Goal: Register for event/course: Sign up to attend an event or enroll in a course

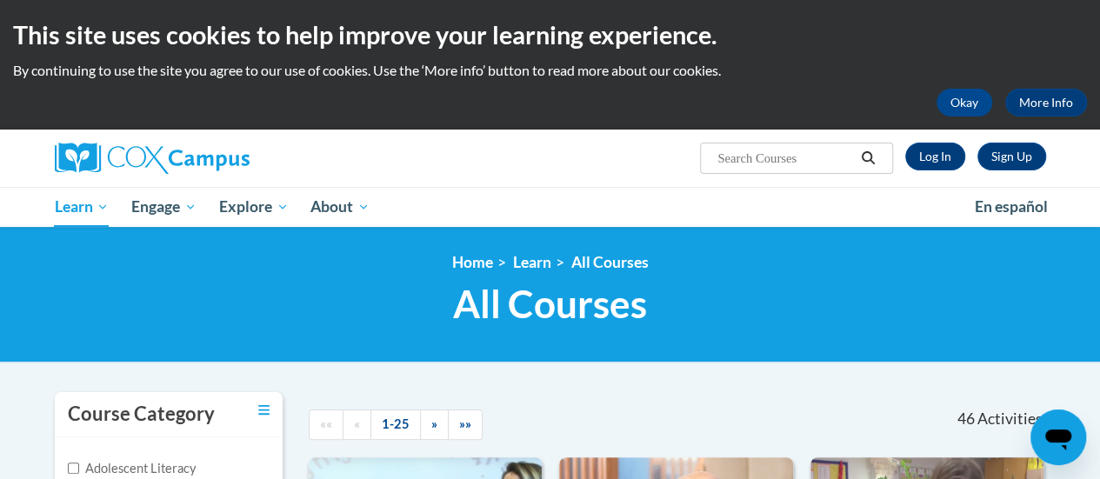
click at [771, 151] on input "Search..." at bounding box center [785, 158] width 139 height 21
type input "systematic"
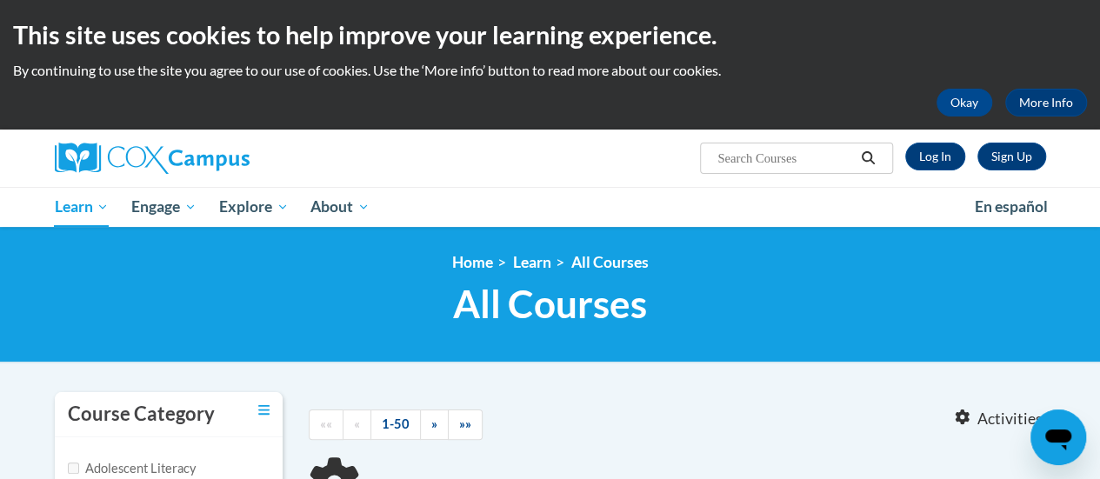
type input "systematic"
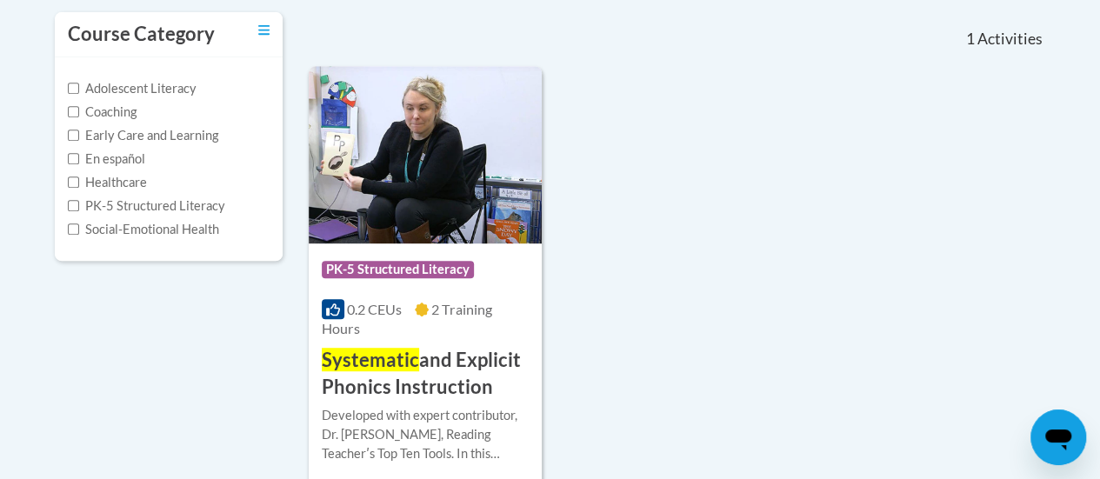
scroll to position [384, 0]
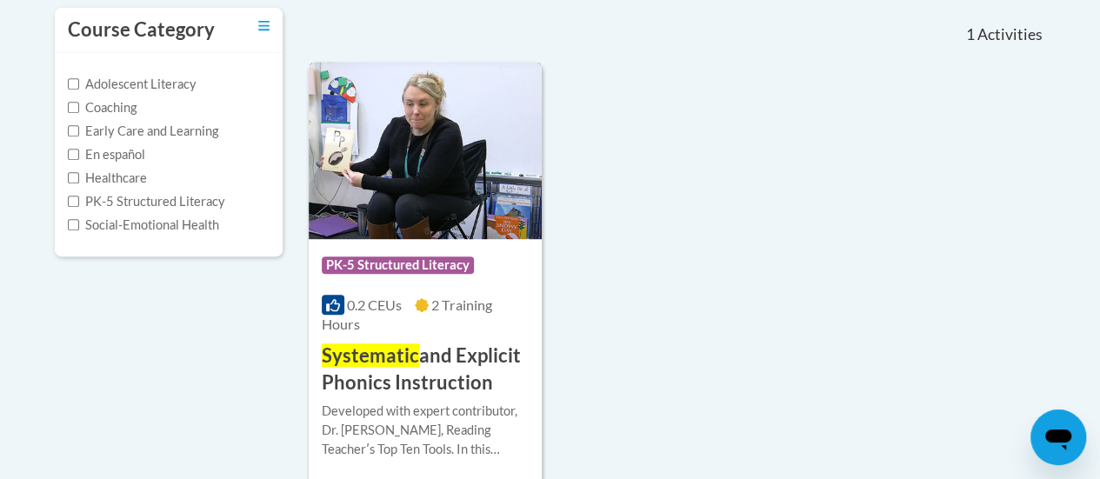
click at [444, 377] on h3 "Systematic and Explicit Phonics Instruction" at bounding box center [425, 370] width 207 height 54
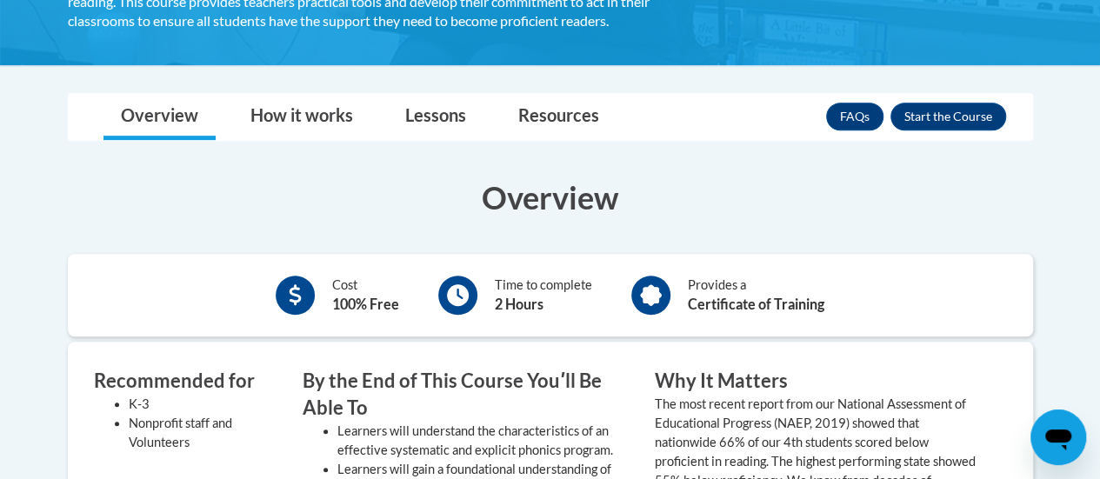
scroll to position [454, 0]
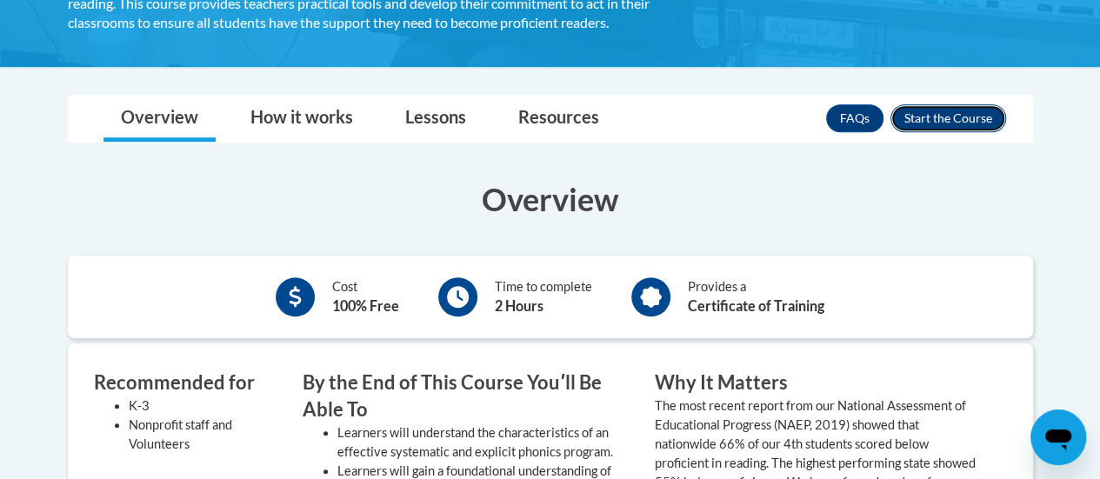
click at [910, 113] on button "Enroll" at bounding box center [949, 118] width 116 height 28
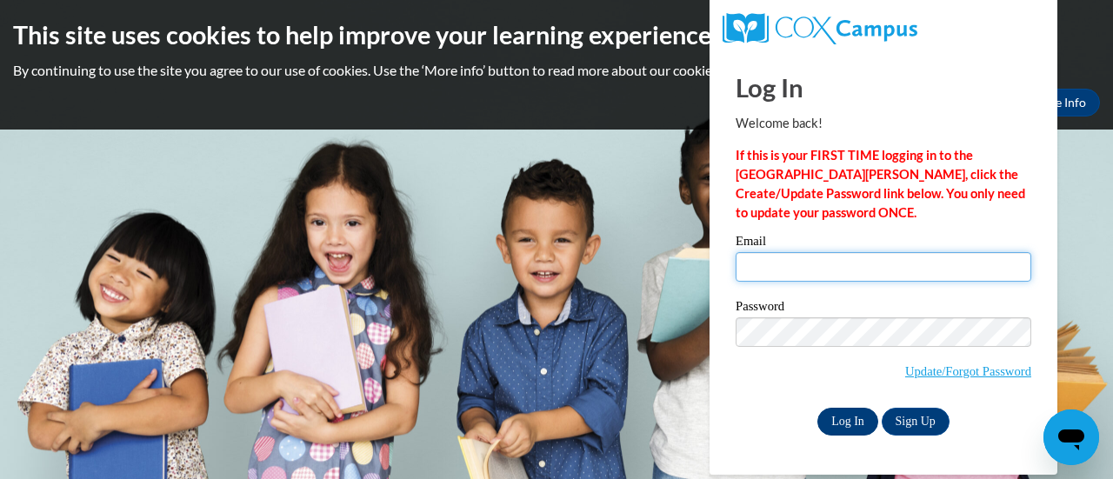
type input "mhyde@altoona.k12.wi.us"
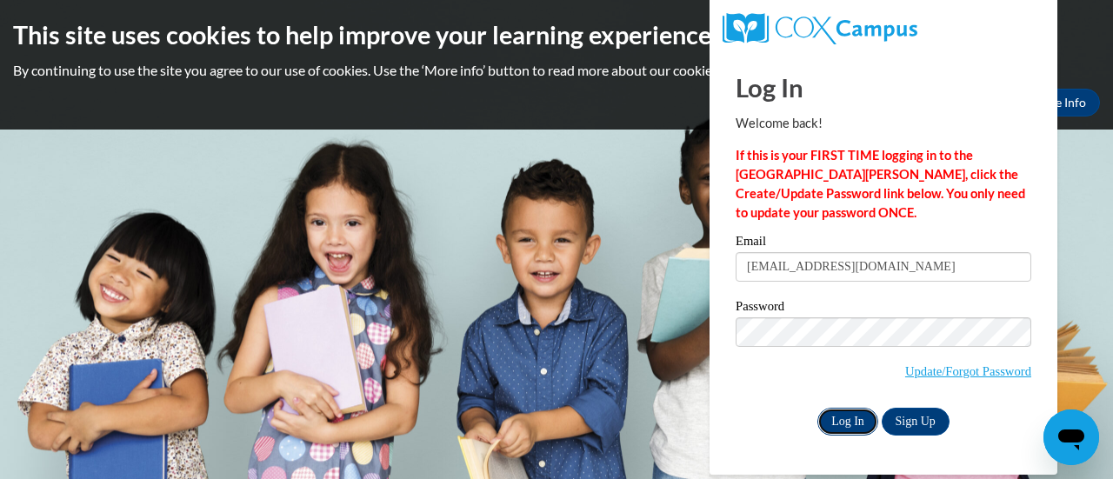
click at [845, 428] on input "Log In" at bounding box center [848, 422] width 61 height 28
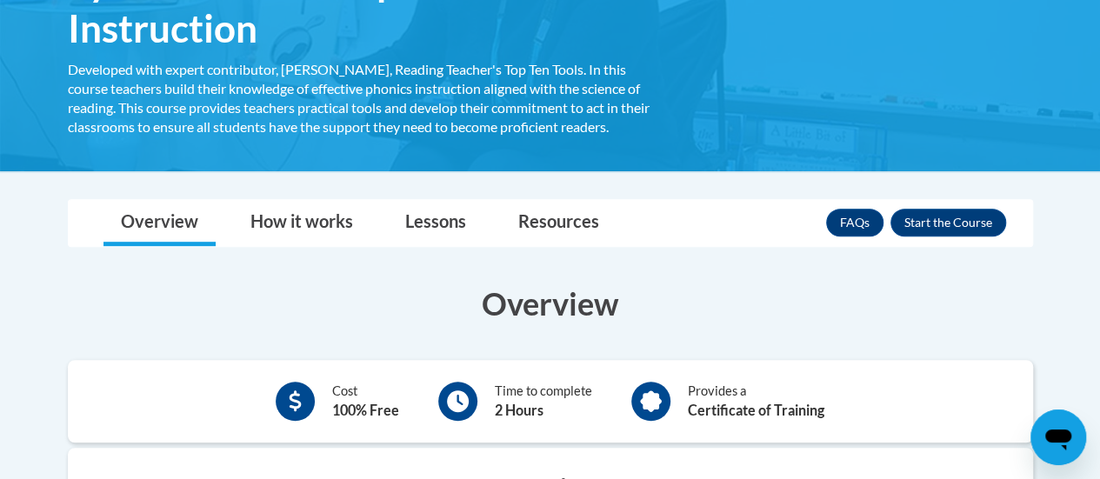
scroll to position [347, 0]
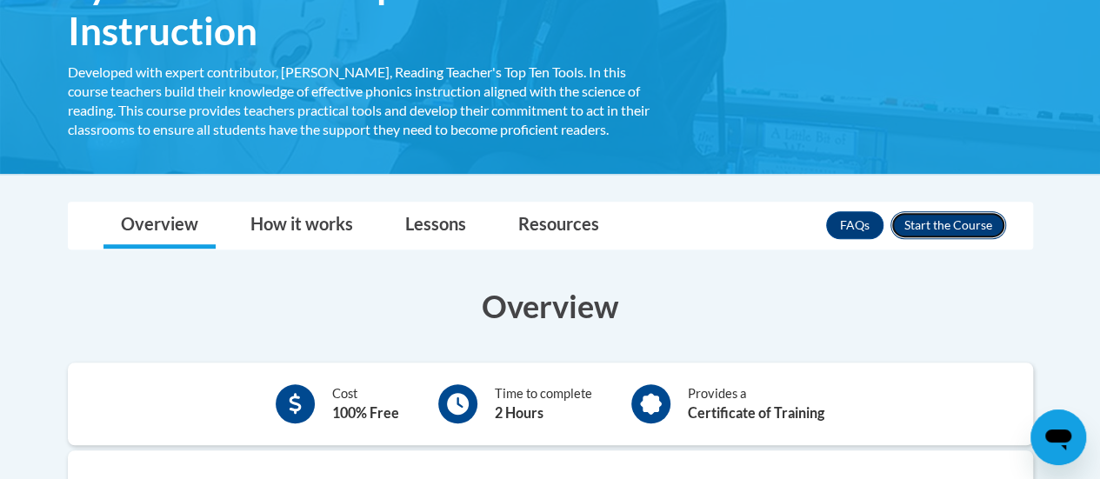
click at [920, 228] on button "Enroll" at bounding box center [949, 225] width 116 height 28
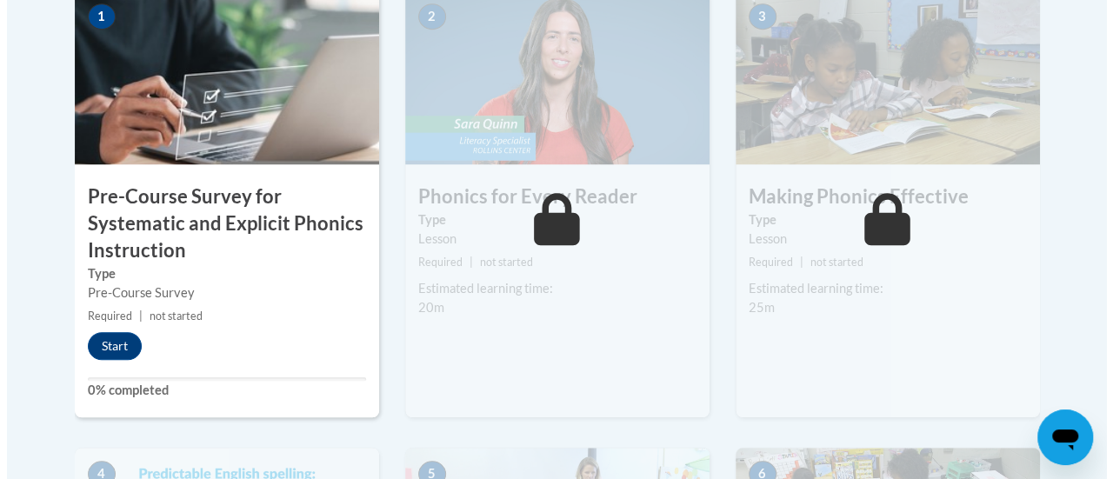
scroll to position [635, 0]
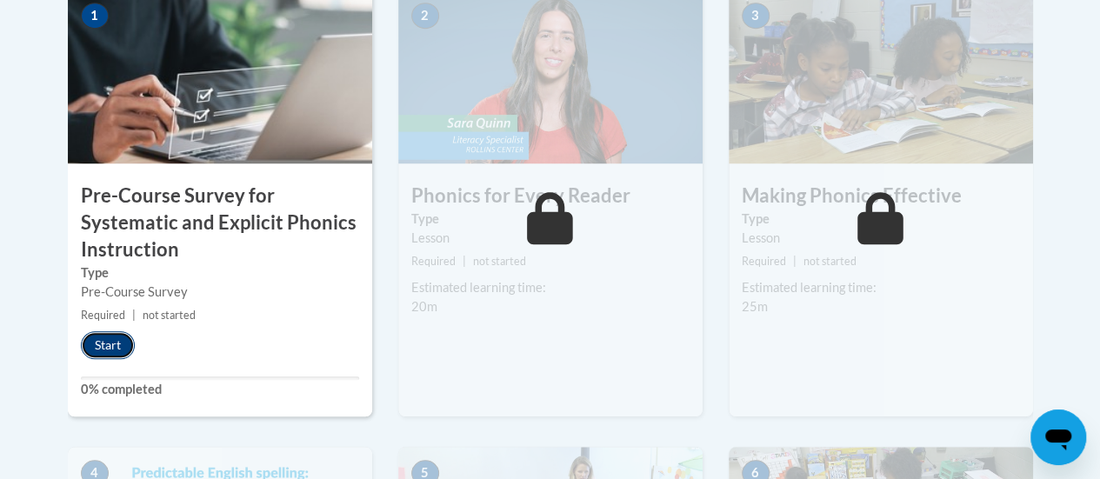
click at [108, 342] on button "Start" at bounding box center [108, 345] width 54 height 28
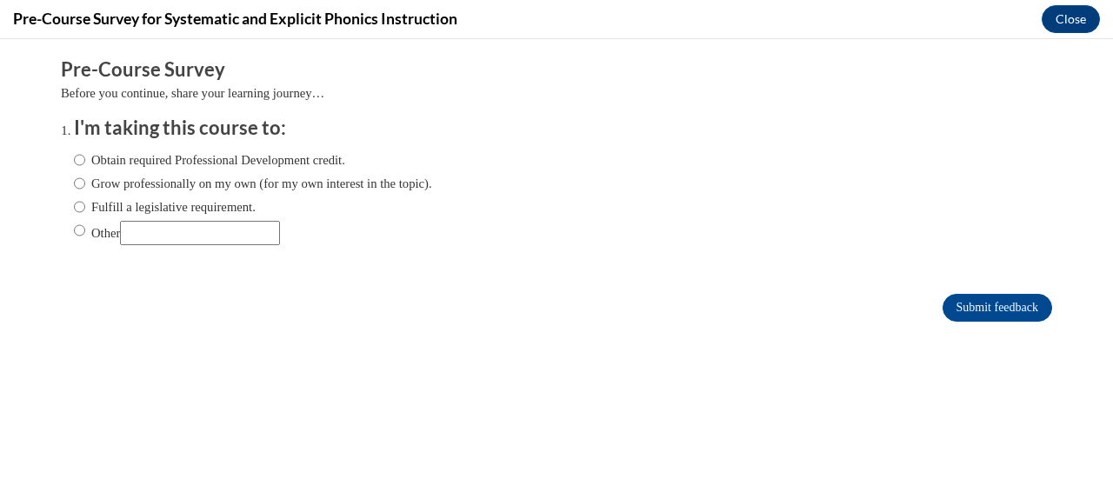
scroll to position [0, 0]
click at [74, 159] on input "Obtain required Professional Development credit." at bounding box center [79, 159] width 11 height 19
radio input "true"
click at [960, 304] on input "Submit feedback" at bounding box center [998, 308] width 110 height 28
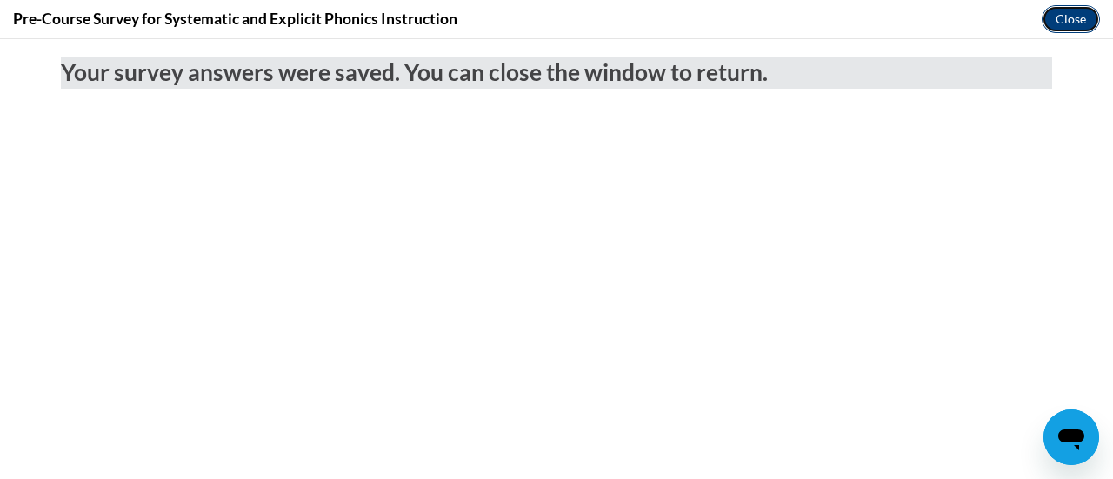
click at [1084, 7] on button "Close" at bounding box center [1071, 19] width 58 height 28
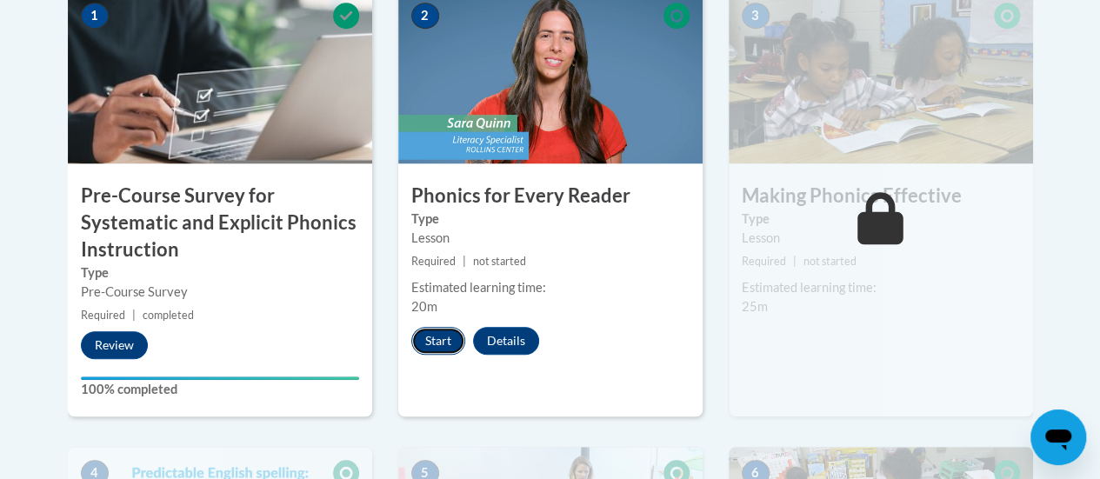
click at [437, 341] on button "Start" at bounding box center [438, 341] width 54 height 28
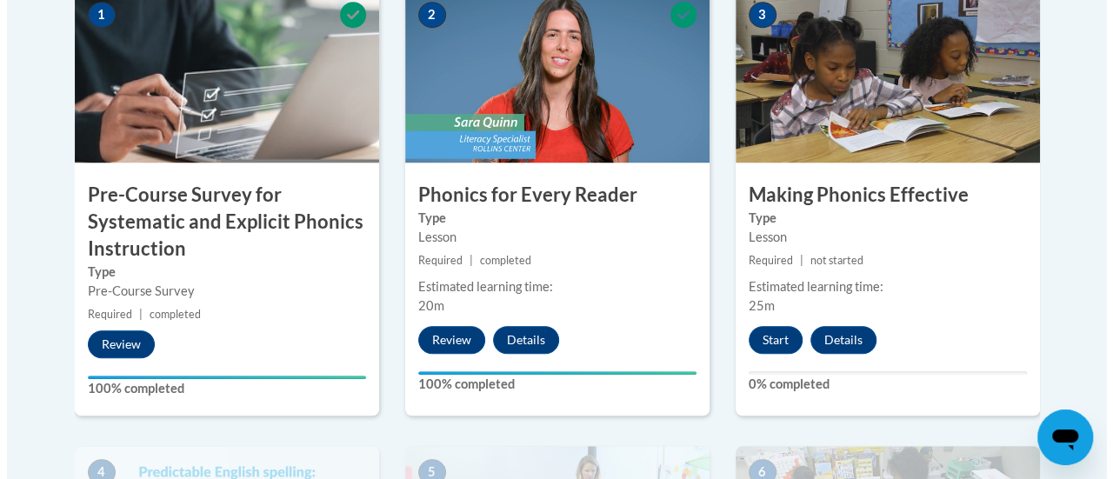
scroll to position [637, 0]
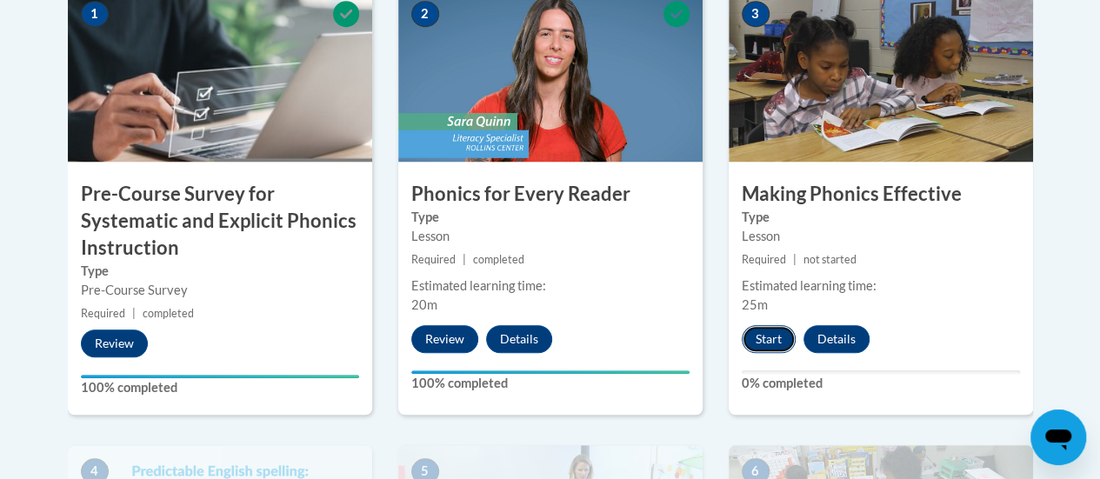
click at [767, 327] on button "Start" at bounding box center [769, 339] width 54 height 28
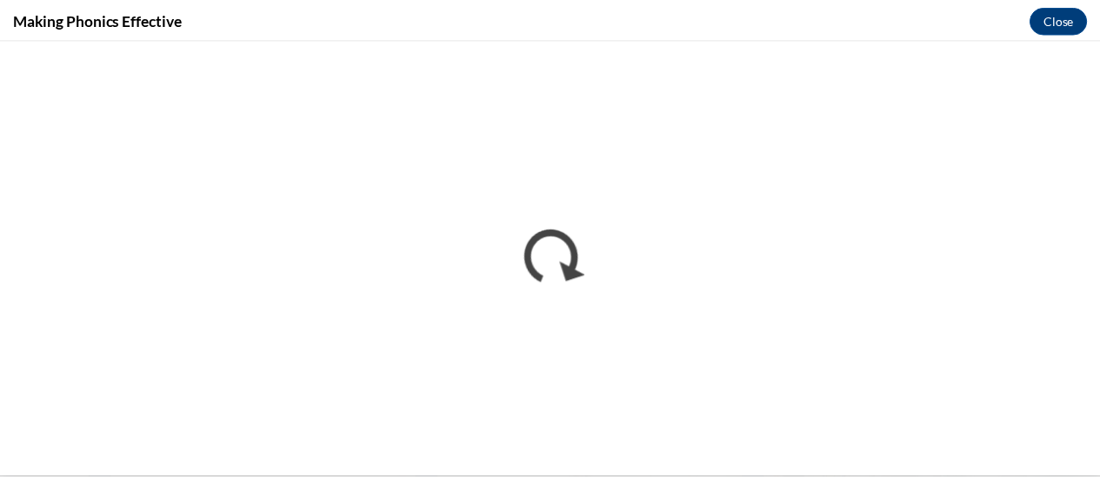
scroll to position [0, 0]
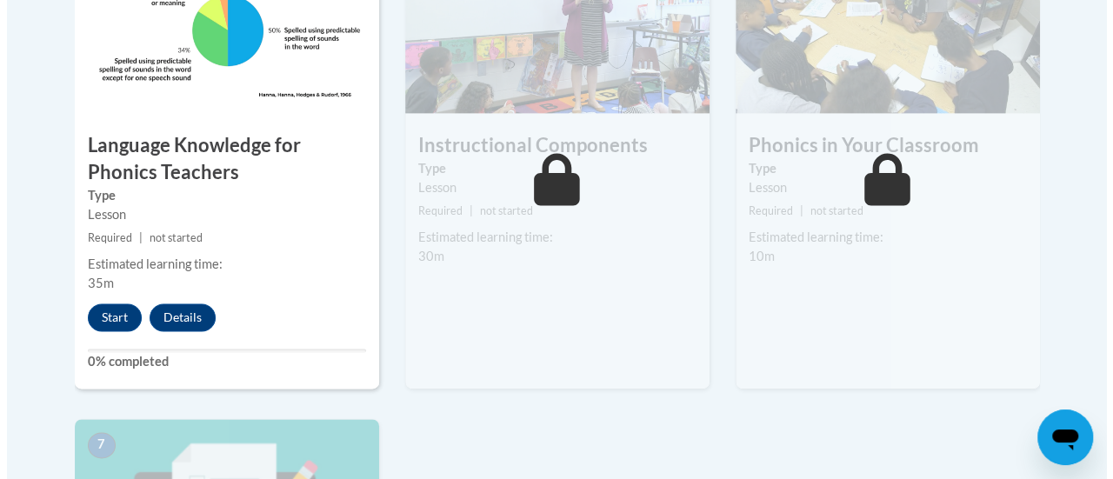
scroll to position [1145, 0]
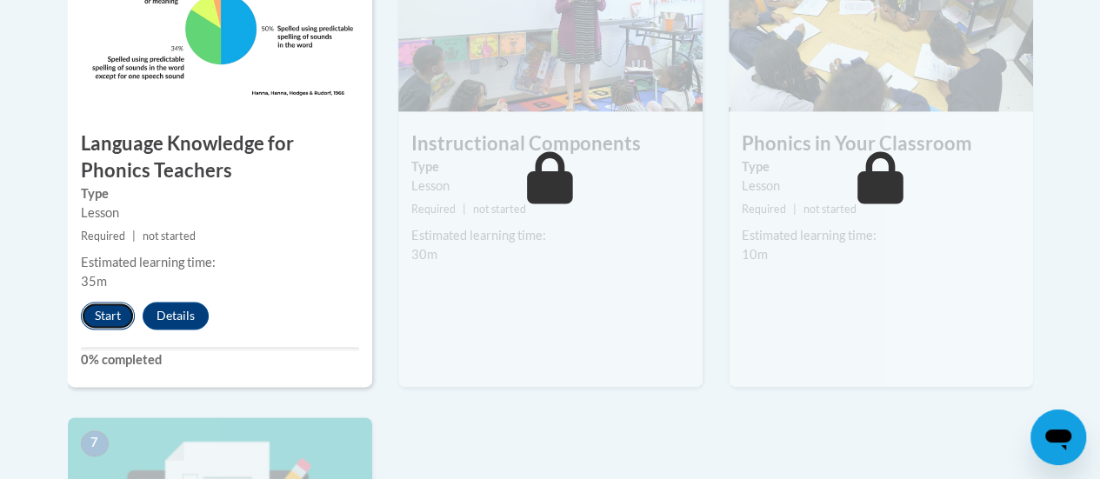
click at [97, 317] on button "Start" at bounding box center [108, 316] width 54 height 28
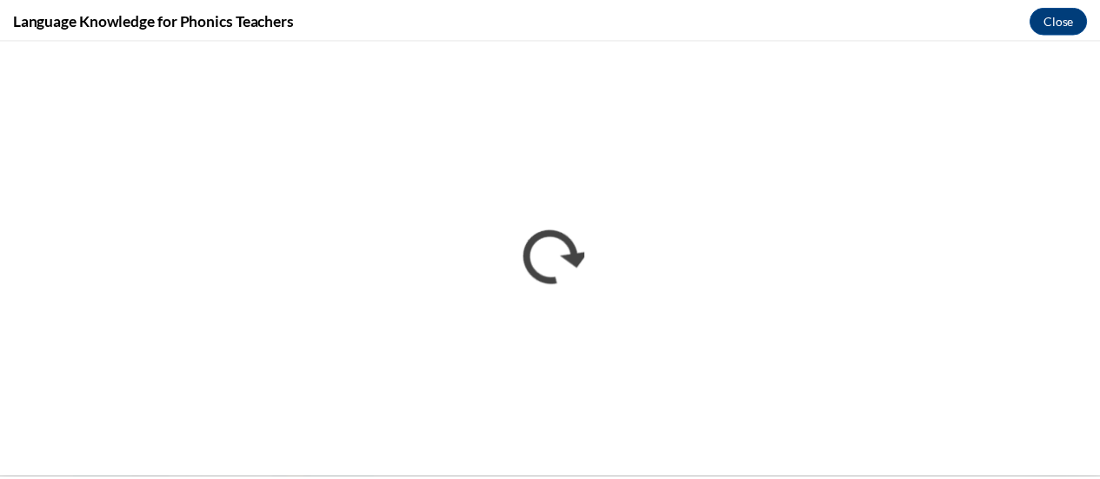
scroll to position [0, 0]
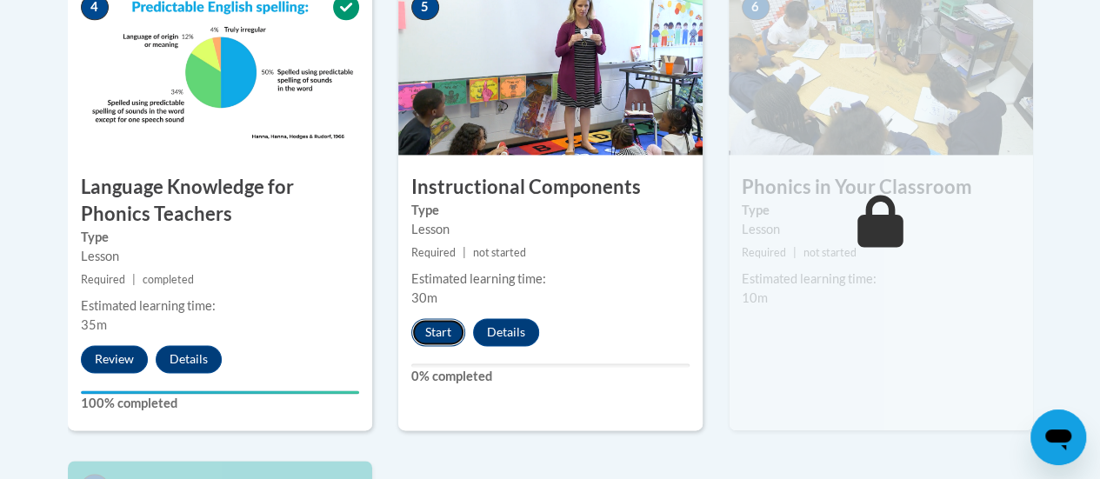
click at [457, 331] on button "Start" at bounding box center [438, 332] width 54 height 28
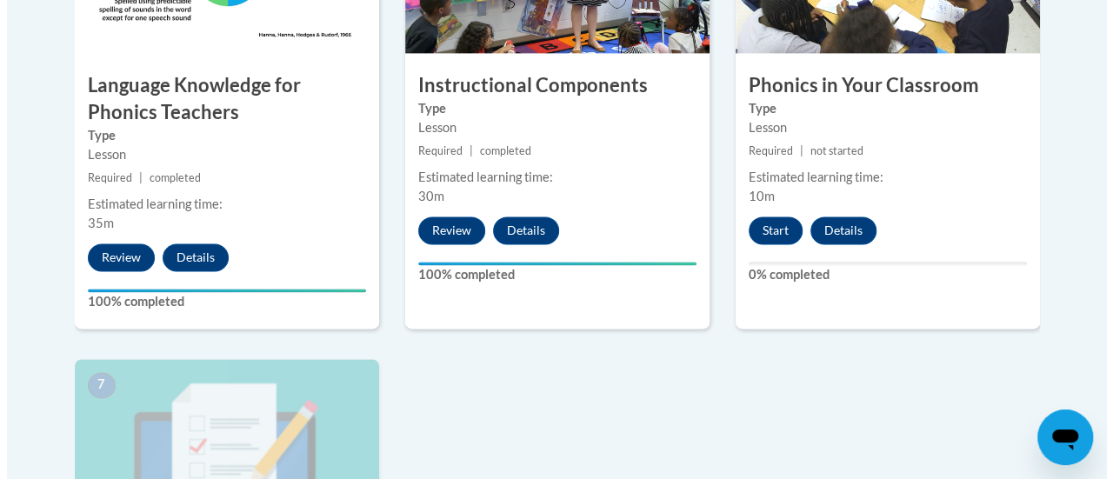
scroll to position [1162, 0]
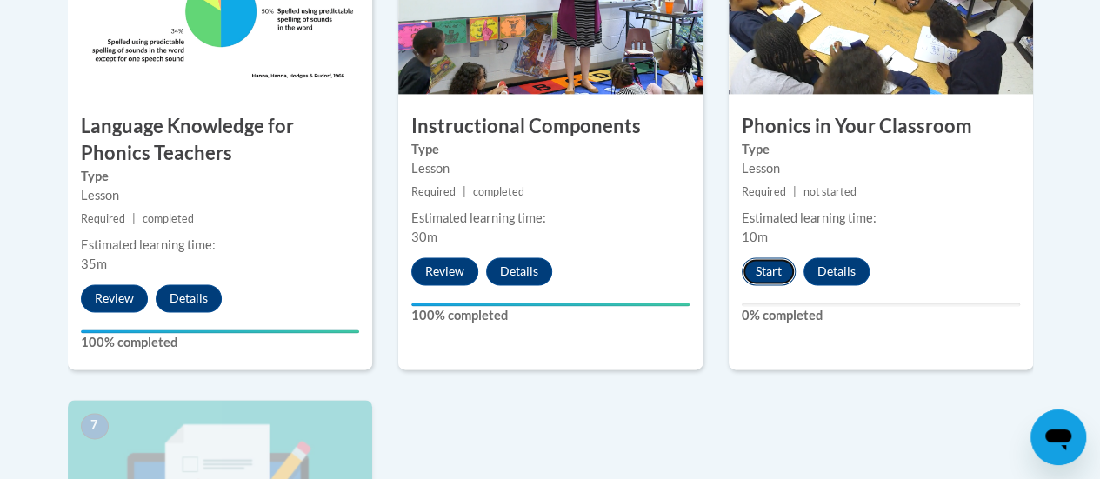
click at [769, 274] on button "Start" at bounding box center [769, 271] width 54 height 28
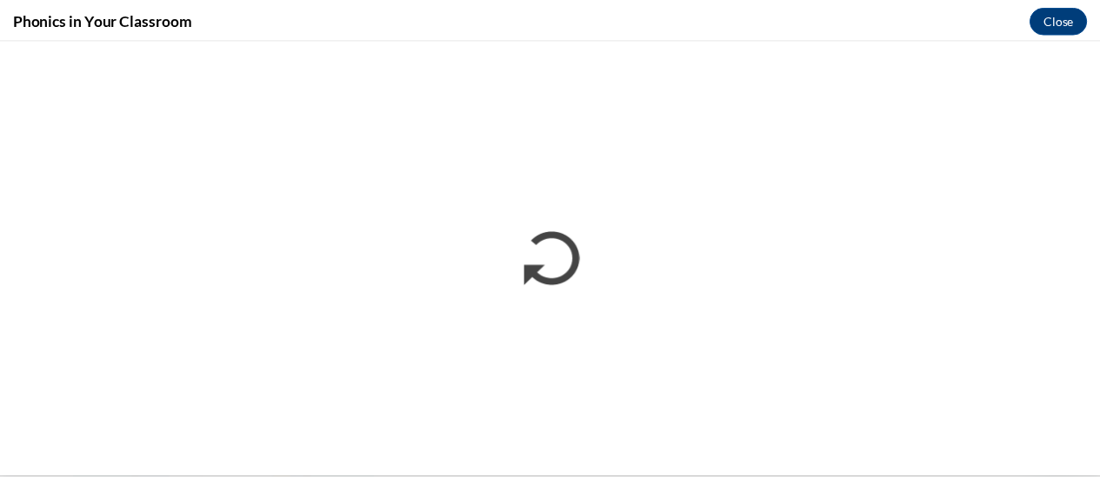
scroll to position [0, 0]
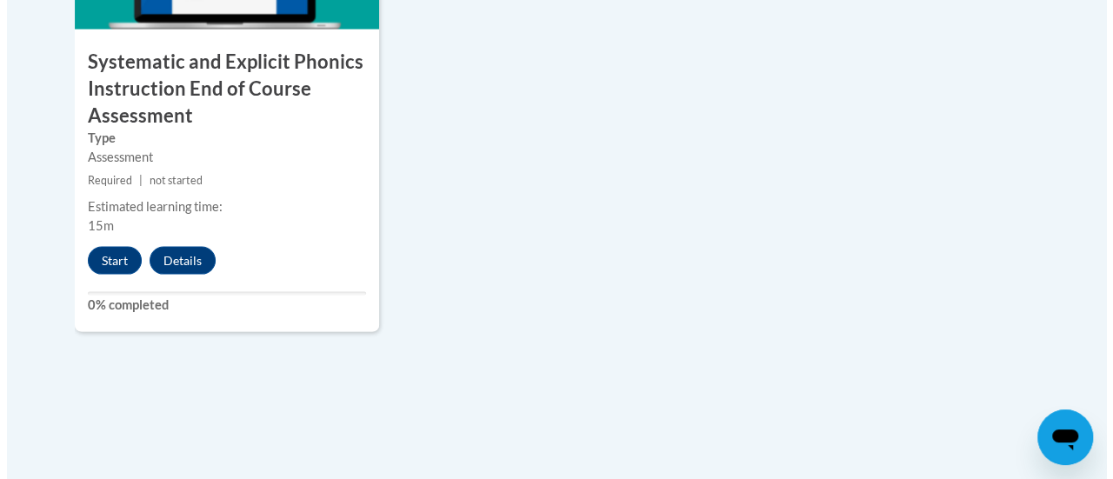
scroll to position [1706, 0]
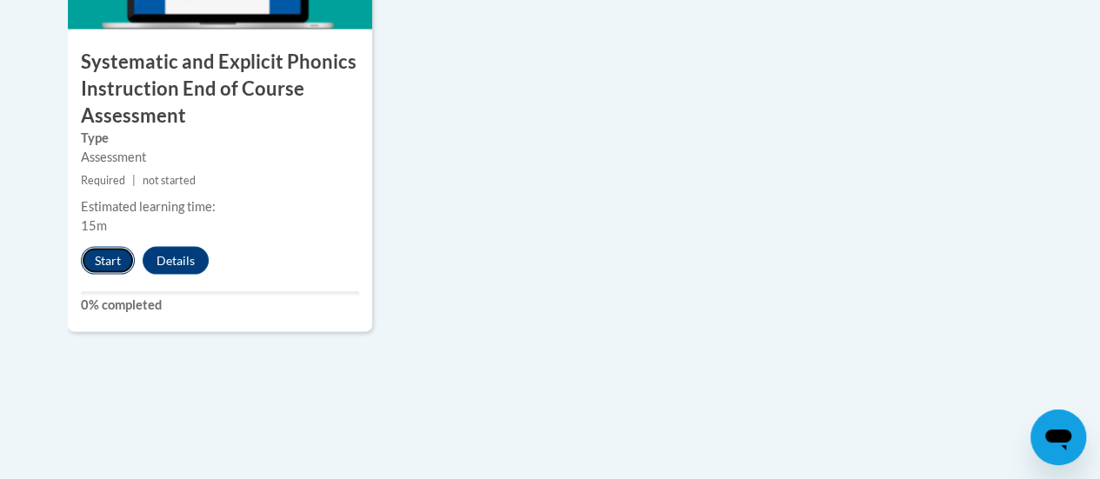
click at [112, 259] on button "Start" at bounding box center [108, 261] width 54 height 28
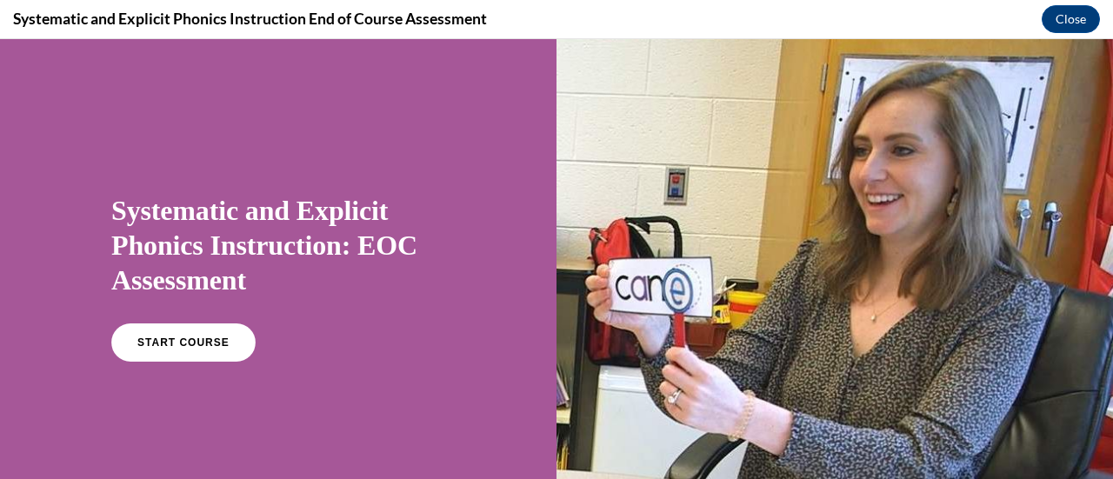
scroll to position [0, 0]
click at [199, 338] on span "START COURSE" at bounding box center [183, 343] width 97 height 13
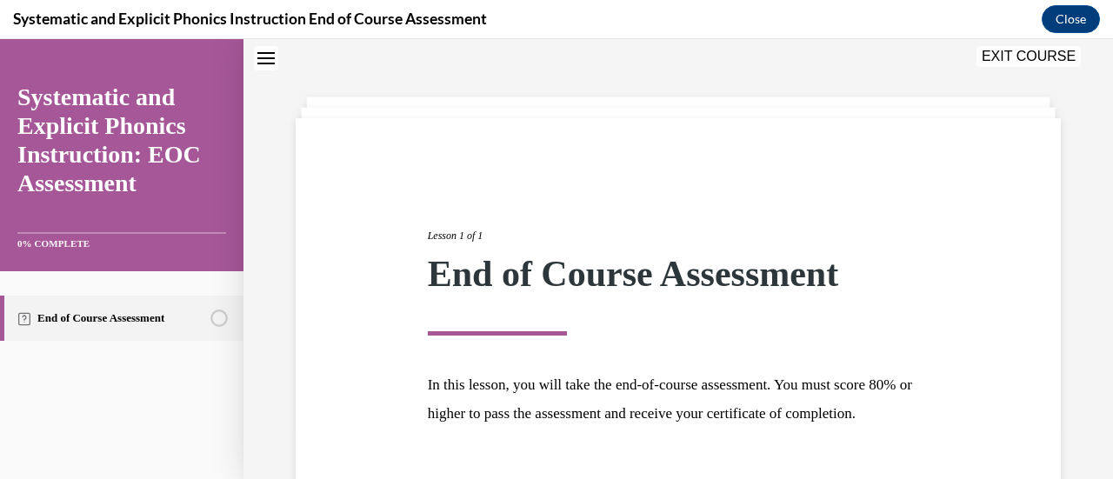
scroll to position [204, 0]
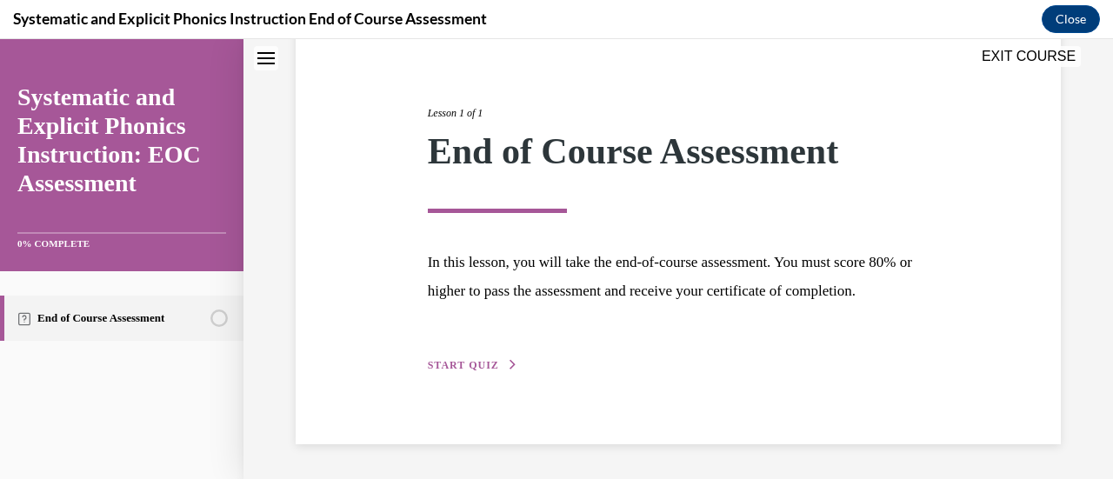
click at [482, 374] on div "Lesson 1 of 1 End of Course Assessment In this lesson, you will take the end-of…" at bounding box center [679, 220] width 528 height 310
click at [475, 368] on span "START QUIZ" at bounding box center [463, 365] width 71 height 12
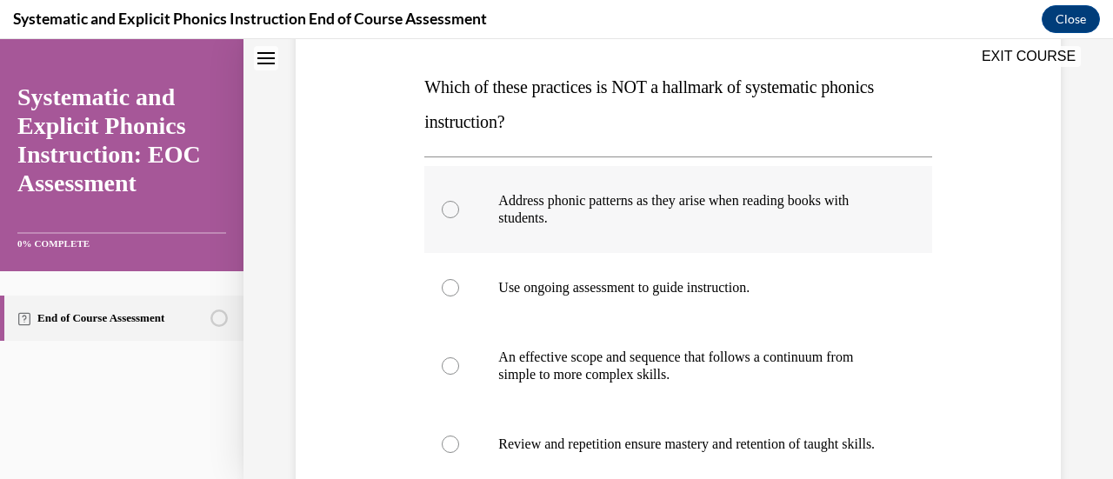
scroll to position [263, 0]
click at [809, 226] on div at bounding box center [677, 208] width 507 height 87
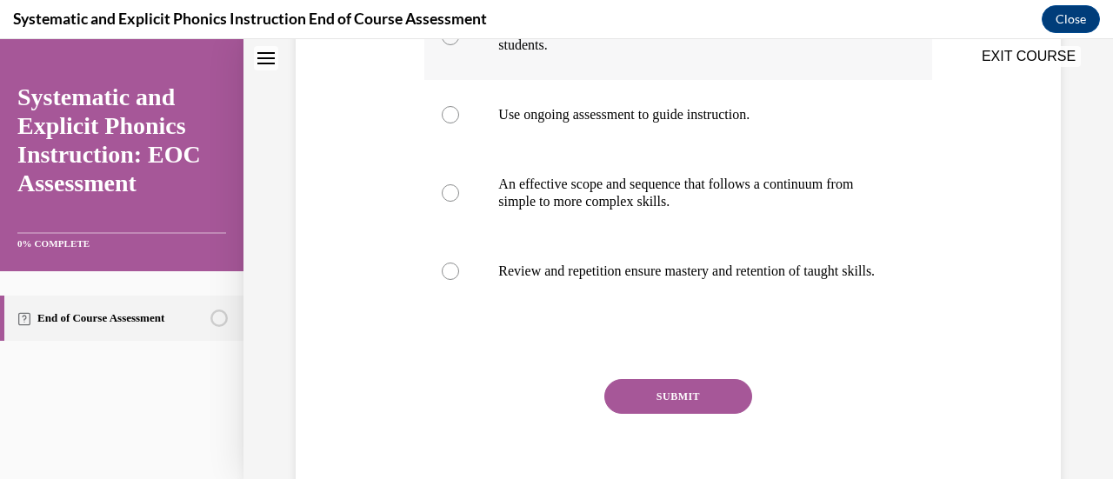
scroll to position [477, 0]
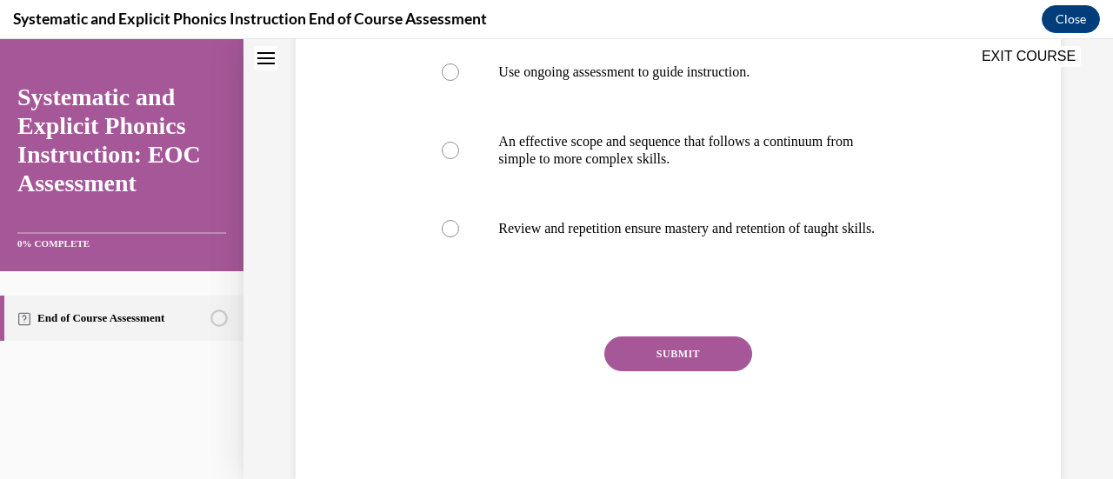
click at [684, 368] on button "SUBMIT" at bounding box center [678, 354] width 148 height 35
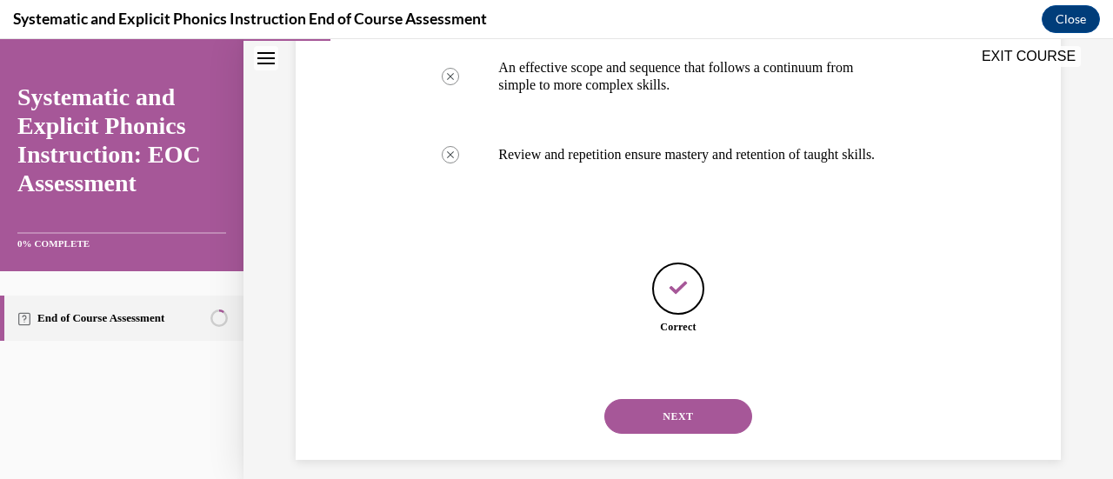
scroll to position [584, 0]
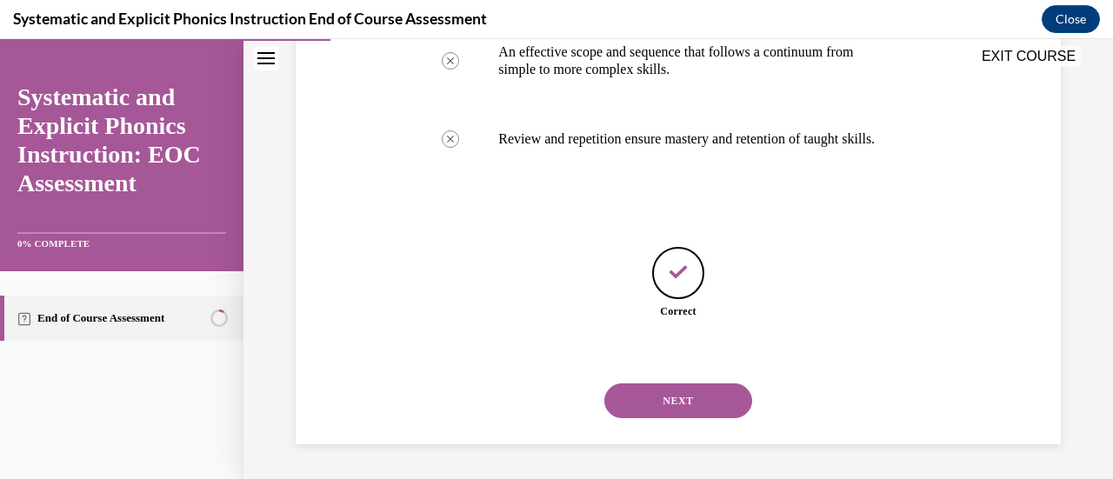
click at [675, 399] on button "NEXT" at bounding box center [678, 401] width 148 height 35
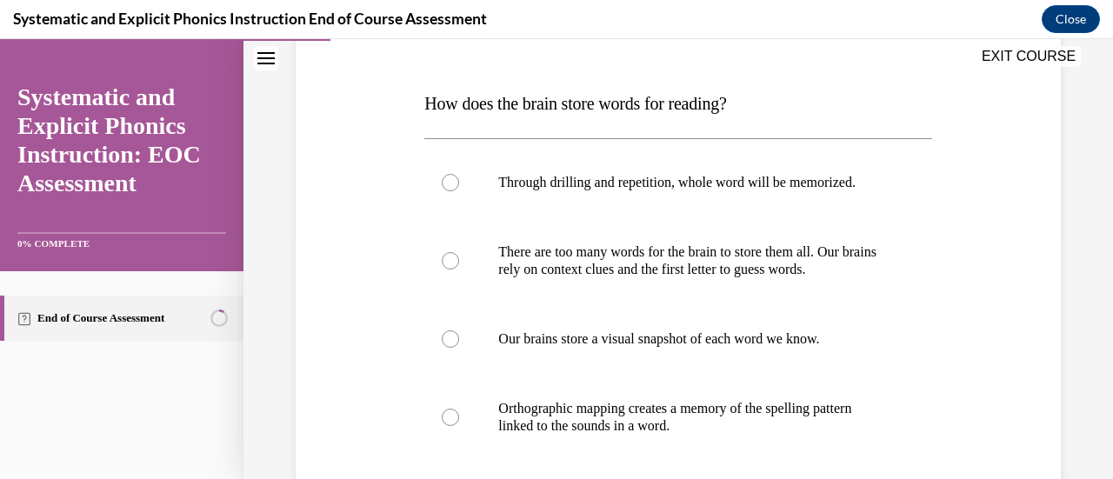
scroll to position [266, 0]
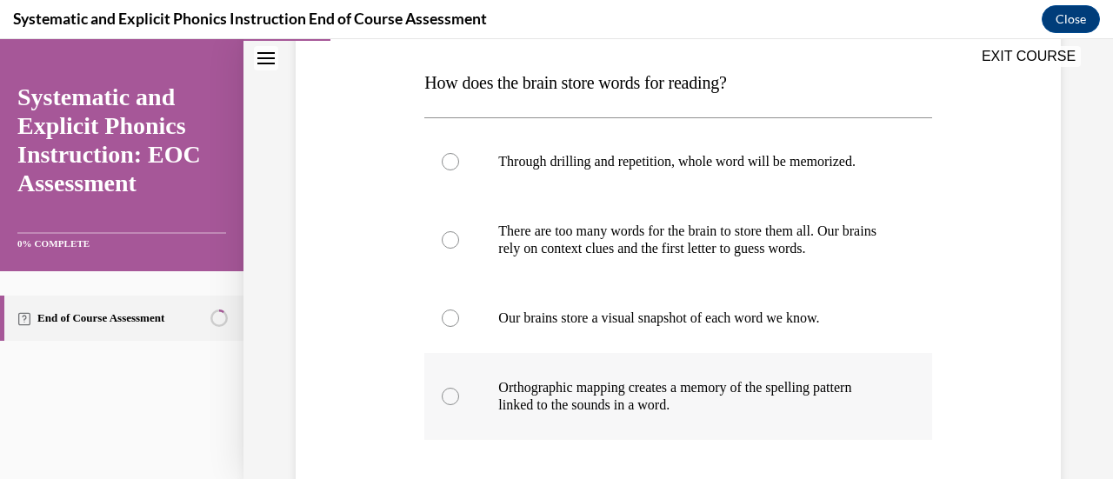
click at [646, 401] on p "Orthographic mapping creates a memory of the spelling pattern linked to the sou…" at bounding box center [693, 396] width 390 height 35
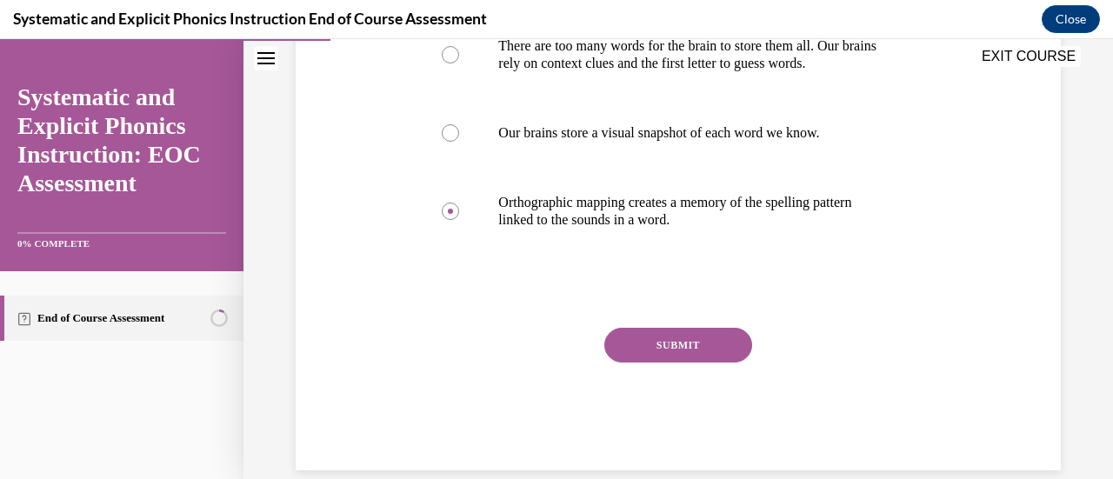
click at [654, 352] on button "SUBMIT" at bounding box center [678, 345] width 148 height 35
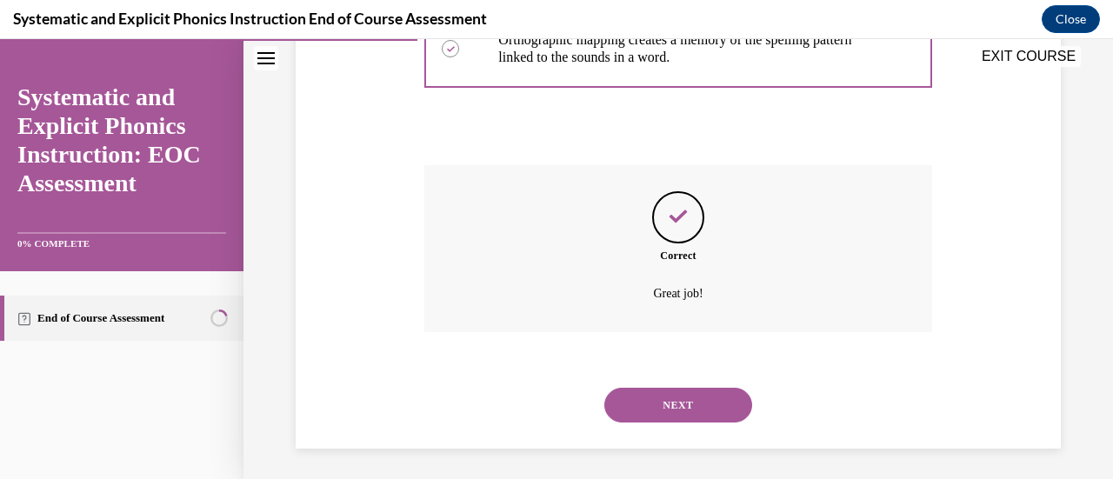
scroll to position [617, 0]
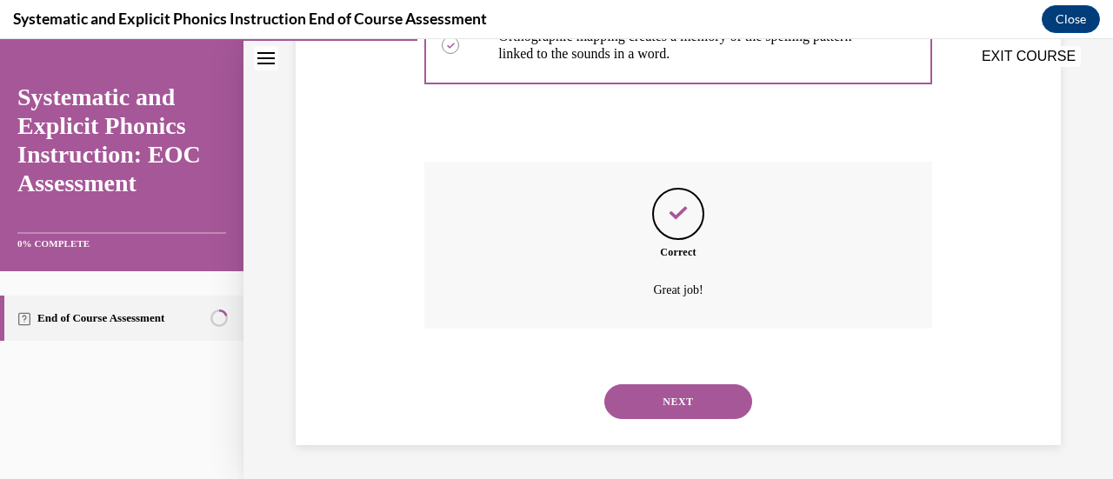
click at [676, 394] on button "NEXT" at bounding box center [678, 401] width 148 height 35
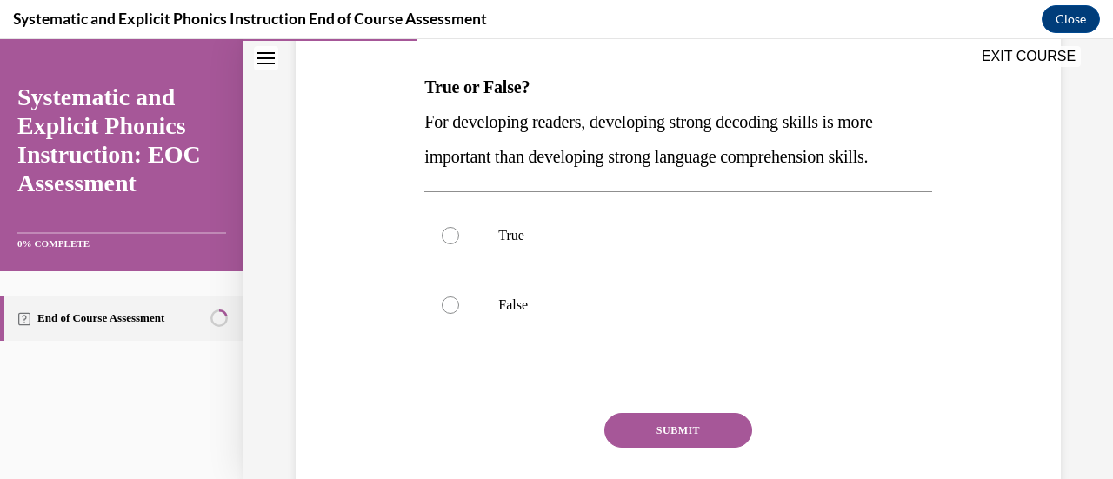
scroll to position [306, 0]
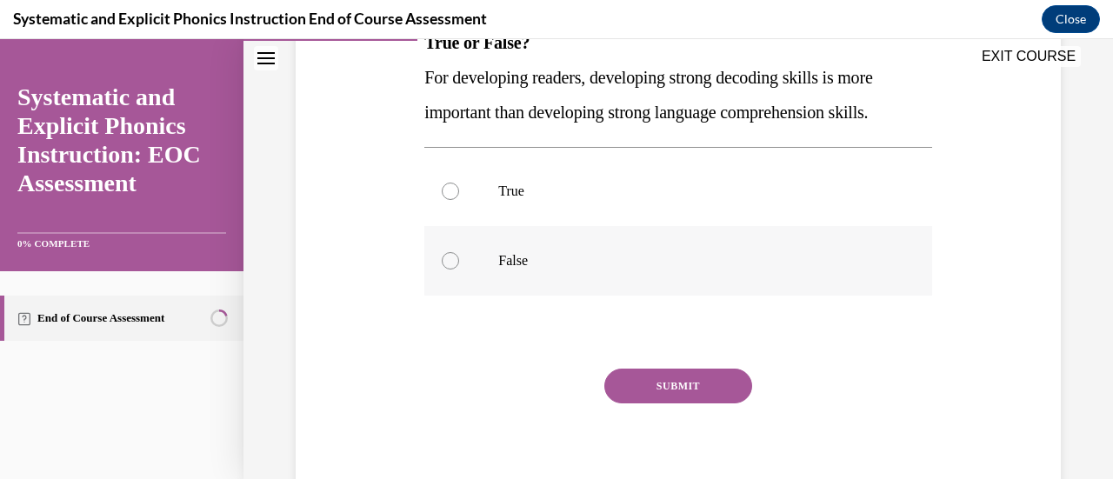
click at [524, 279] on div at bounding box center [677, 261] width 507 height 70
click at [684, 382] on button "SUBMIT" at bounding box center [678, 386] width 148 height 35
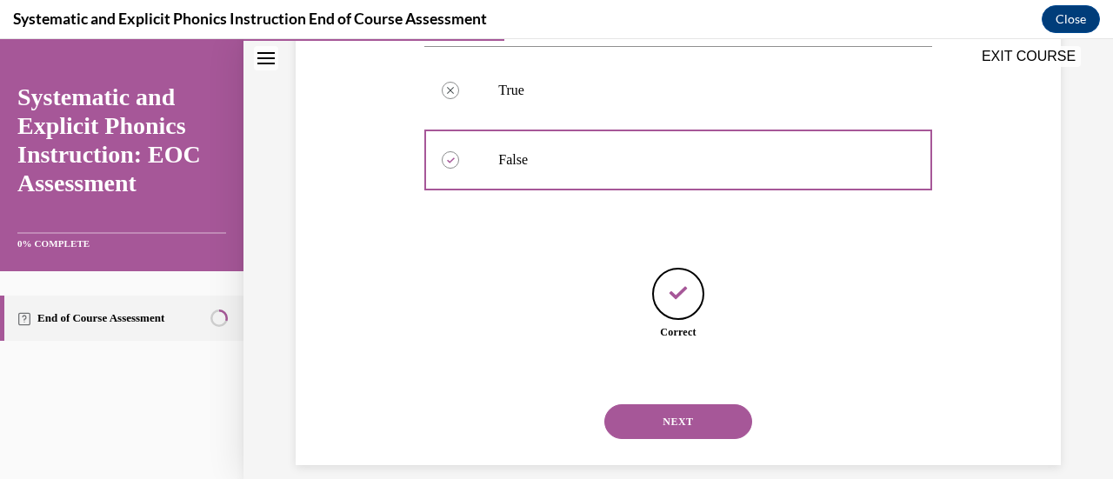
scroll to position [427, 0]
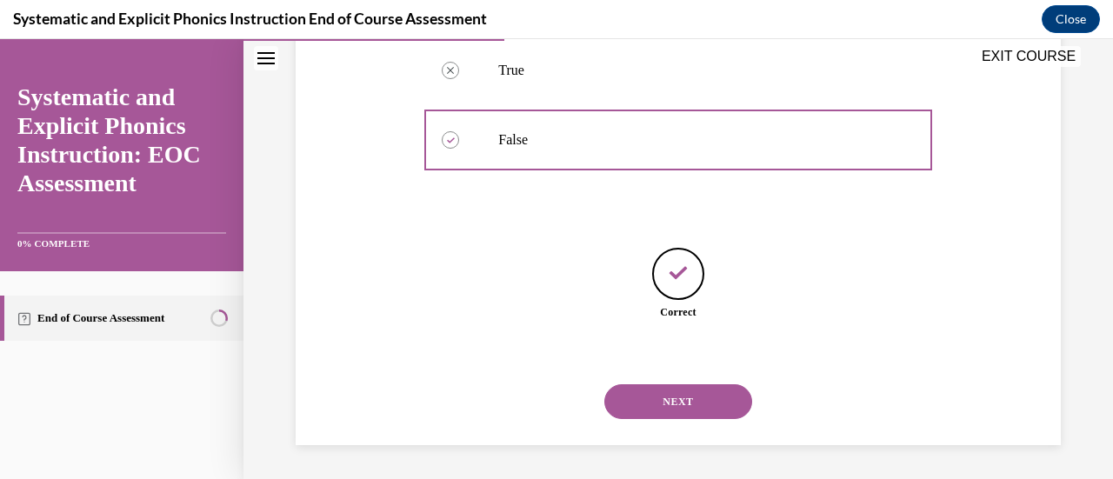
click at [685, 392] on button "NEXT" at bounding box center [678, 401] width 148 height 35
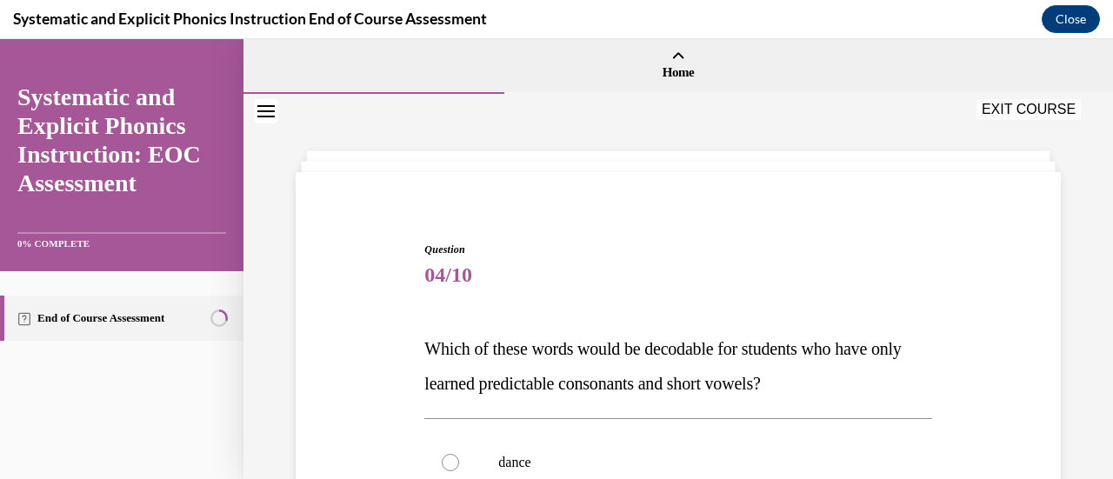
click at [685, 392] on span "Which of these words would be decodable for students who have only learned pred…" at bounding box center [662, 366] width 477 height 54
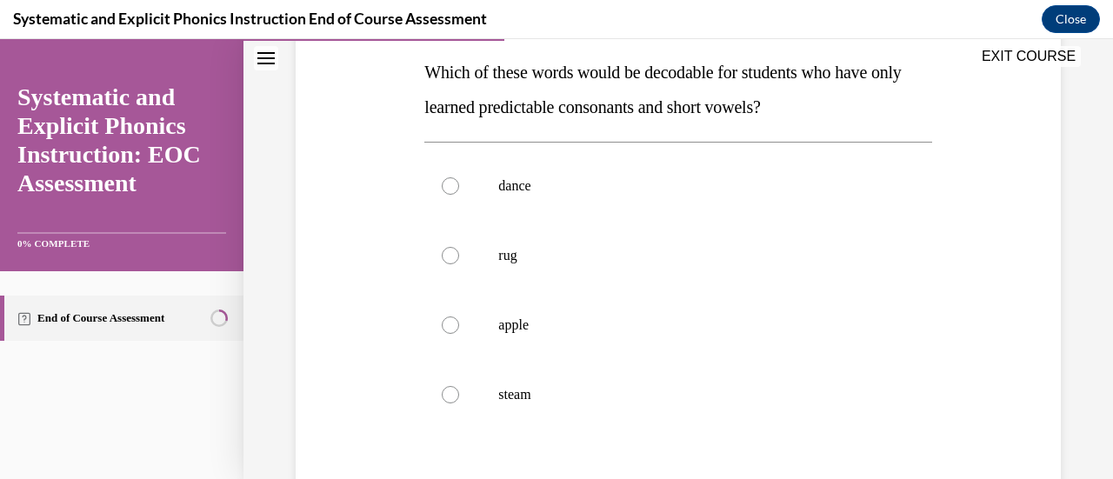
scroll to position [277, 0]
click at [501, 257] on p "rug" at bounding box center [693, 254] width 390 height 17
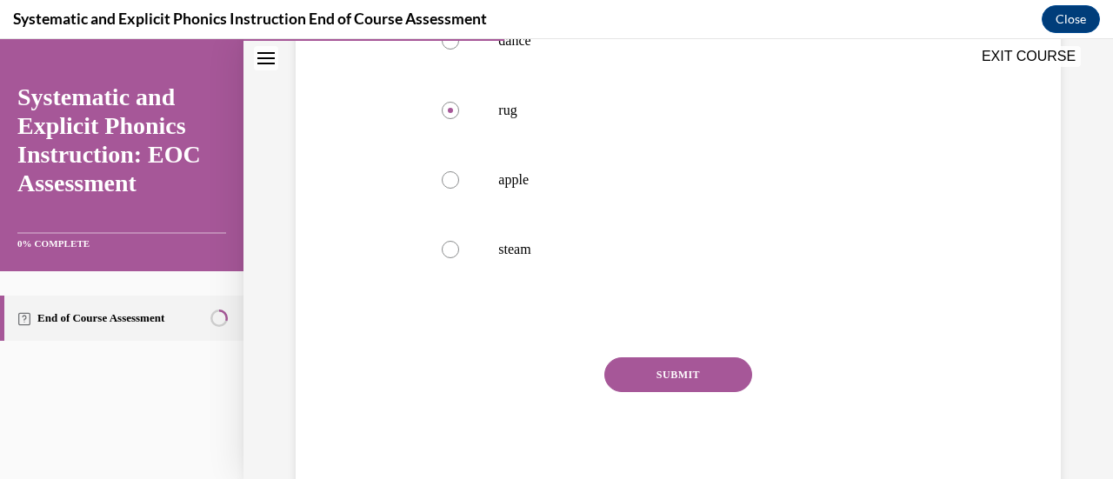
click at [663, 364] on button "SUBMIT" at bounding box center [678, 374] width 148 height 35
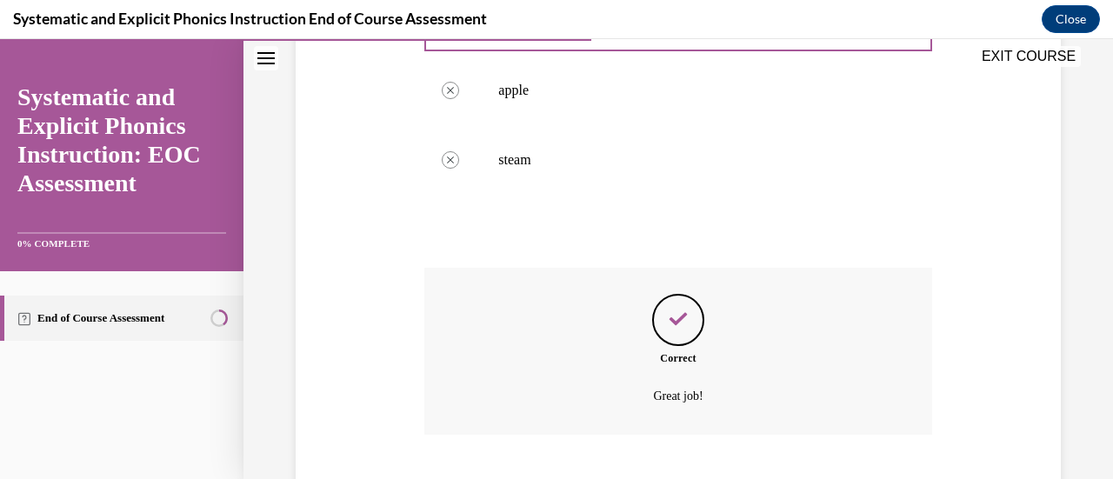
scroll to position [617, 0]
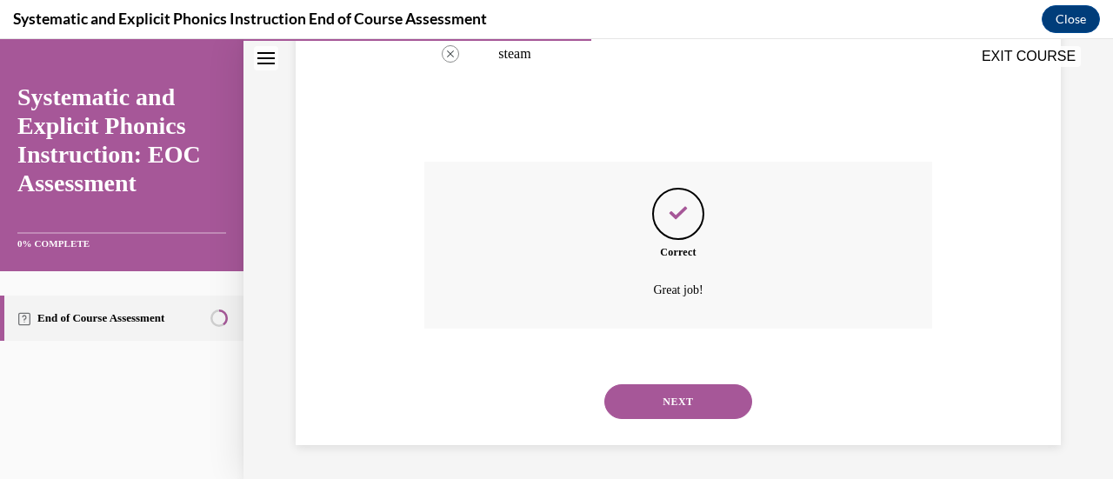
click at [665, 410] on button "NEXT" at bounding box center [678, 401] width 148 height 35
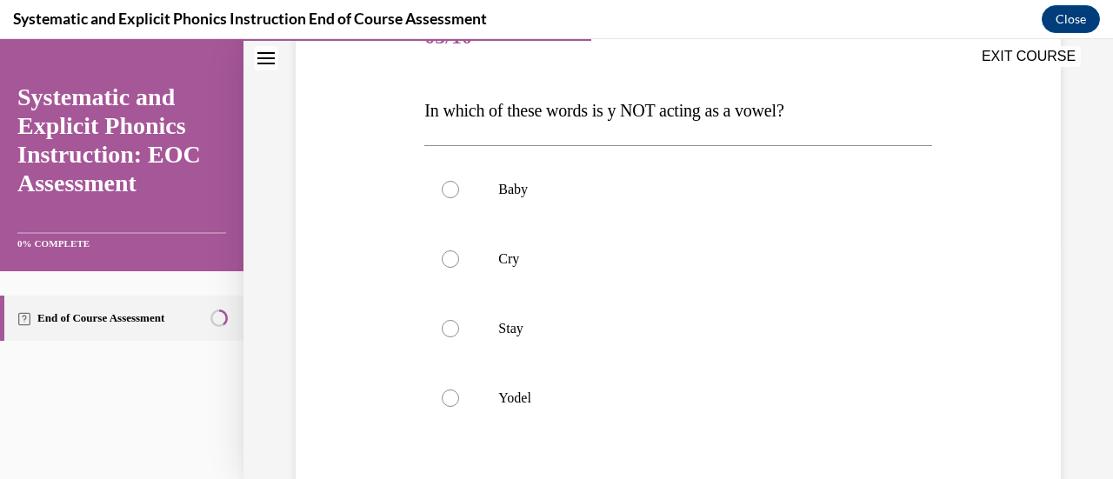
scroll to position [286, 0]
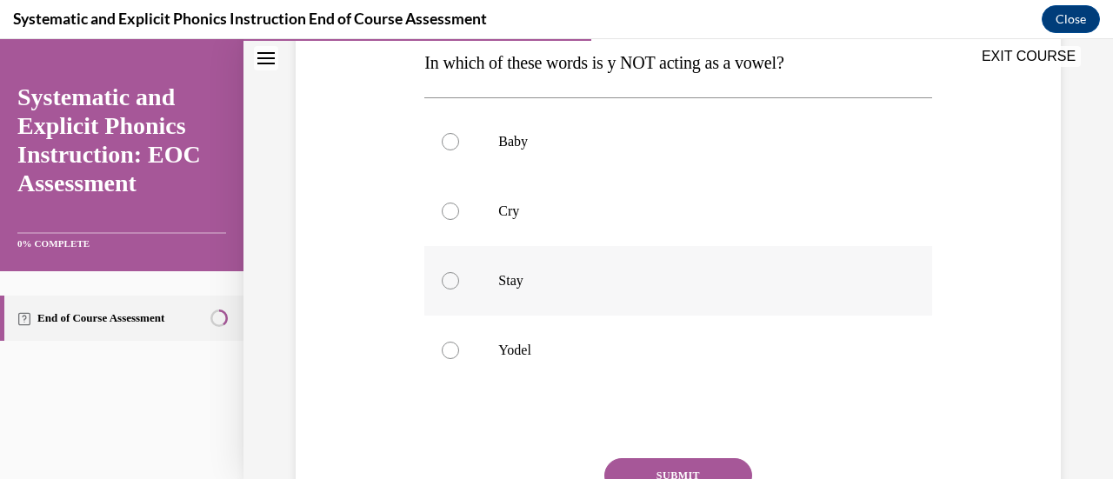
click at [518, 283] on p "Stay" at bounding box center [693, 280] width 390 height 17
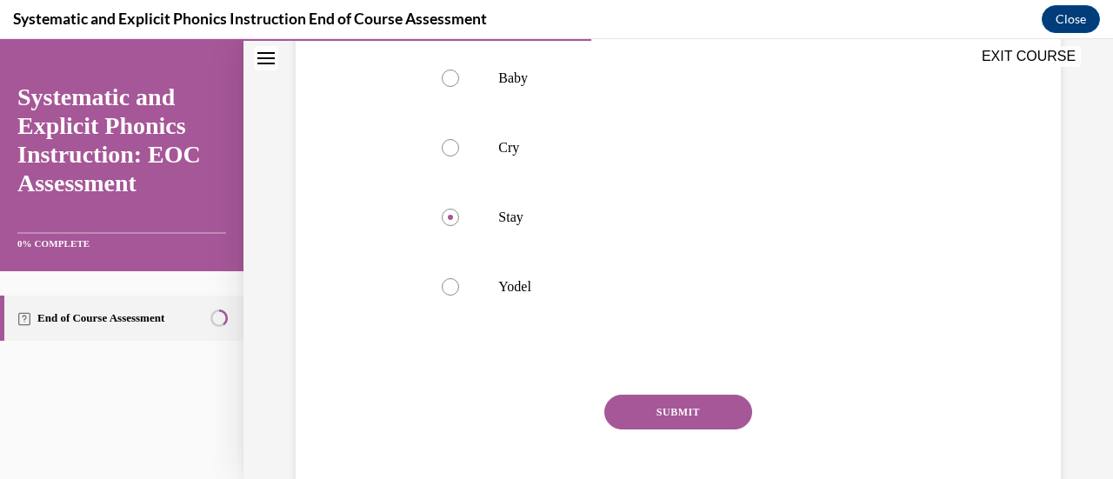
scroll to position [350, 0]
click at [504, 301] on div at bounding box center [677, 286] width 507 height 70
click at [679, 413] on button "SUBMIT" at bounding box center [678, 411] width 148 height 35
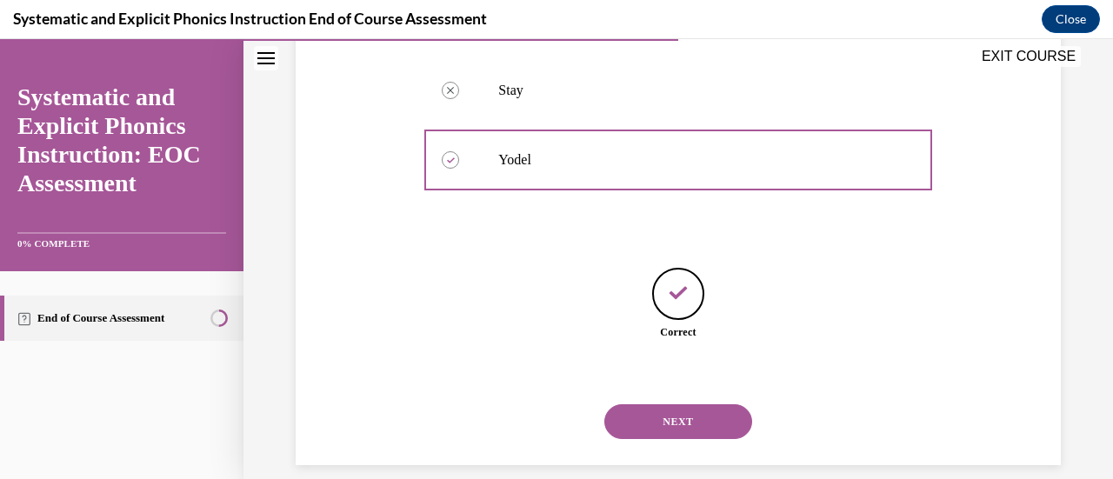
scroll to position [497, 0]
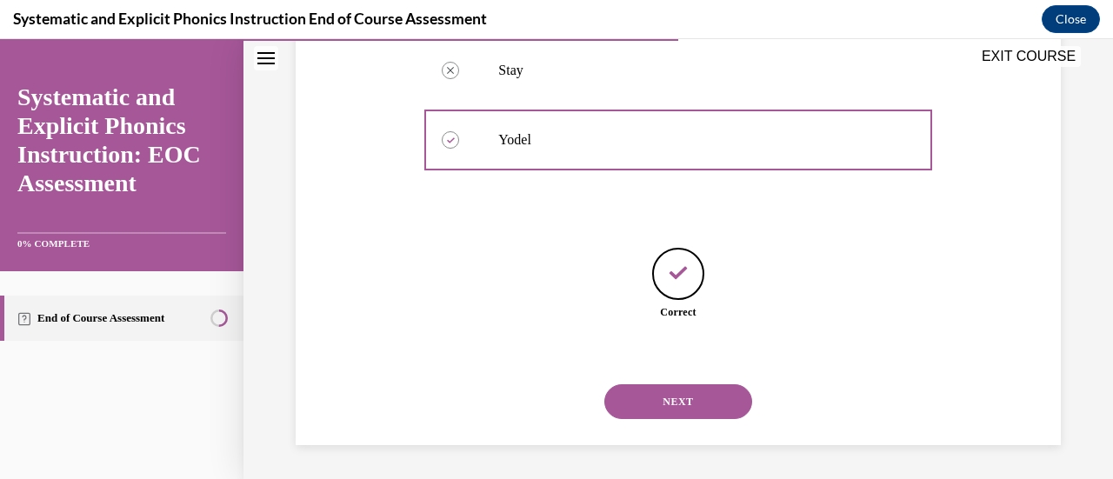
drag, startPoint x: 679, startPoint y: 413, endPoint x: 638, endPoint y: 415, distance: 41.8
click at [638, 415] on button "NEXT" at bounding box center [678, 401] width 148 height 35
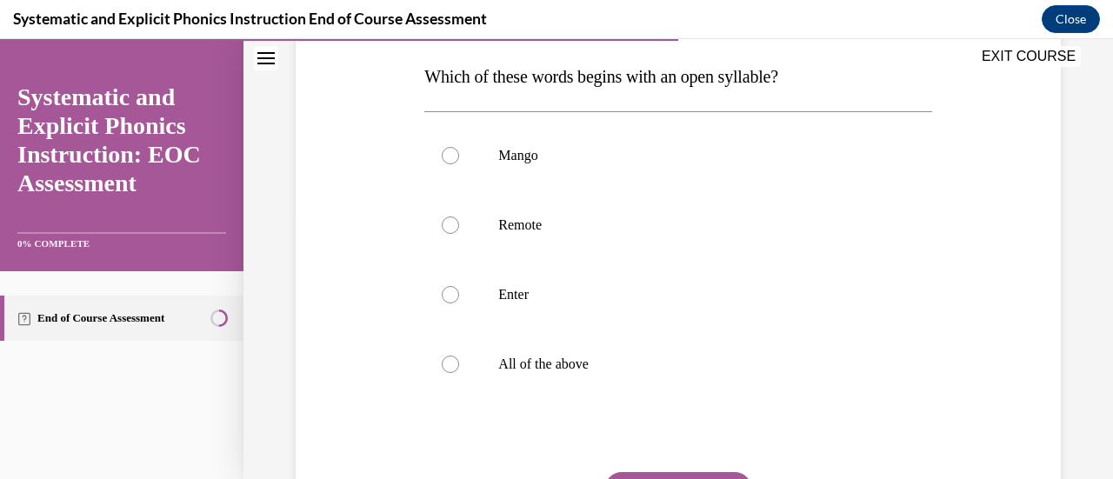
scroll to position [273, 0]
click at [566, 317] on div at bounding box center [677, 294] width 507 height 70
click at [560, 214] on div at bounding box center [677, 225] width 507 height 70
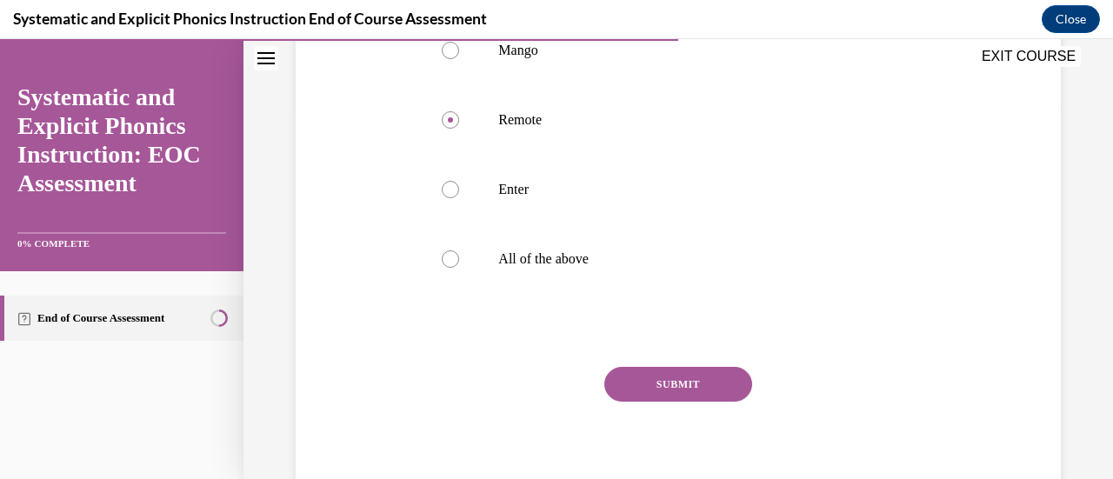
click at [690, 377] on button "SUBMIT" at bounding box center [678, 384] width 148 height 35
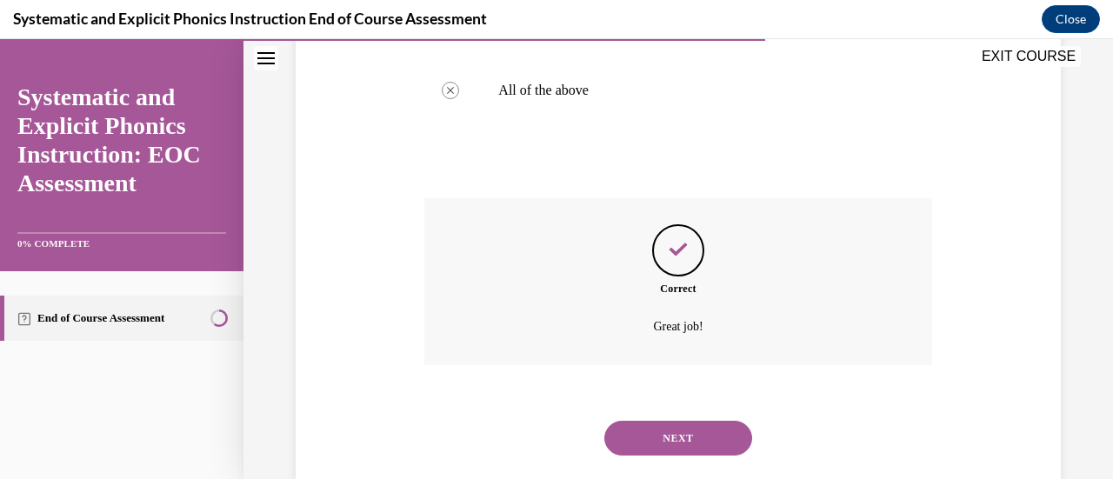
scroll to position [583, 0]
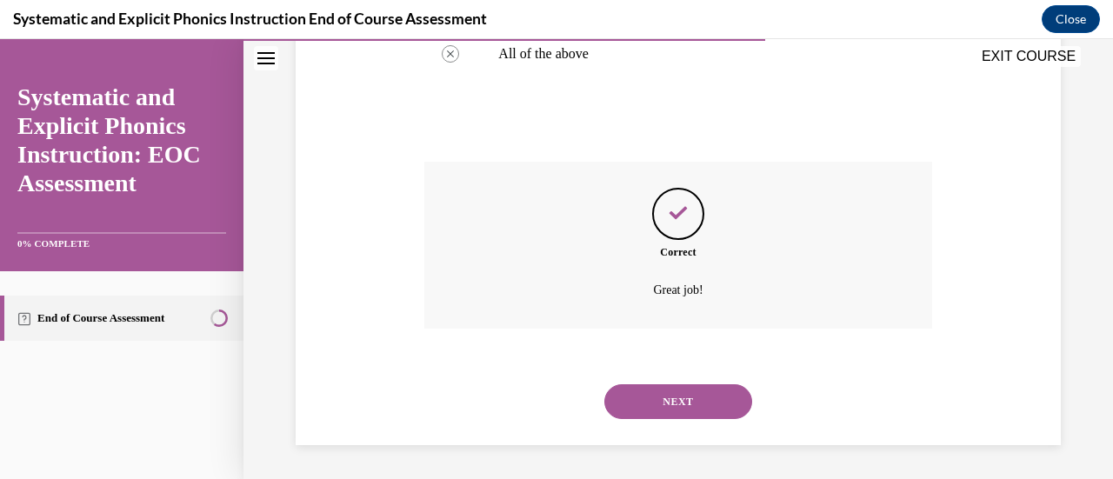
click at [696, 397] on button "NEXT" at bounding box center [678, 401] width 148 height 35
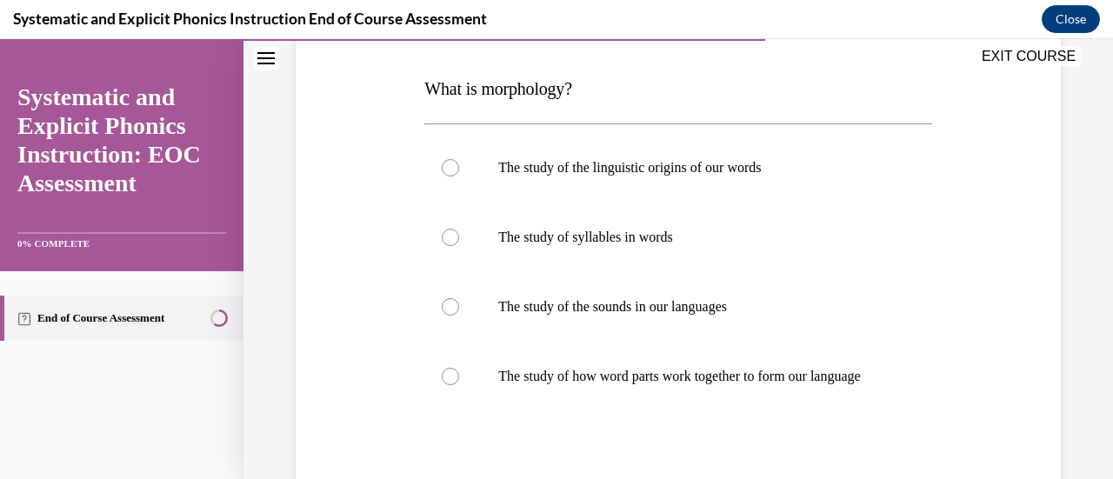
scroll to position [261, 0]
click at [656, 291] on div at bounding box center [677, 306] width 507 height 70
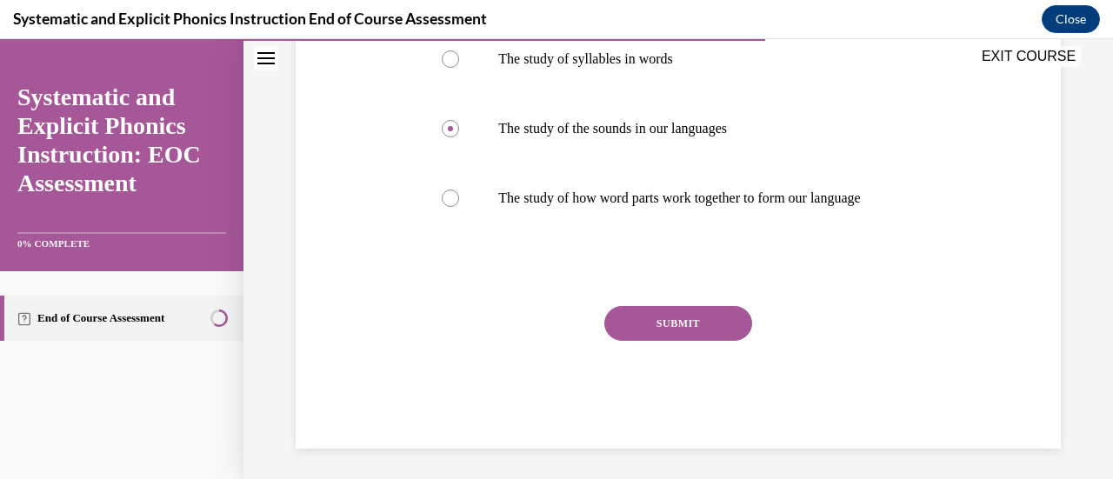
click at [668, 335] on button "SUBMIT" at bounding box center [678, 323] width 148 height 35
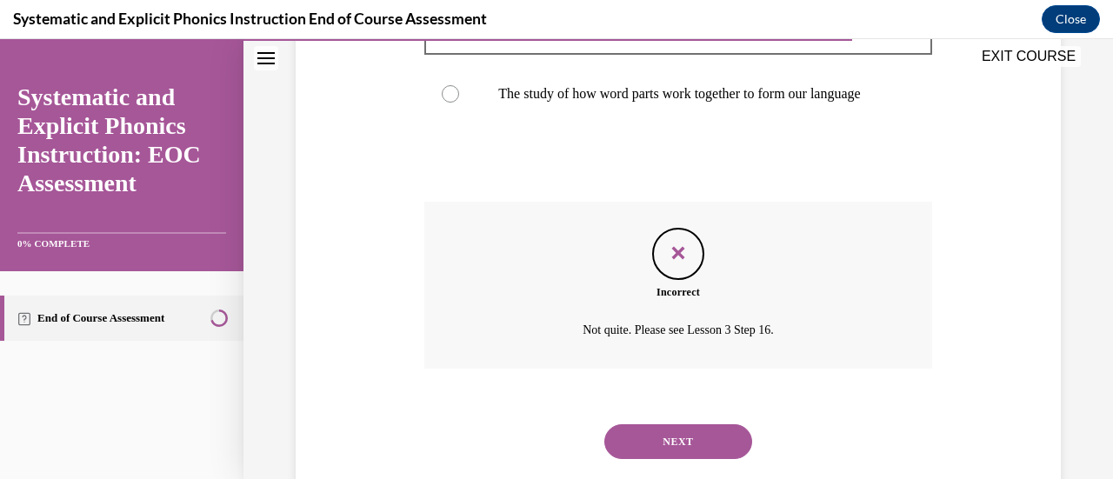
scroll to position [544, 0]
click at [649, 458] on button "NEXT" at bounding box center [678, 441] width 148 height 35
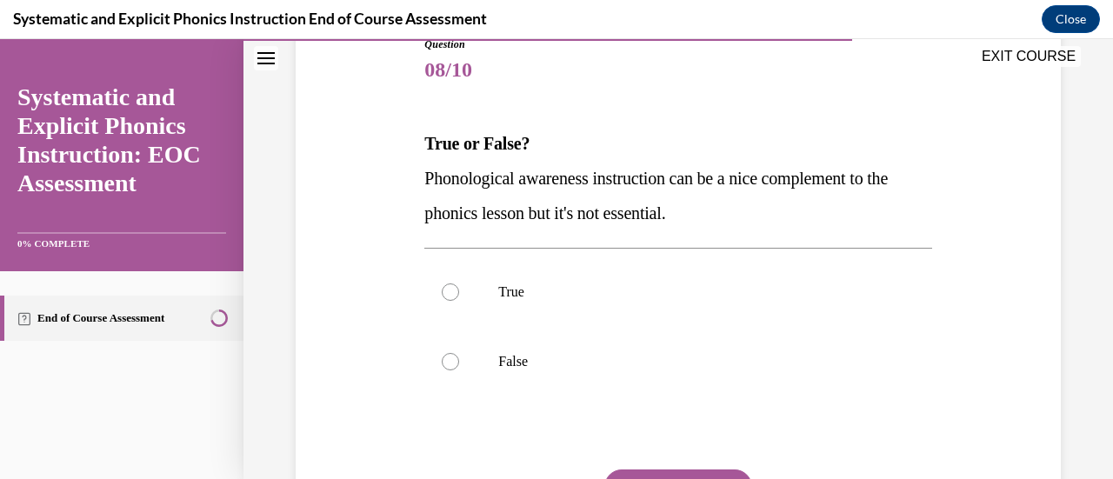
scroll to position [207, 0]
click at [513, 347] on div at bounding box center [677, 360] width 507 height 70
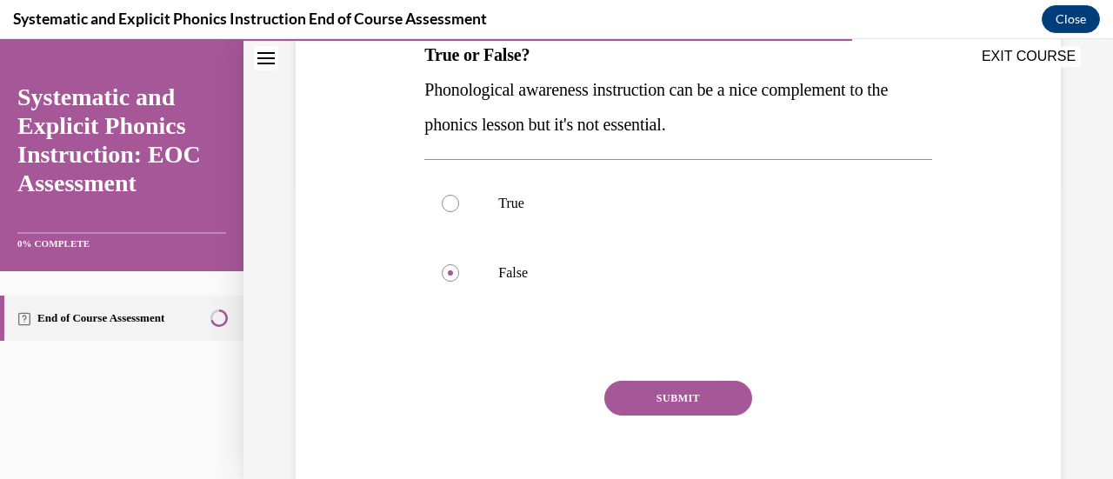
click at [632, 388] on button "SUBMIT" at bounding box center [678, 398] width 148 height 35
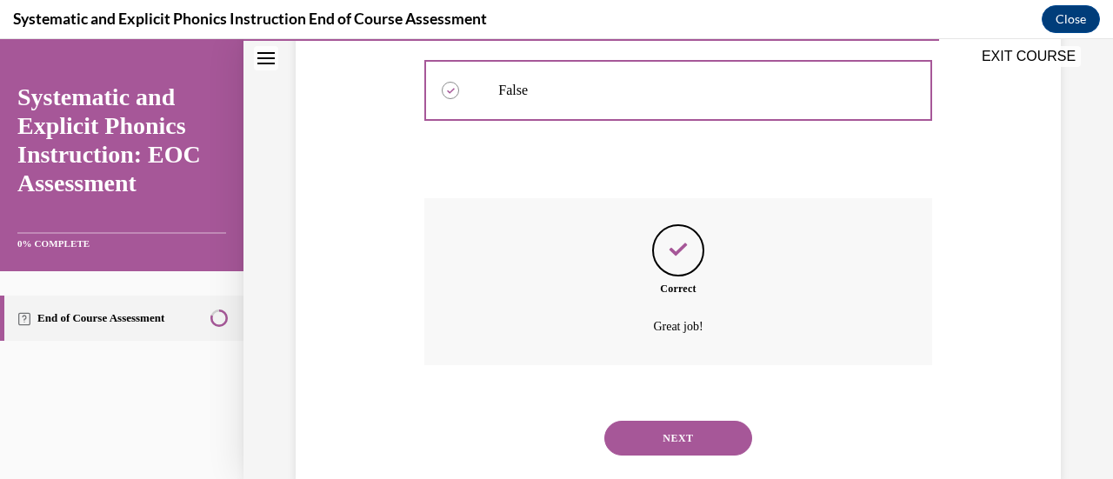
scroll to position [513, 0]
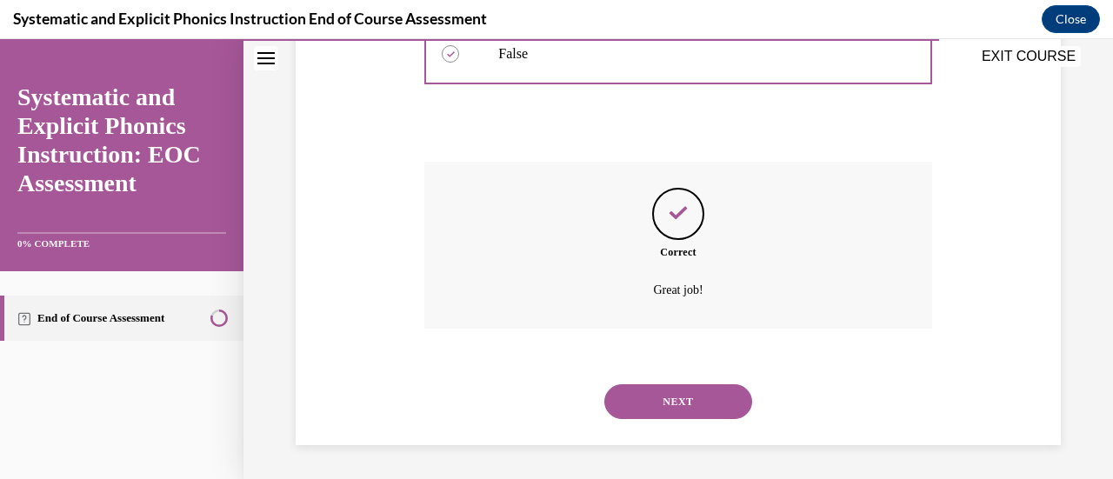
click at [677, 399] on button "NEXT" at bounding box center [678, 401] width 148 height 35
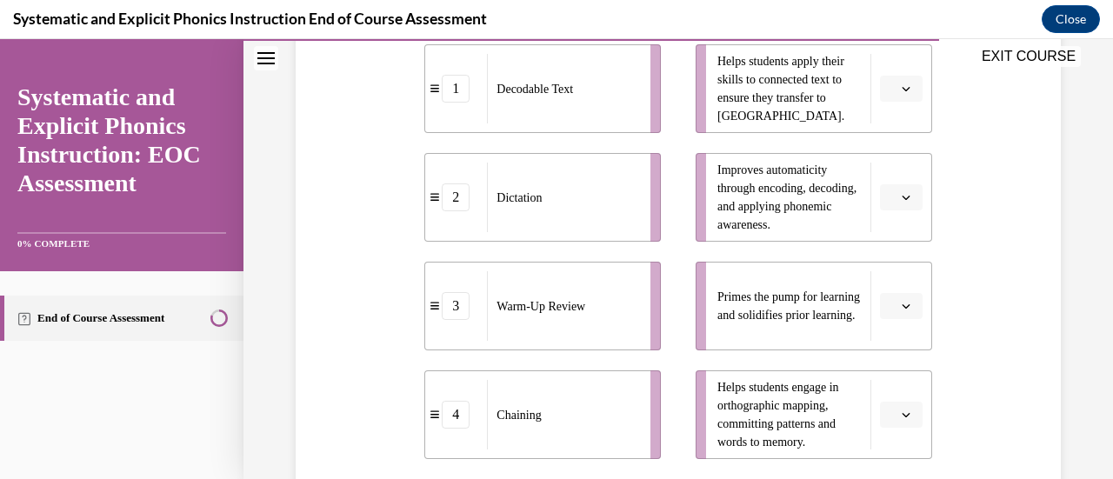
scroll to position [388, 0]
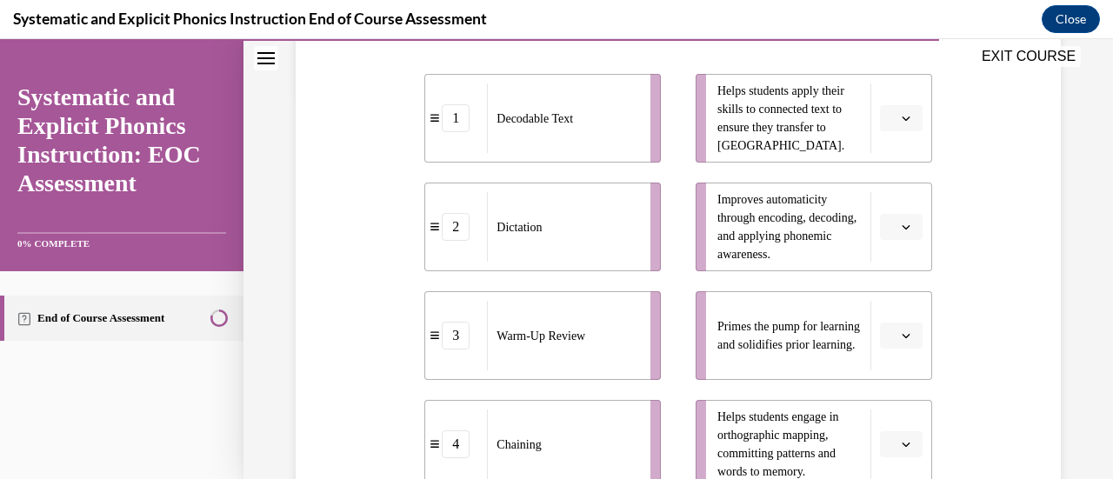
click at [906, 122] on button "button" at bounding box center [901, 118] width 43 height 26
click at [889, 201] on div "1" at bounding box center [887, 191] width 43 height 35
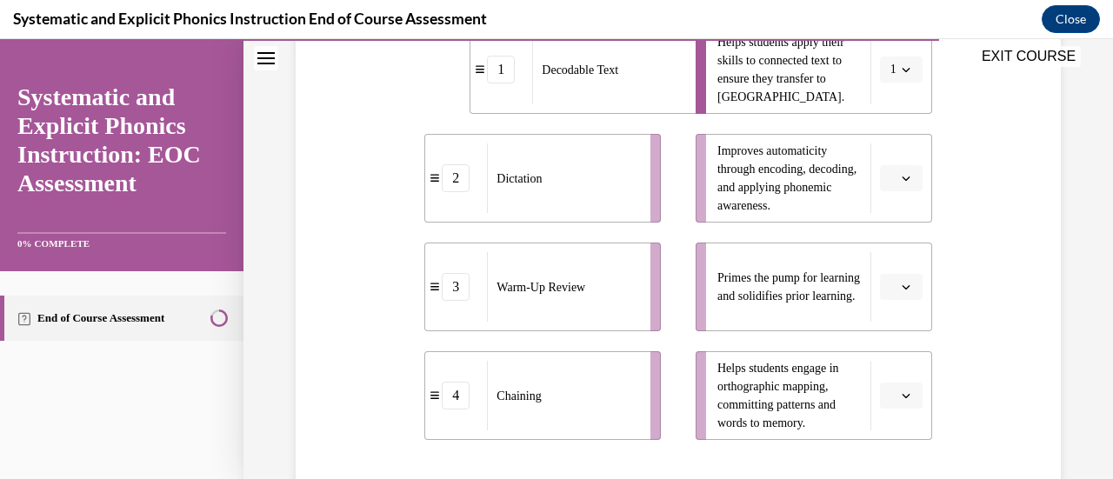
scroll to position [437, 0]
click at [891, 287] on span "Please select an option" at bounding box center [894, 285] width 6 height 17
click at [886, 205] on span "3" at bounding box center [883, 212] width 6 height 14
click at [902, 173] on icon "button" at bounding box center [906, 177] width 9 height 9
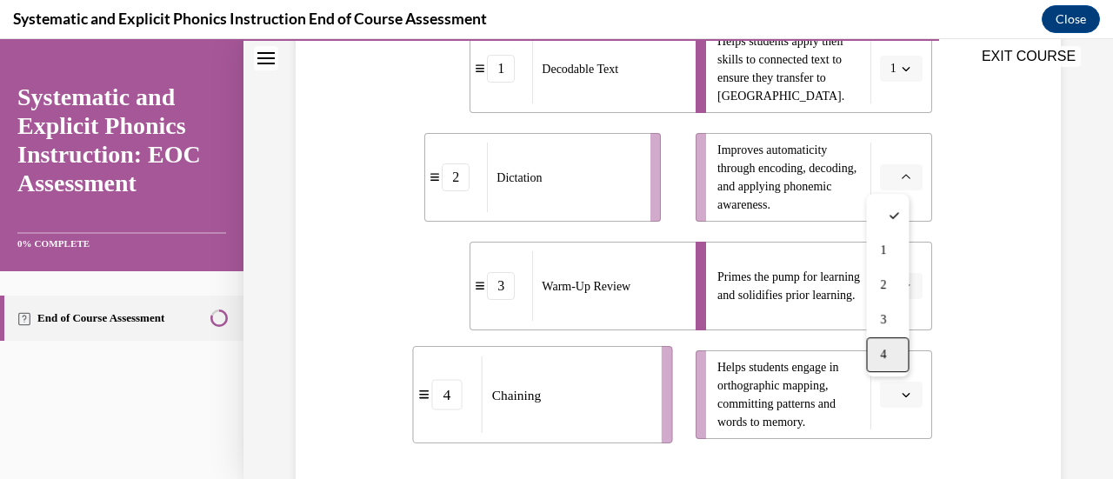
click at [894, 364] on div "4" at bounding box center [887, 354] width 43 height 35
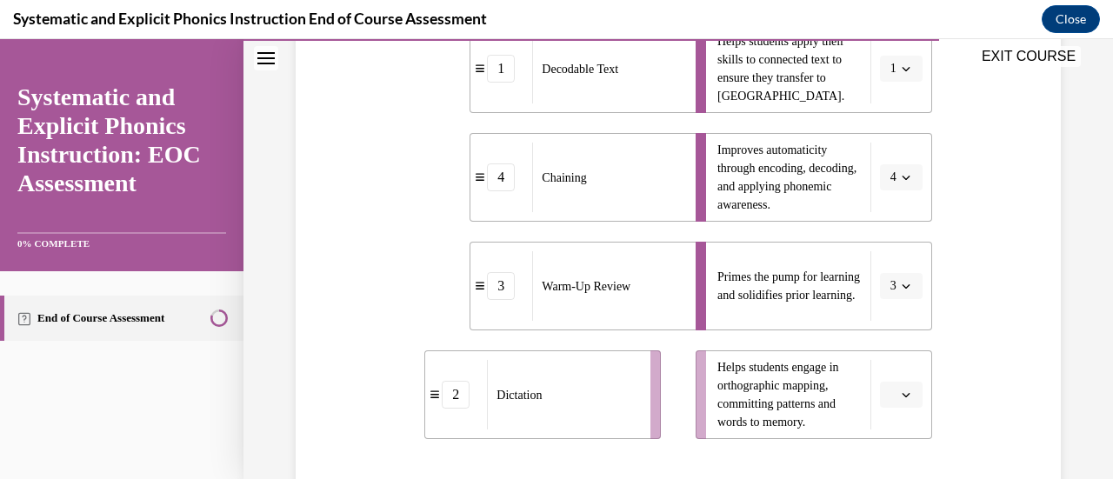
click at [891, 403] on button "button" at bounding box center [901, 395] width 43 height 26
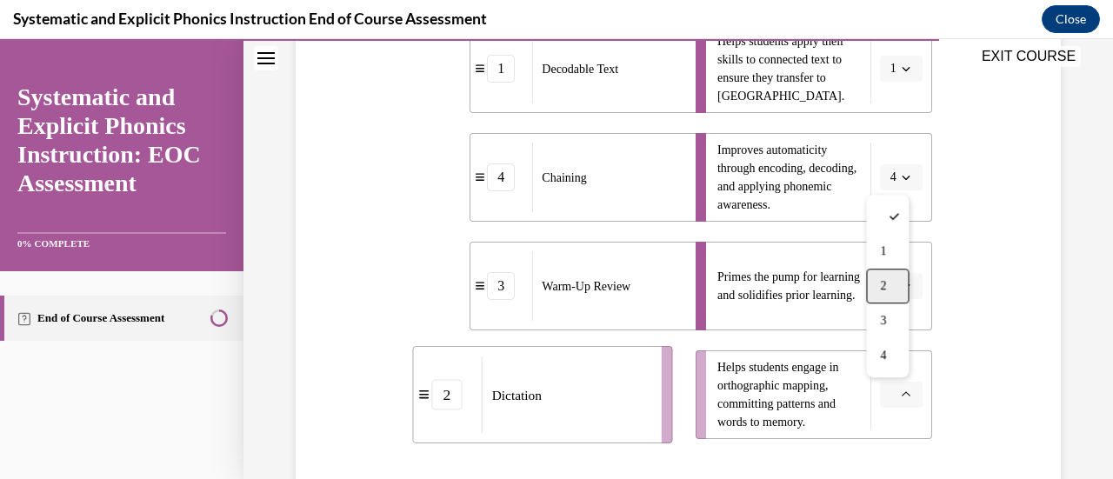
click at [892, 273] on div "2" at bounding box center [887, 286] width 43 height 35
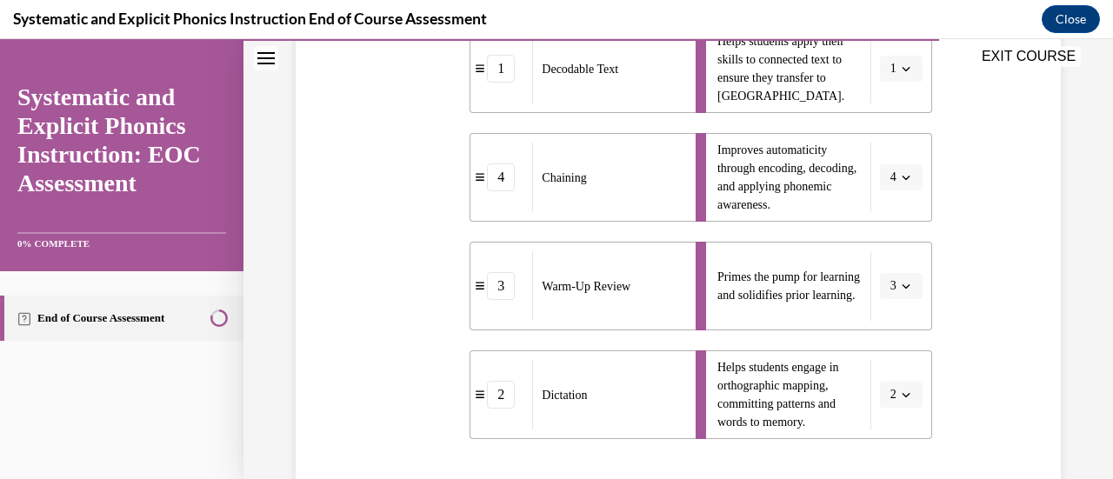
scroll to position [647, 0]
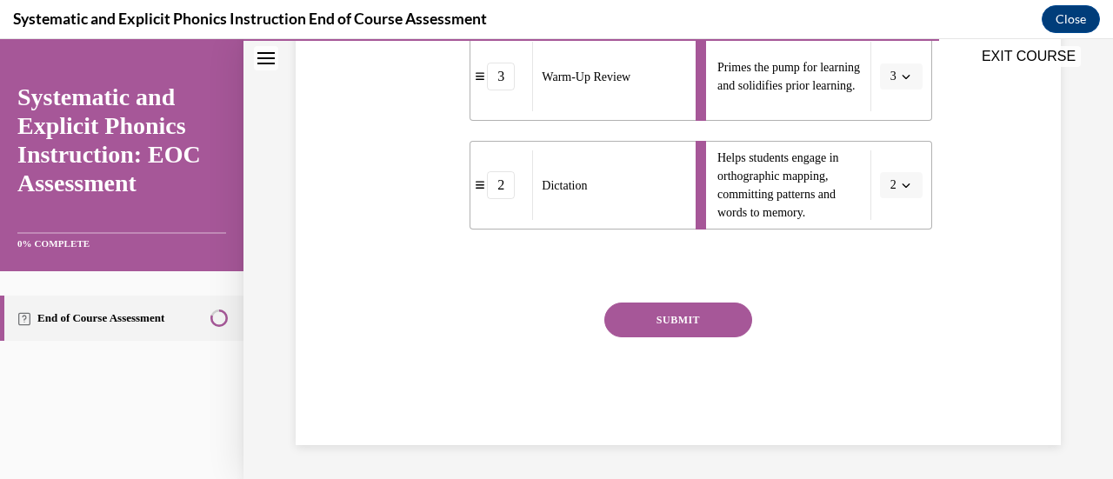
click at [716, 310] on button "SUBMIT" at bounding box center [678, 320] width 148 height 35
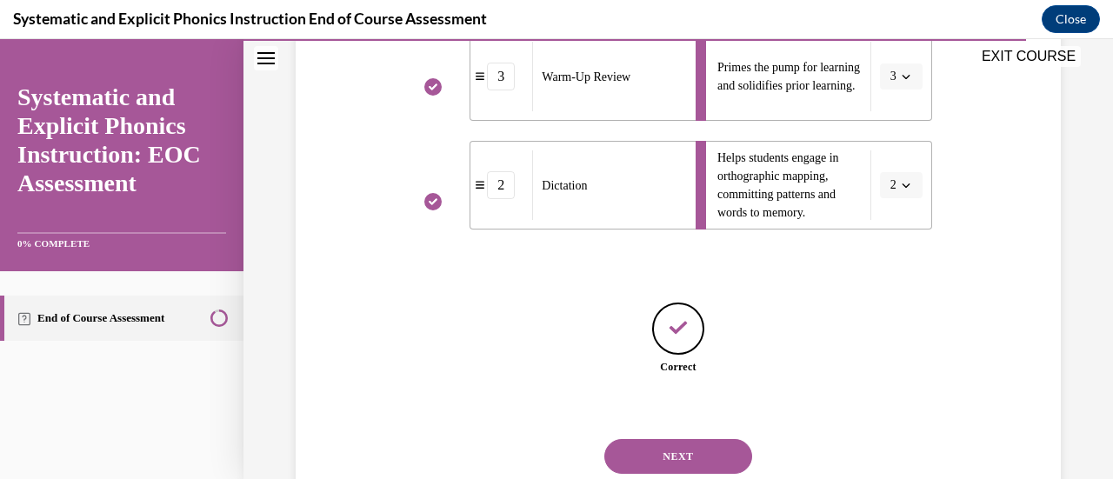
scroll to position [702, 0]
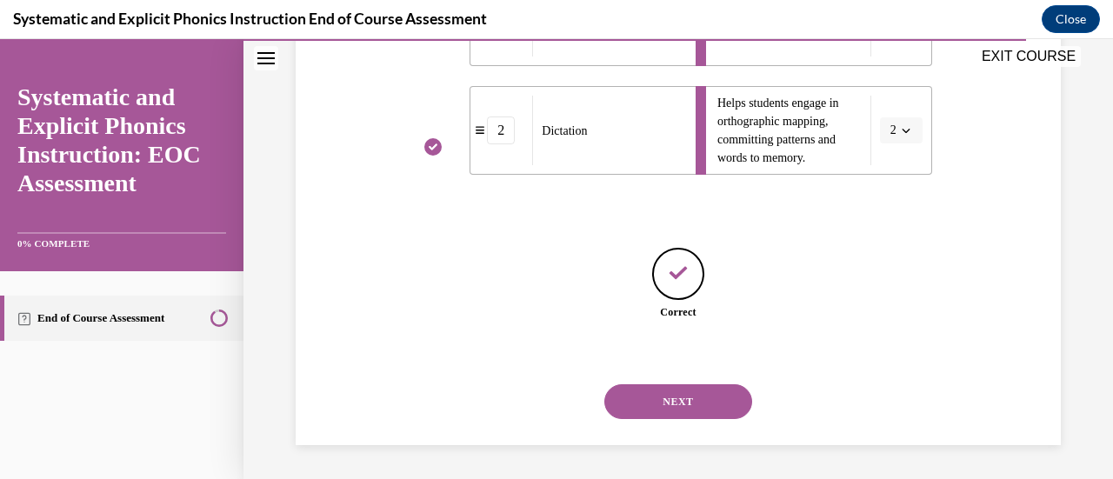
click at [687, 391] on button "NEXT" at bounding box center [678, 401] width 148 height 35
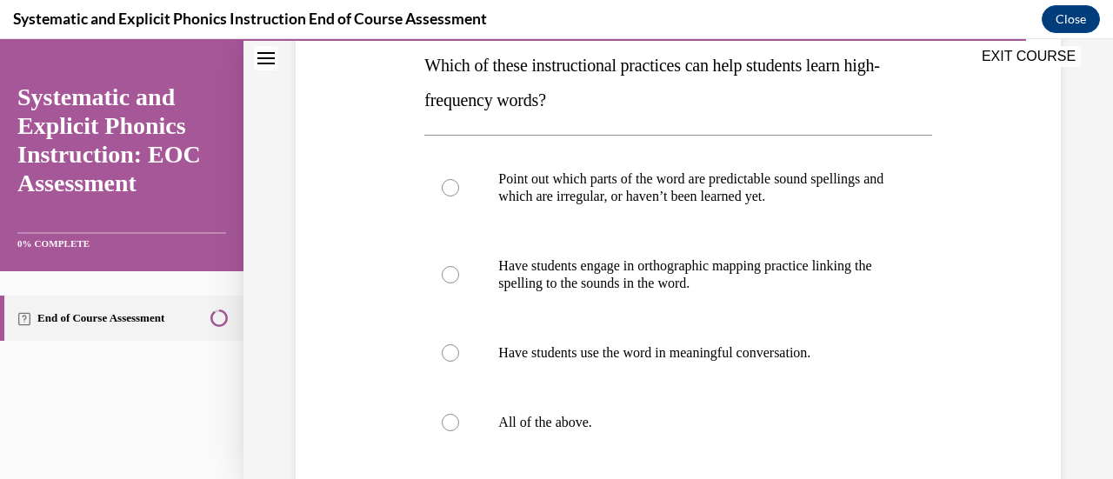
scroll to position [284, 0]
click at [557, 411] on div at bounding box center [677, 422] width 507 height 70
click at [548, 347] on p "Have students use the word in meaningful conversation." at bounding box center [693, 352] width 390 height 17
click at [529, 394] on div at bounding box center [677, 422] width 507 height 70
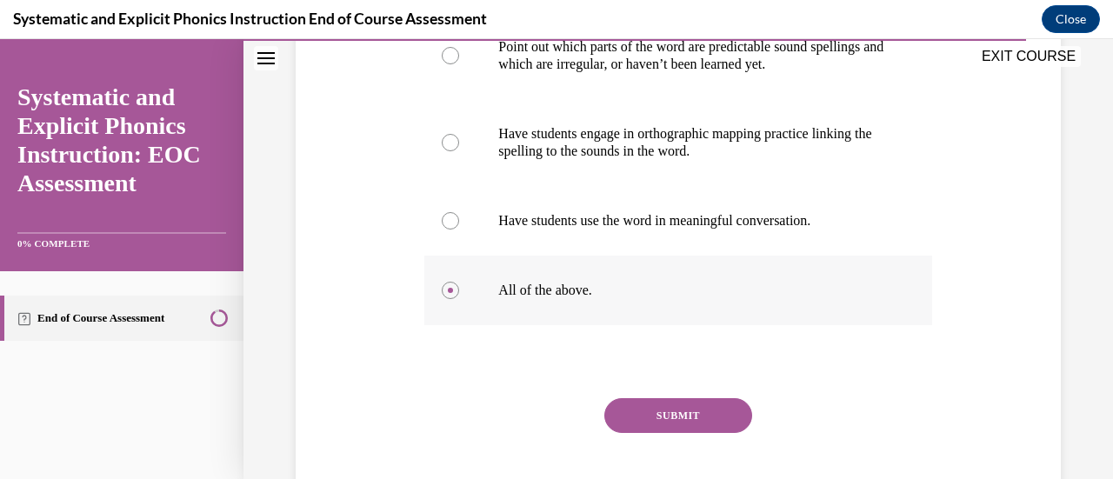
scroll to position [417, 0]
click at [654, 409] on button "SUBMIT" at bounding box center [678, 414] width 148 height 35
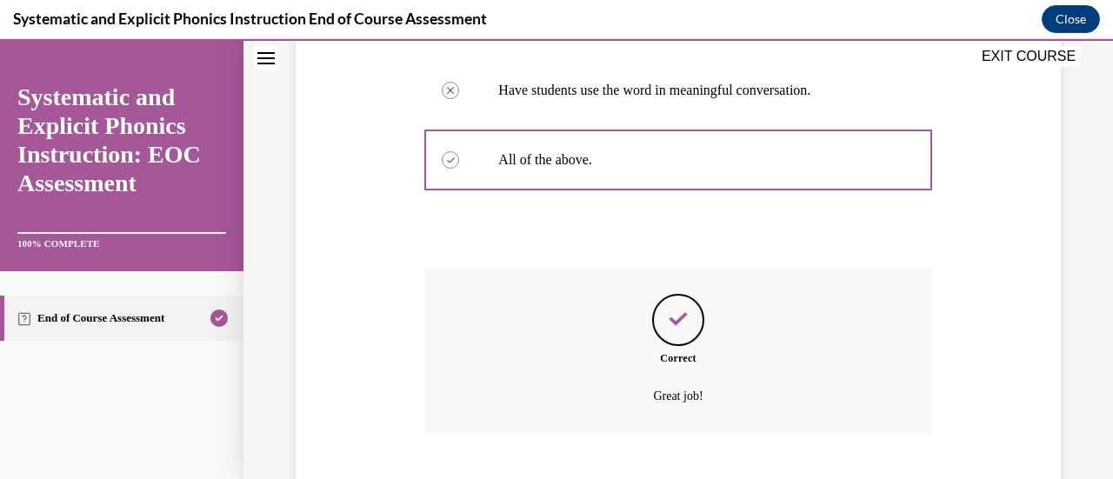
scroll to position [652, 0]
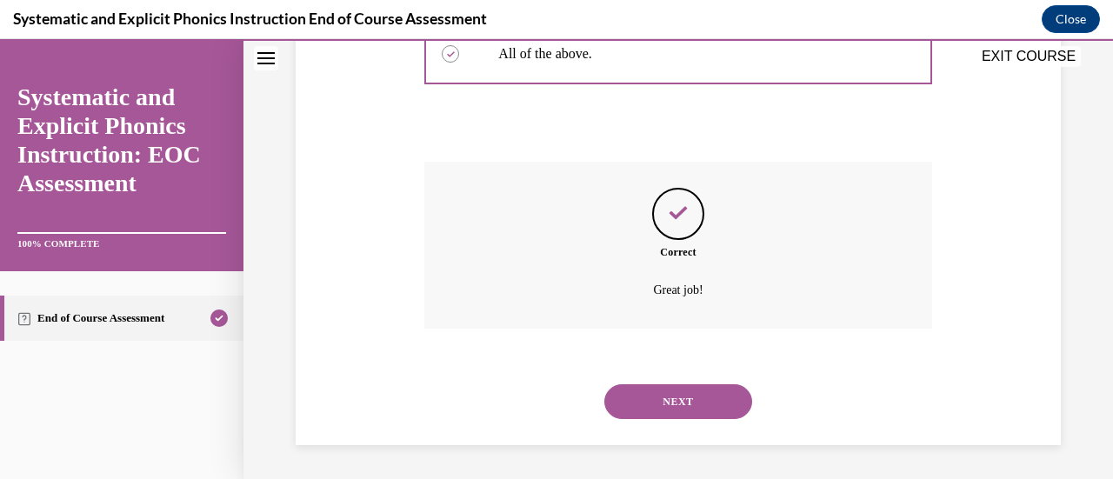
drag, startPoint x: 659, startPoint y: 409, endPoint x: 634, endPoint y: 404, distance: 25.8
click at [634, 404] on button "NEXT" at bounding box center [678, 401] width 148 height 35
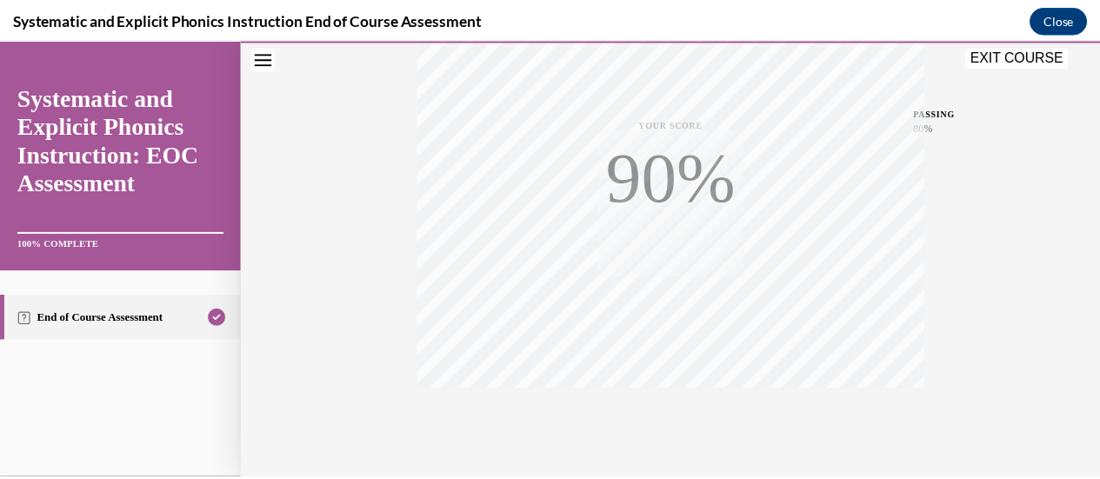
scroll to position [451, 0]
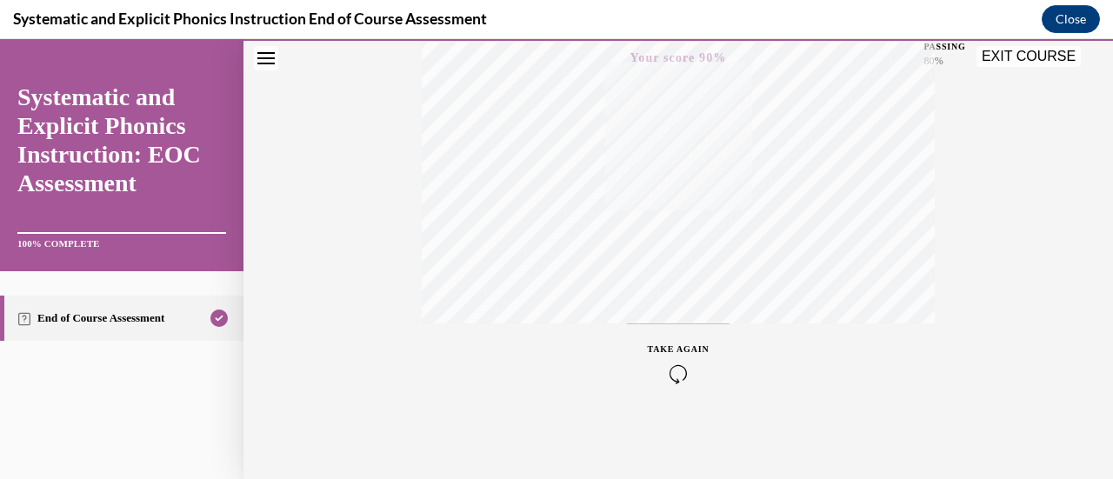
click at [1037, 57] on button "EXIT COURSE" at bounding box center [1029, 56] width 104 height 21
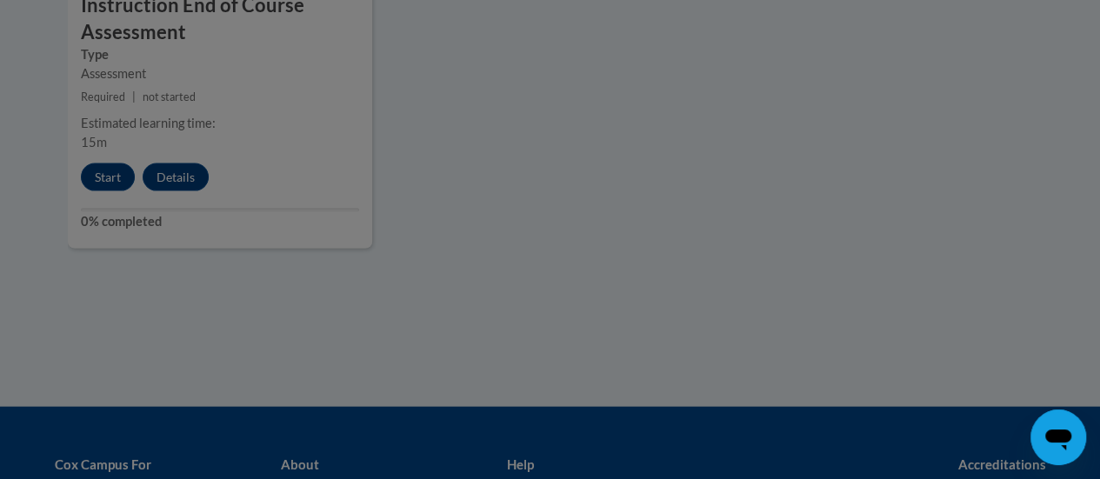
scroll to position [1790, 0]
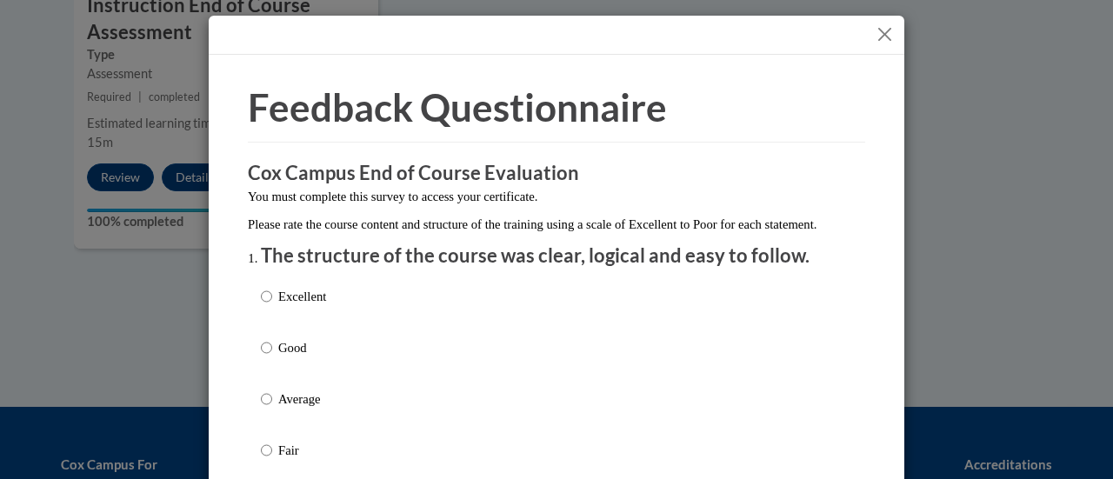
click at [887, 36] on button "Close" at bounding box center [885, 34] width 22 height 22
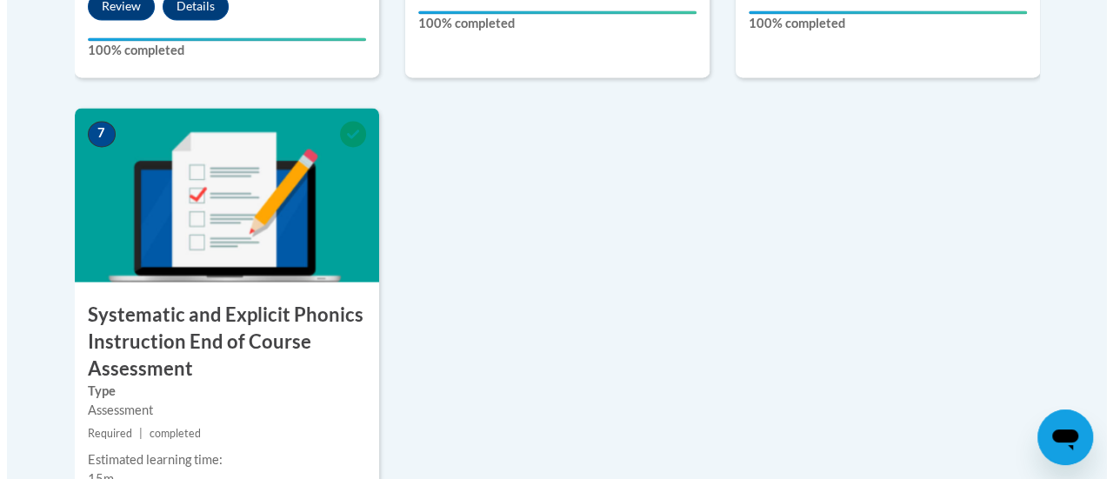
scroll to position [1713, 0]
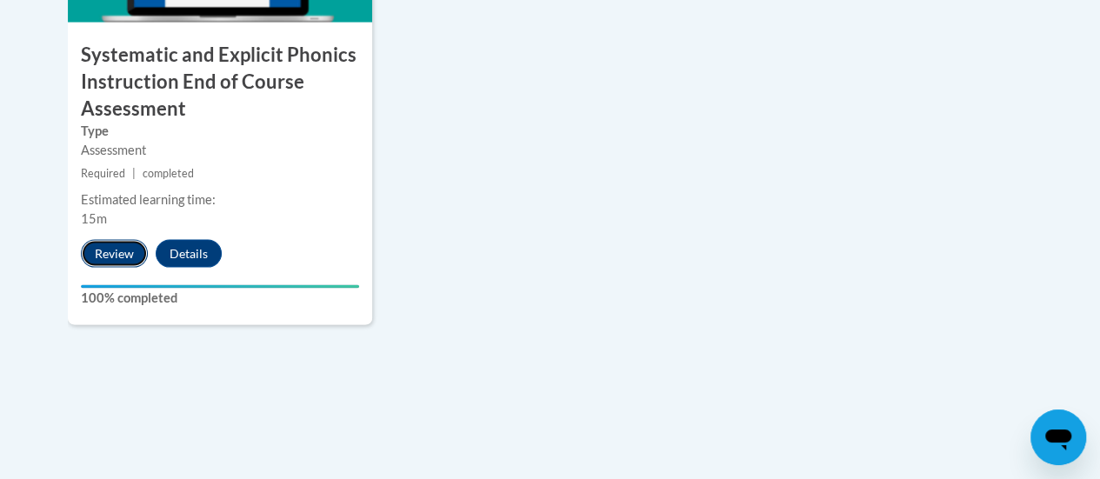
click at [132, 251] on button "Review" at bounding box center [114, 254] width 67 height 28
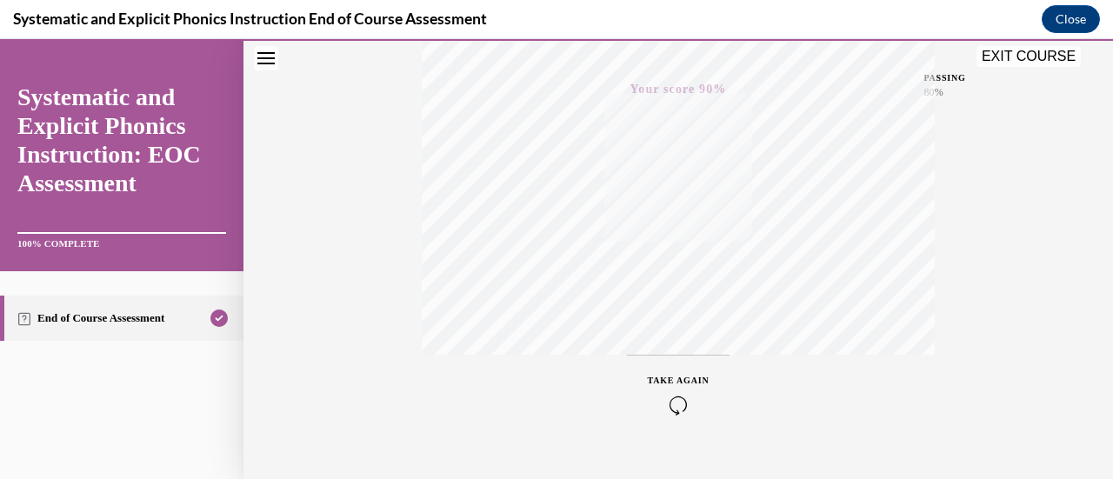
scroll to position [451, 0]
click at [1050, 57] on button "EXIT COURSE" at bounding box center [1029, 56] width 104 height 21
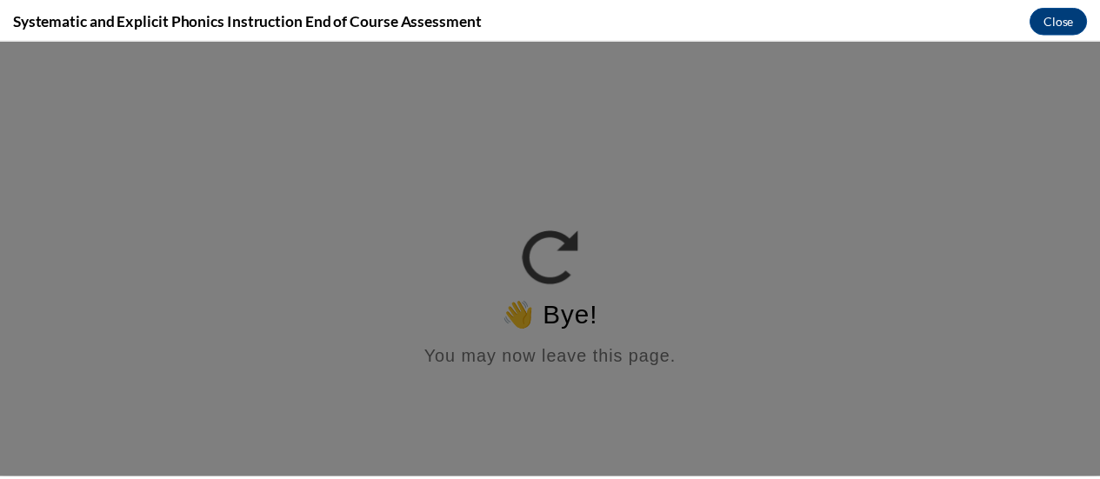
scroll to position [0, 0]
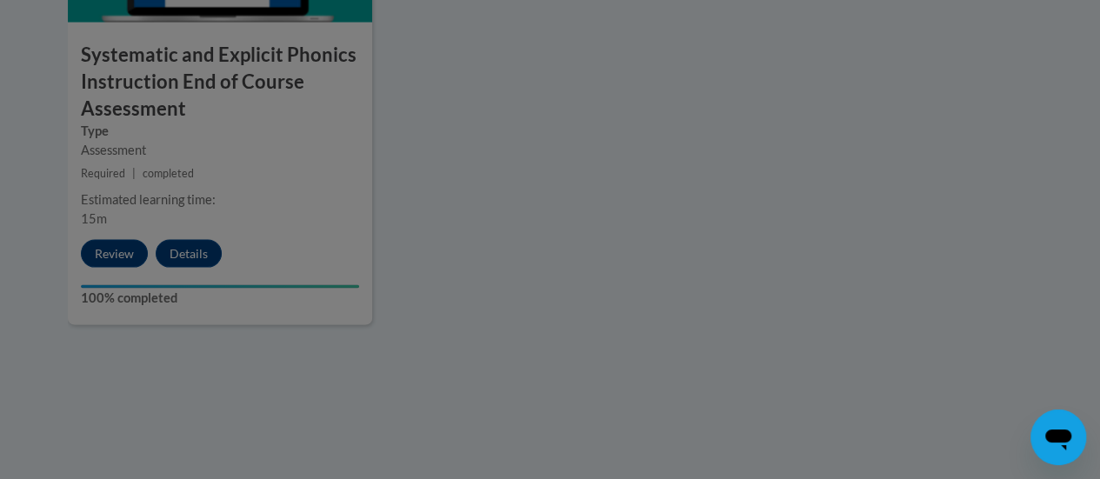
click at [711, 248] on div at bounding box center [550, 239] width 1100 height 479
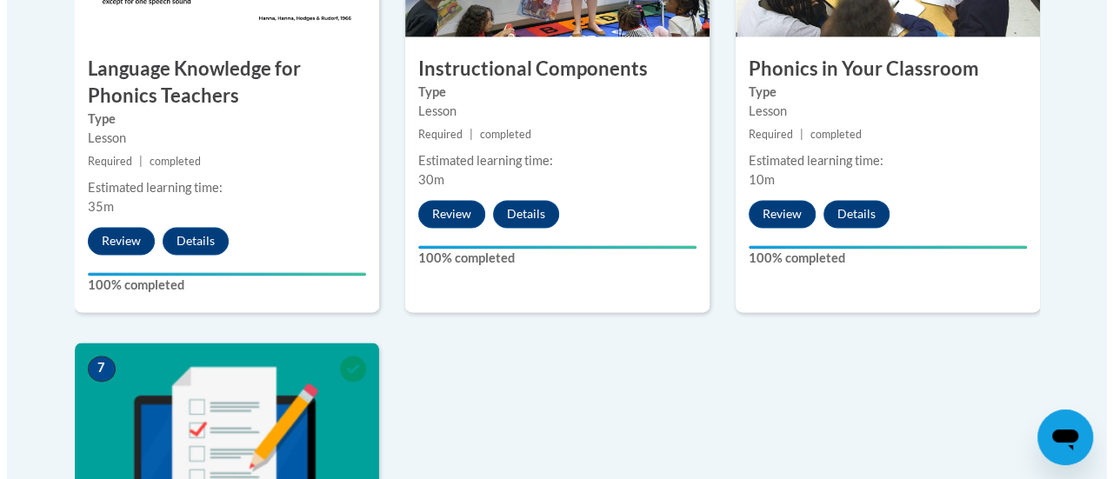
scroll to position [1212, 0]
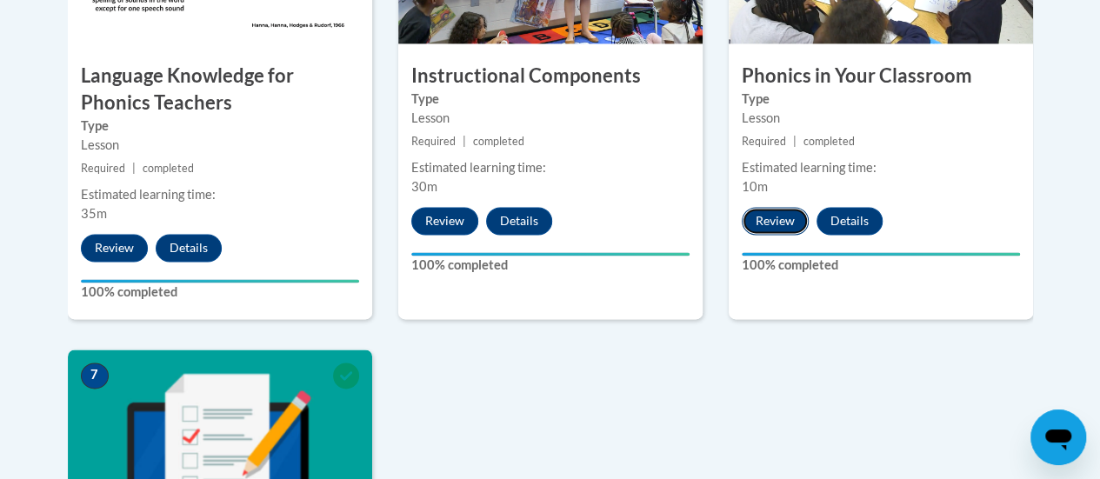
click at [767, 222] on button "Review" at bounding box center [775, 221] width 67 height 28
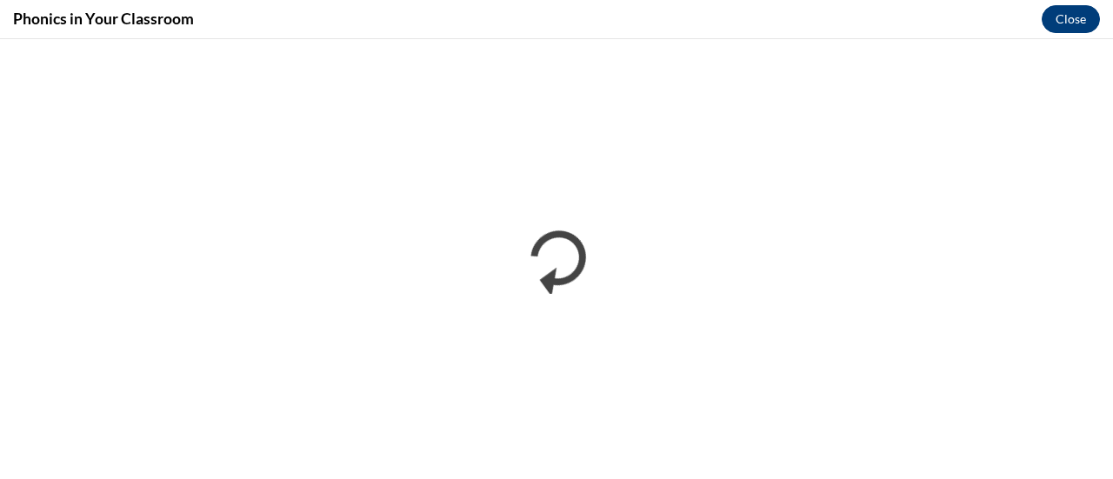
scroll to position [0, 0]
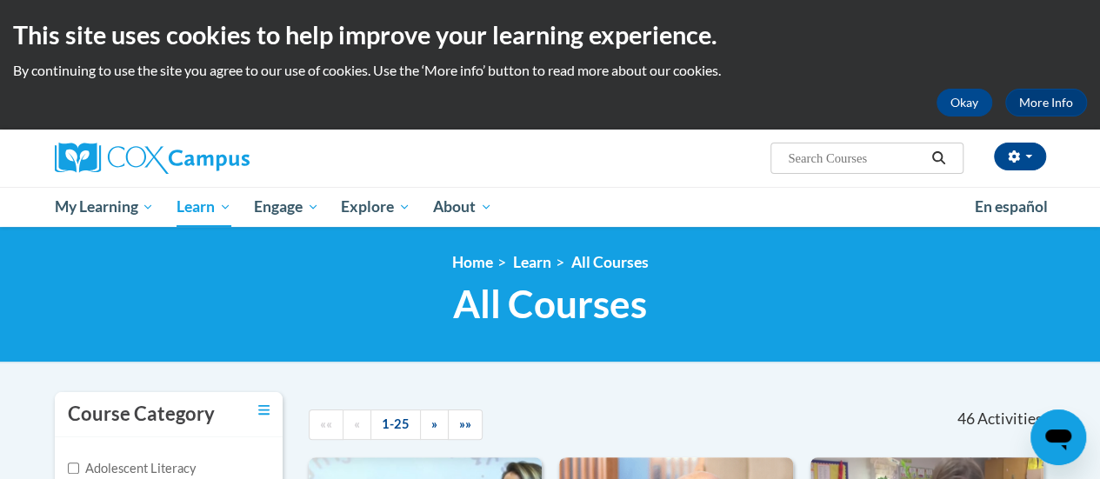
click at [865, 161] on input "Search..." at bounding box center [855, 158] width 139 height 21
type input "reading"
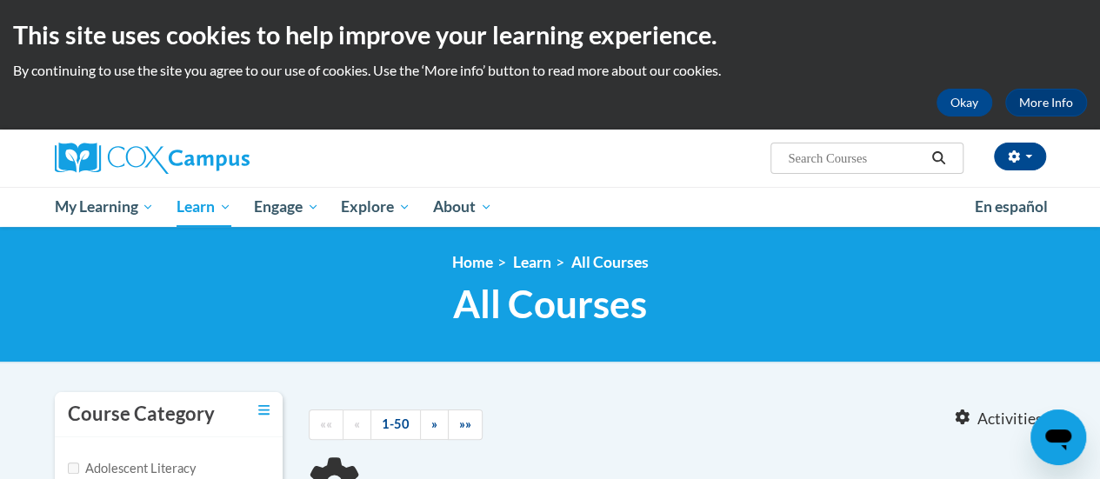
drag, startPoint x: 0, startPoint y: 0, endPoint x: 865, endPoint y: 161, distance: 880.2
click at [865, 161] on input "Search..." at bounding box center [855, 158] width 139 height 21
click at [861, 161] on input "Search..." at bounding box center [855, 158] width 139 height 21
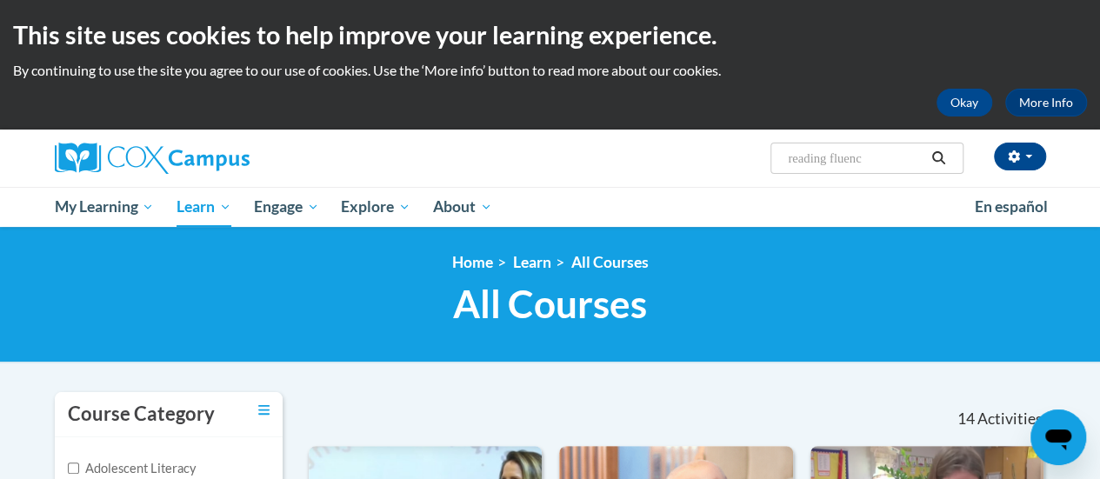
type input "reading fluency"
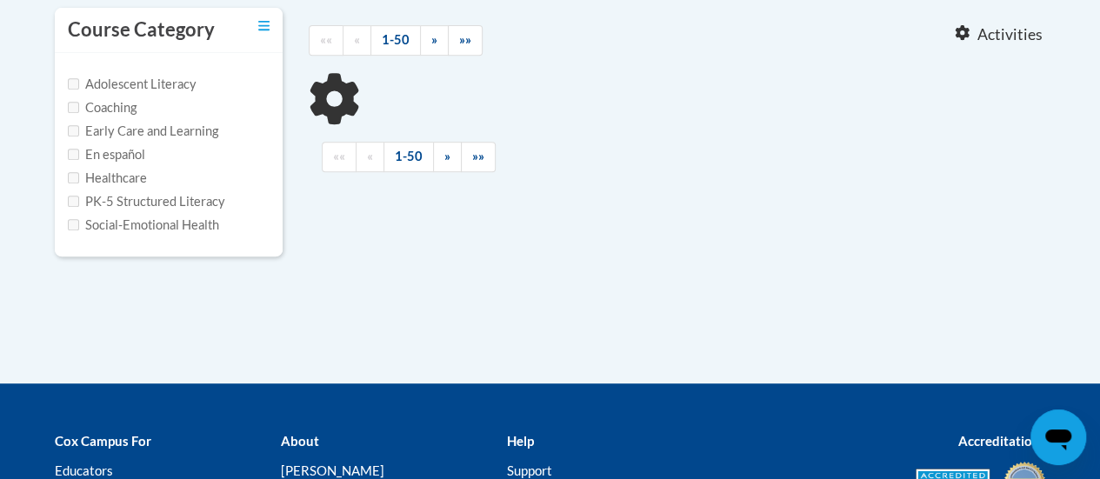
scroll to position [386, 0]
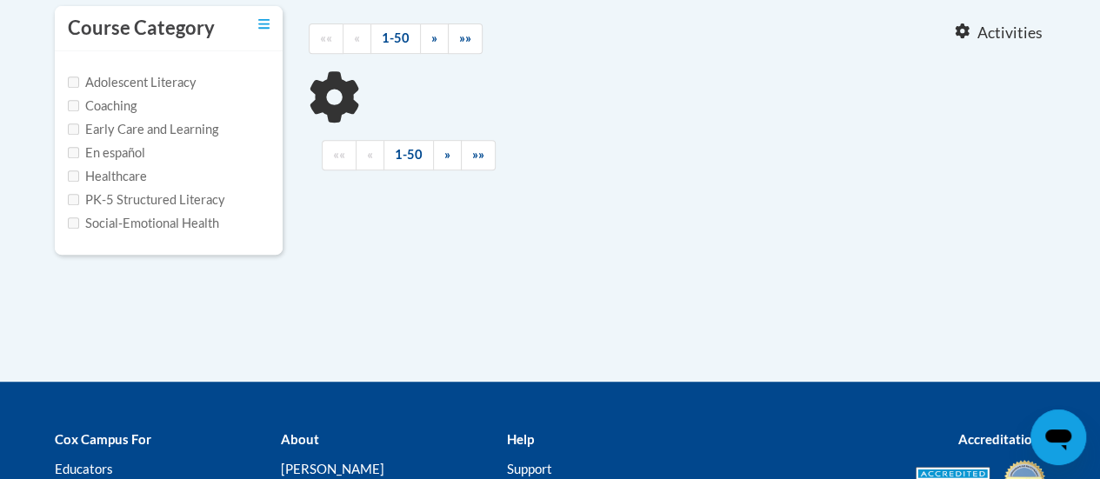
type input "reading fluency"
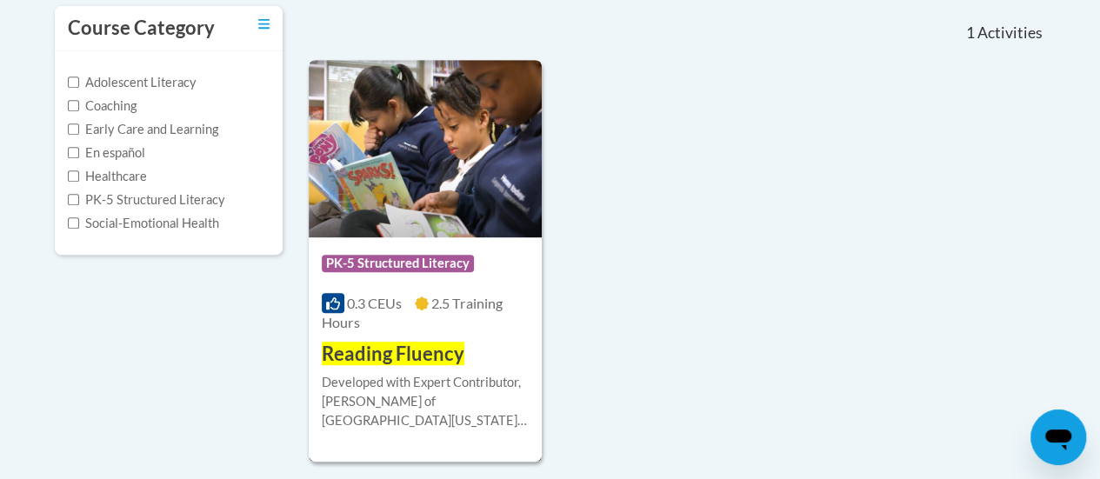
click at [412, 345] on span "Reading Fluency" at bounding box center [393, 353] width 143 height 23
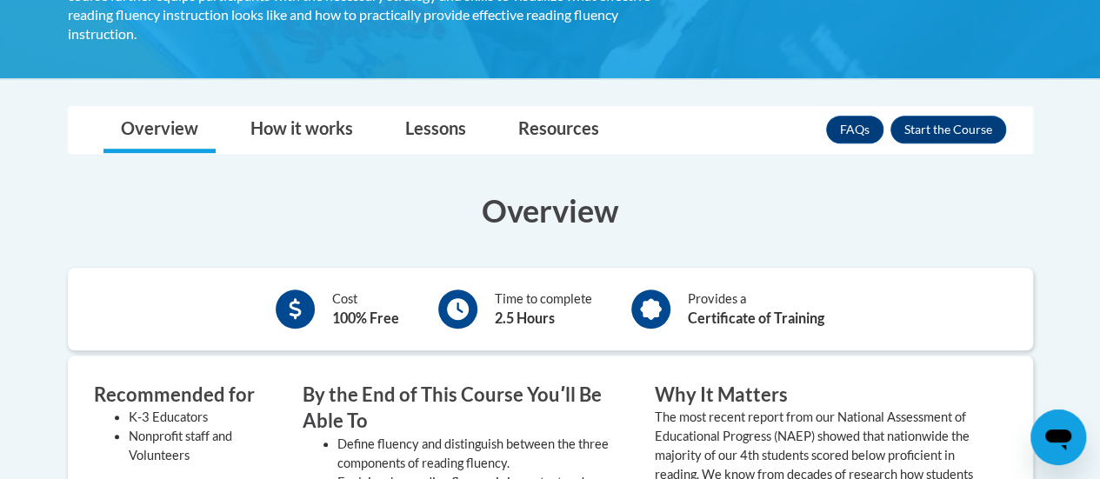
scroll to position [432, 0]
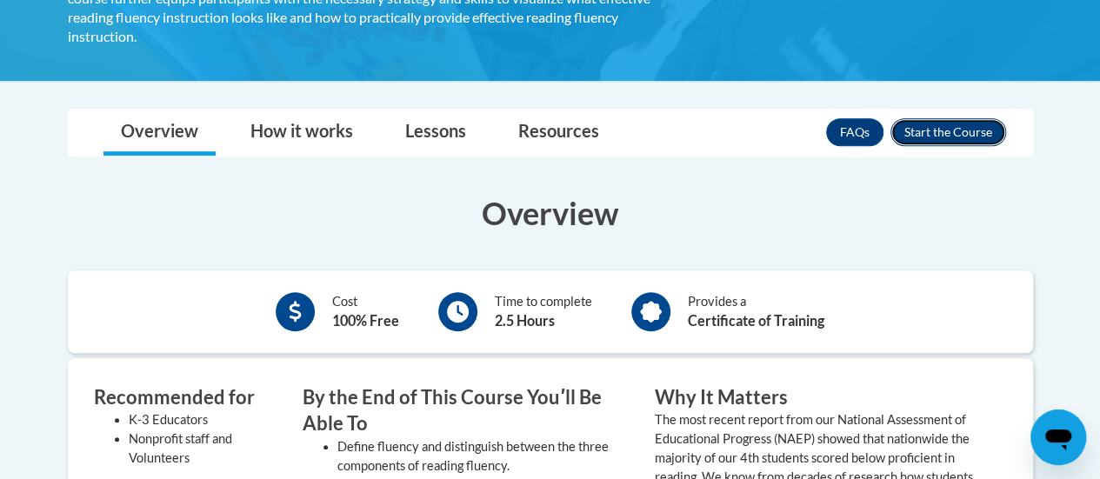
click at [977, 118] on button "Enroll" at bounding box center [949, 132] width 116 height 28
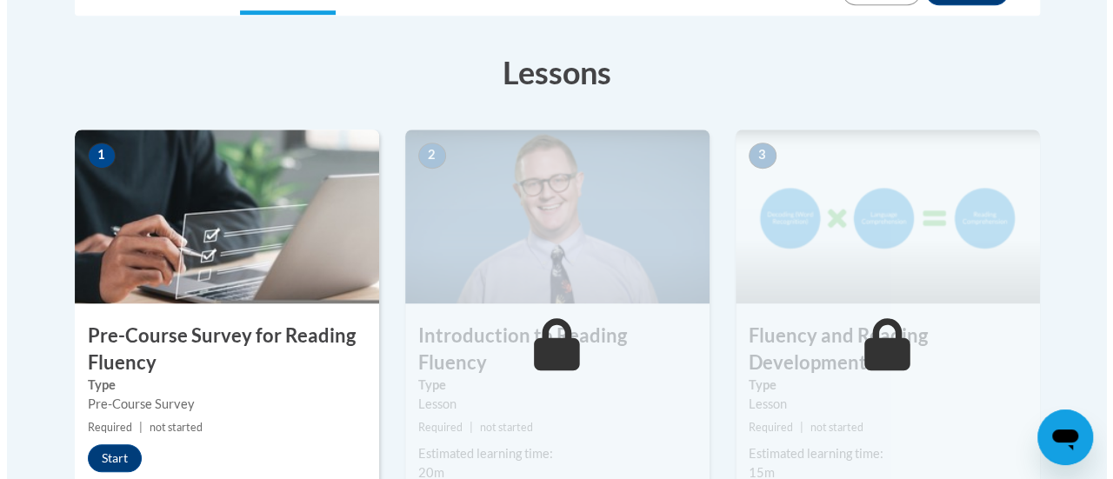
scroll to position [480, 0]
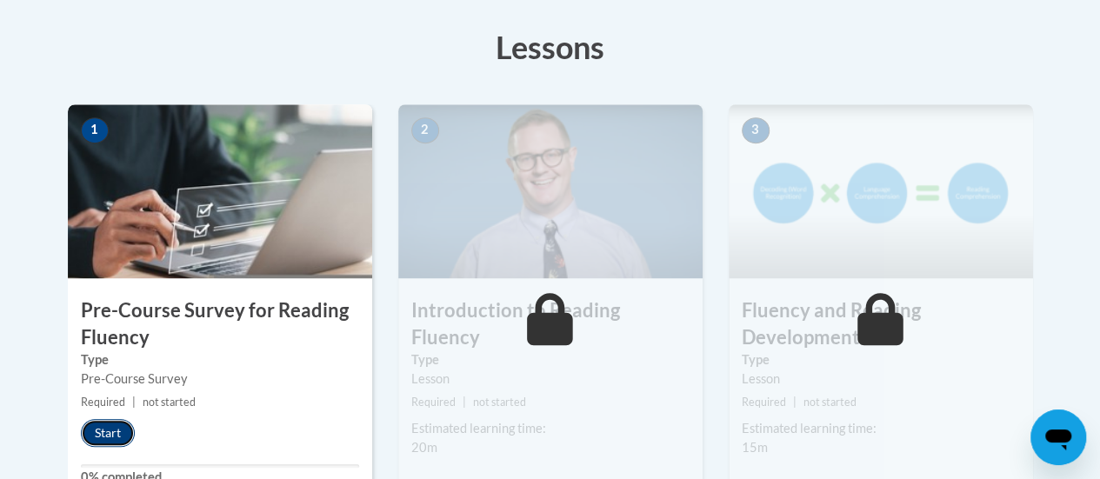
click at [102, 425] on button "Start" at bounding box center [108, 433] width 54 height 28
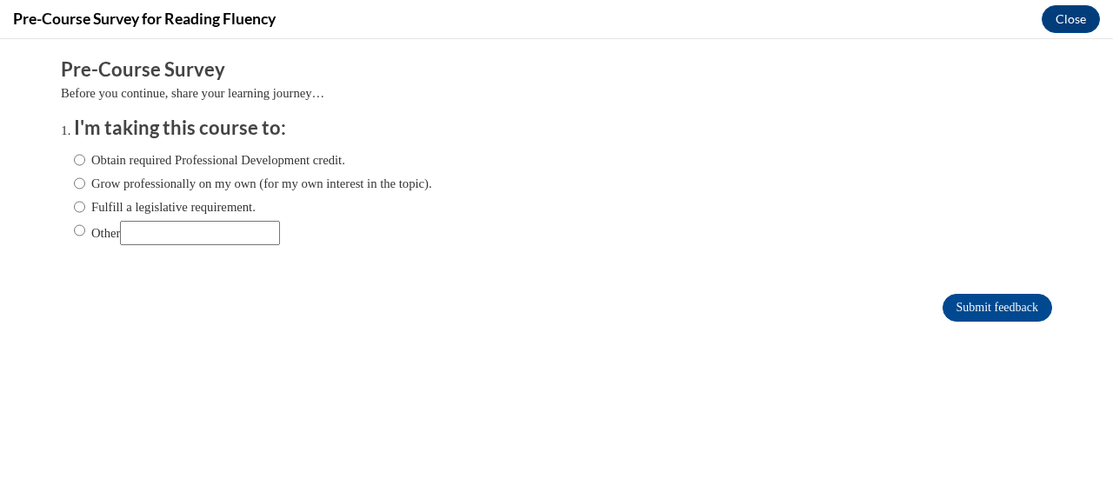
scroll to position [0, 0]
click at [74, 157] on input "Obtain required Professional Development credit." at bounding box center [79, 159] width 11 height 19
radio input "true"
click at [986, 298] on input "Submit feedback" at bounding box center [998, 308] width 110 height 28
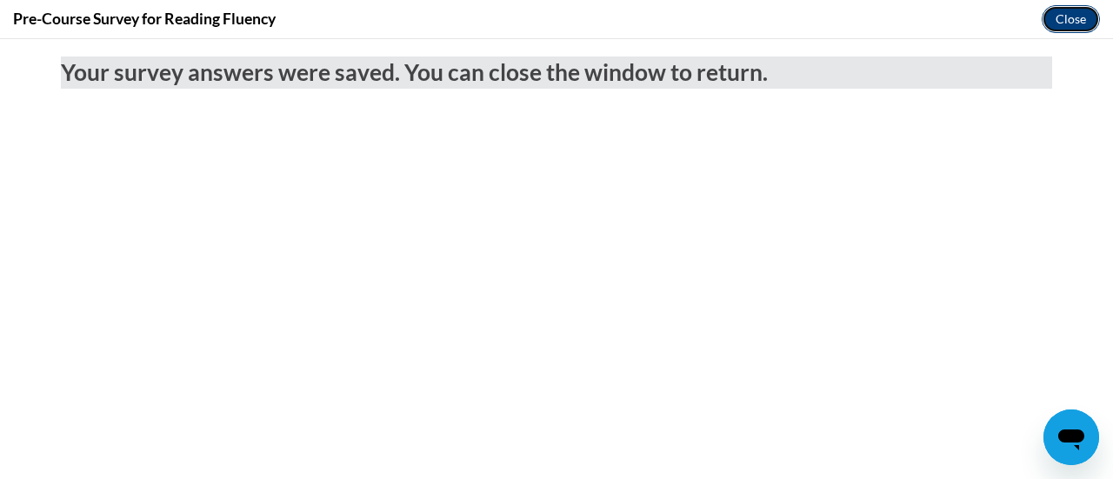
click at [1052, 19] on button "Close" at bounding box center [1071, 19] width 58 height 28
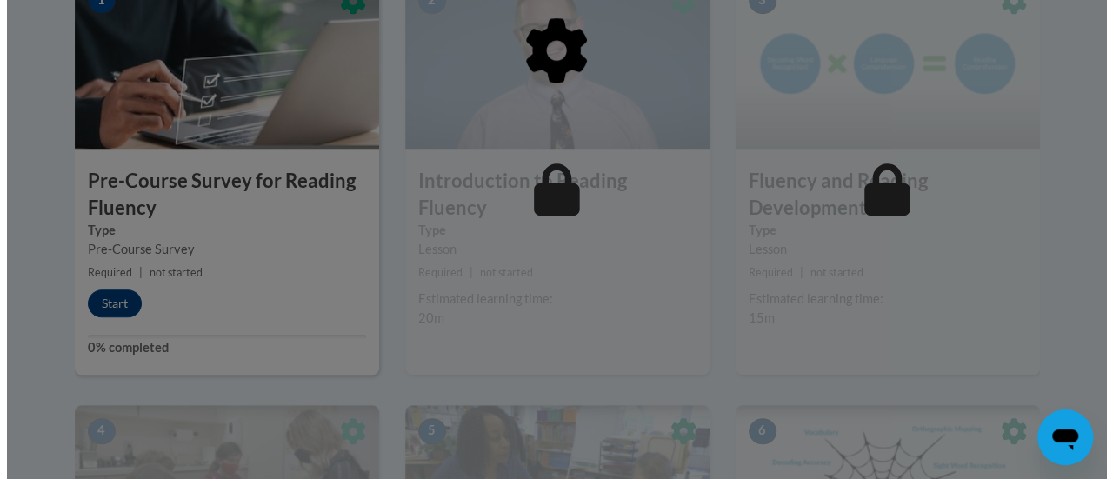
scroll to position [624, 0]
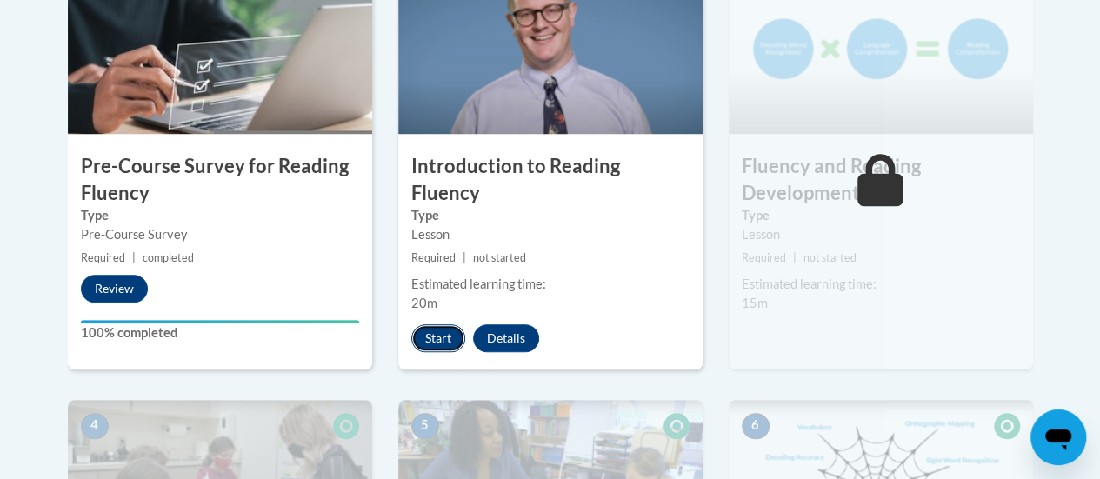
click at [442, 324] on button "Start" at bounding box center [438, 338] width 54 height 28
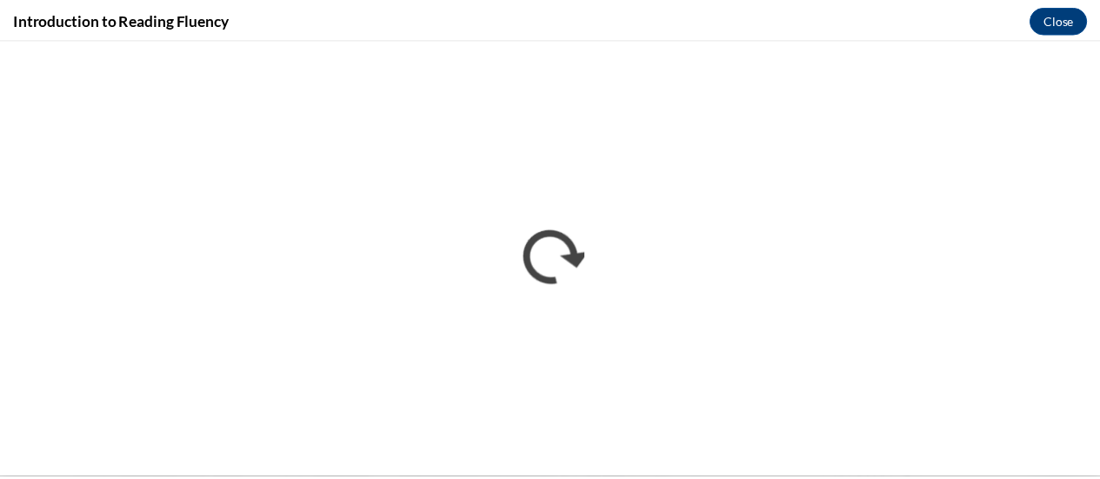
scroll to position [0, 0]
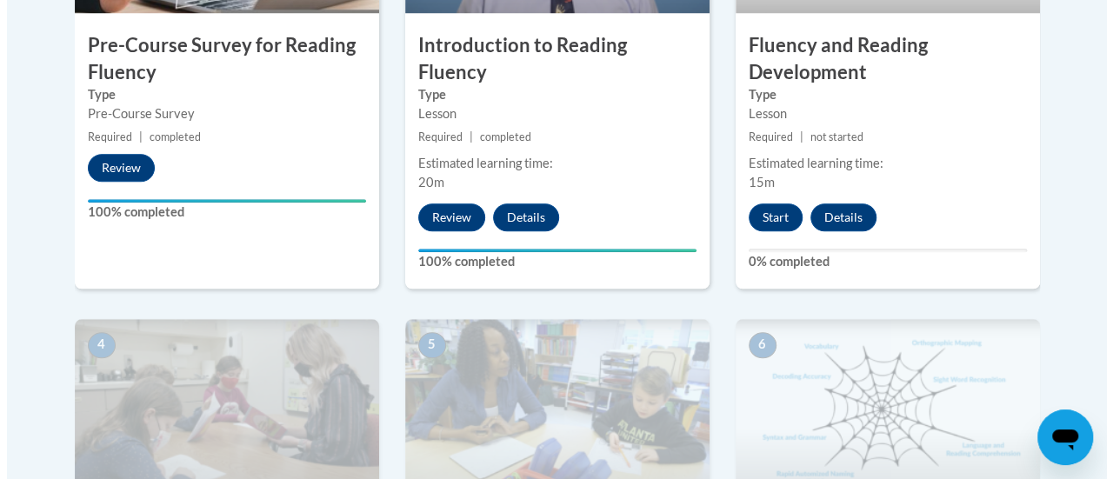
scroll to position [746, 0]
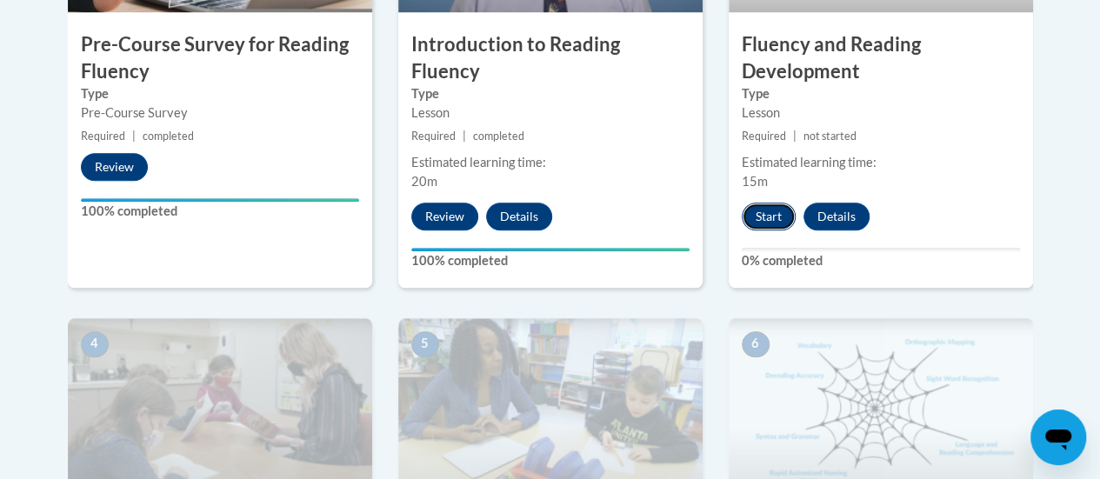
click at [771, 223] on button "Start" at bounding box center [769, 217] width 54 height 28
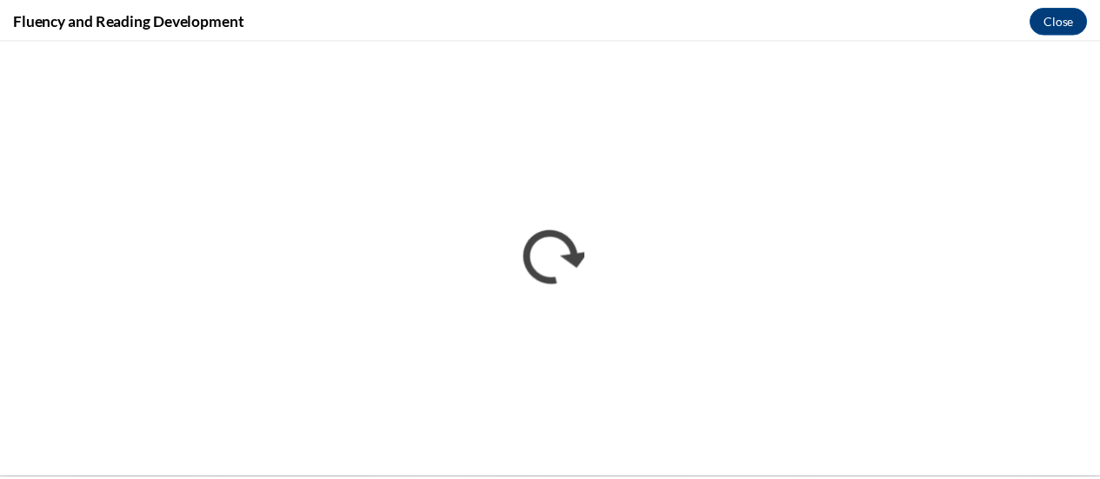
scroll to position [0, 0]
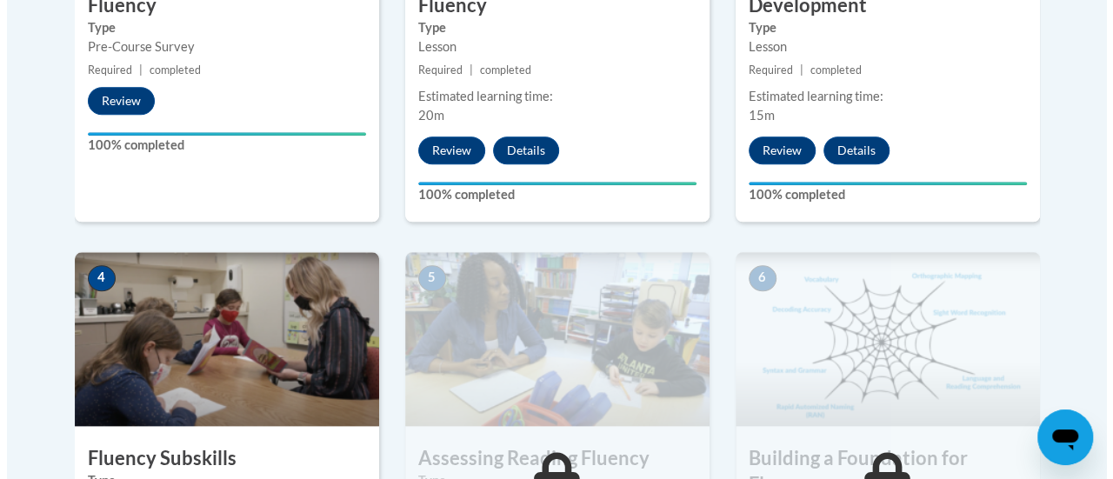
scroll to position [993, 0]
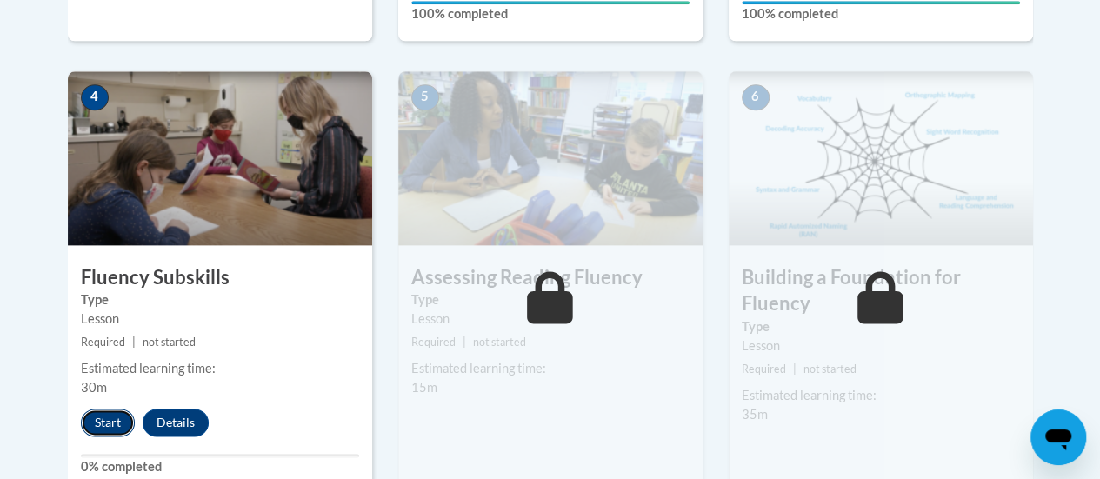
click at [119, 425] on button "Start" at bounding box center [108, 423] width 54 height 28
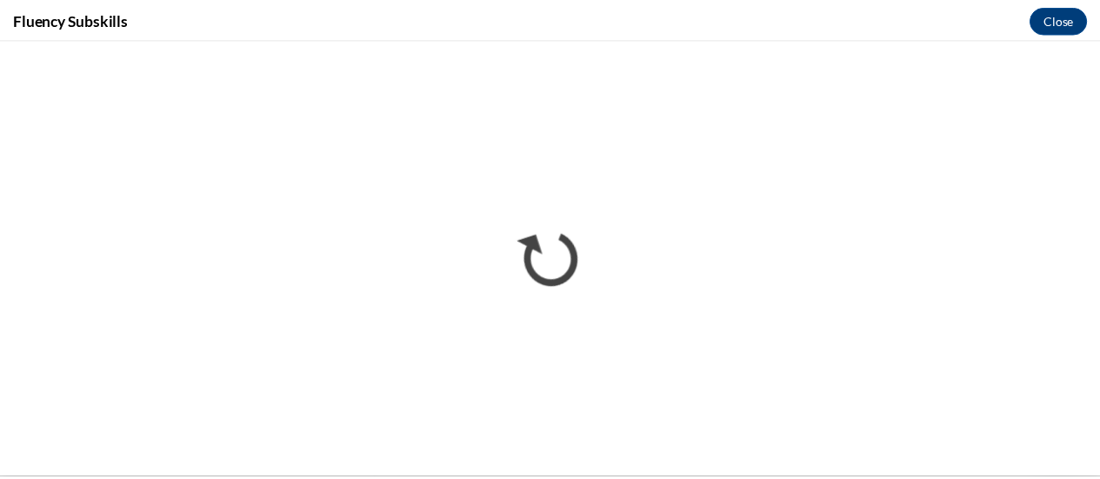
scroll to position [0, 0]
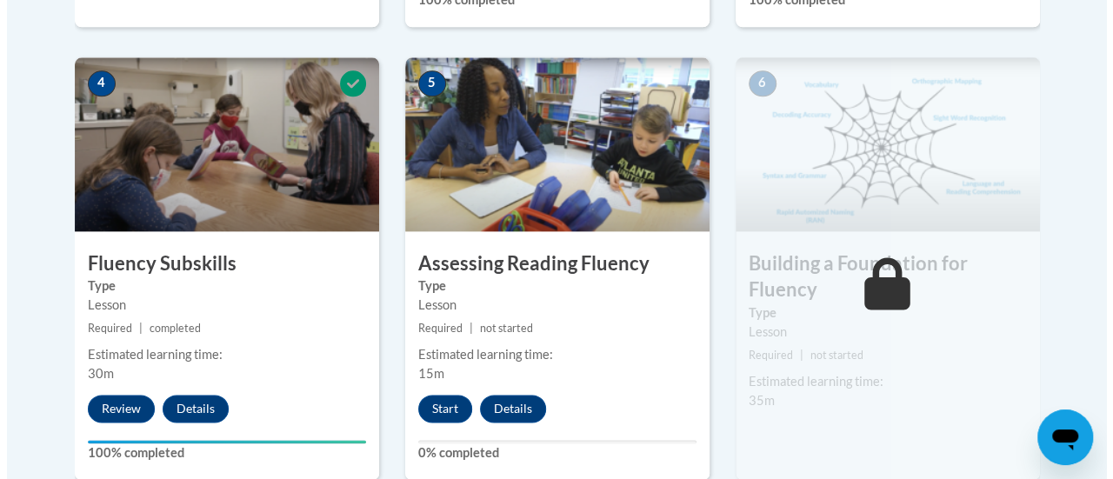
scroll to position [1025, 0]
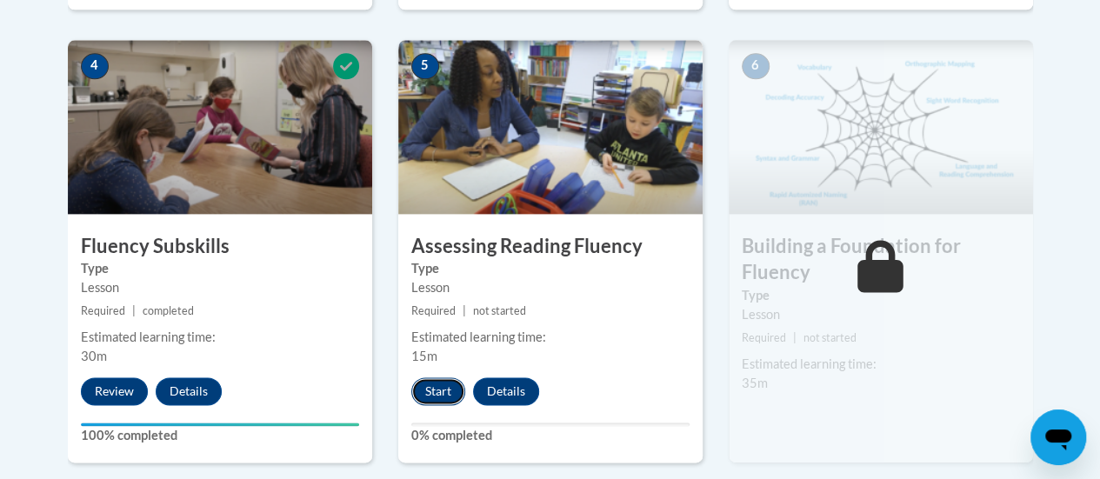
click at [445, 380] on button "Start" at bounding box center [438, 391] width 54 height 28
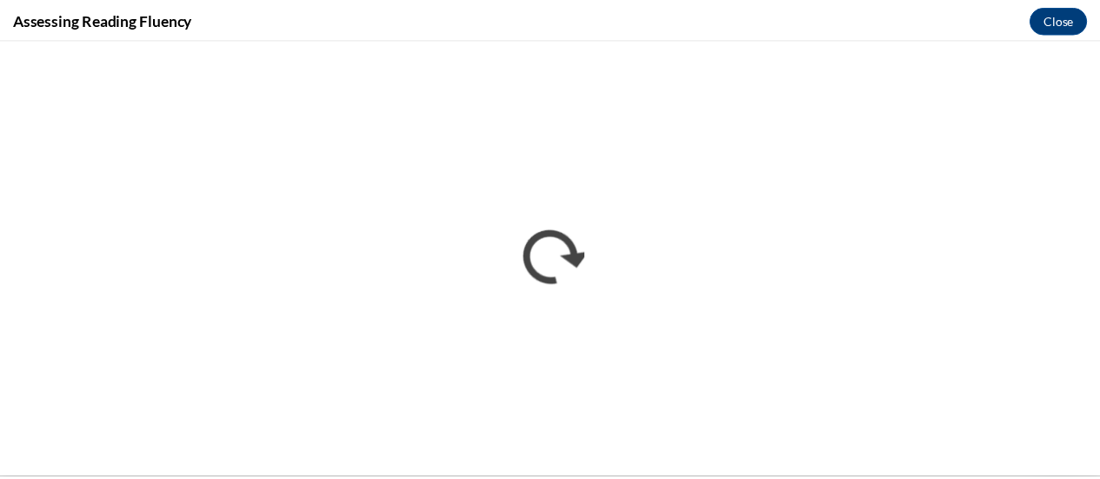
scroll to position [0, 0]
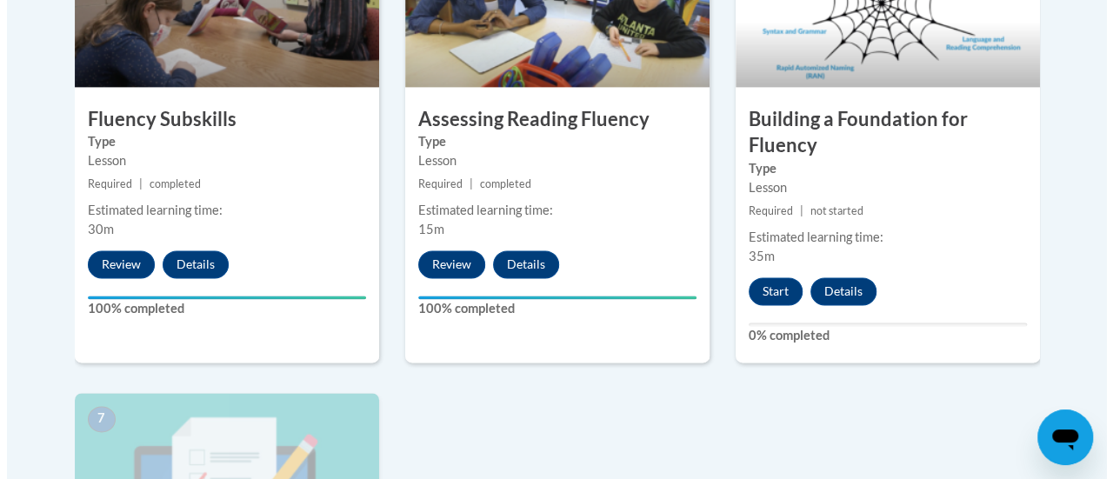
scroll to position [1152, 0]
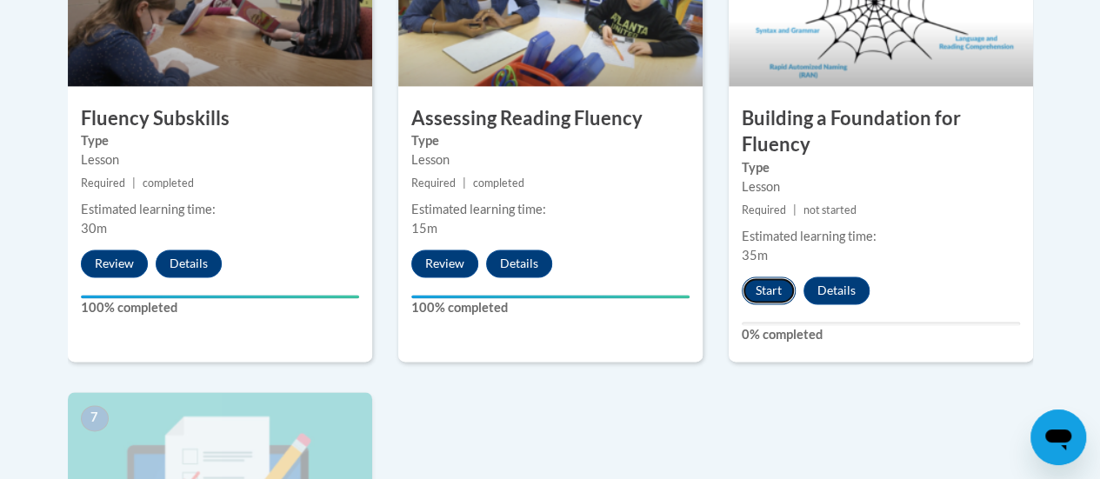
click at [764, 286] on button "Start" at bounding box center [769, 291] width 54 height 28
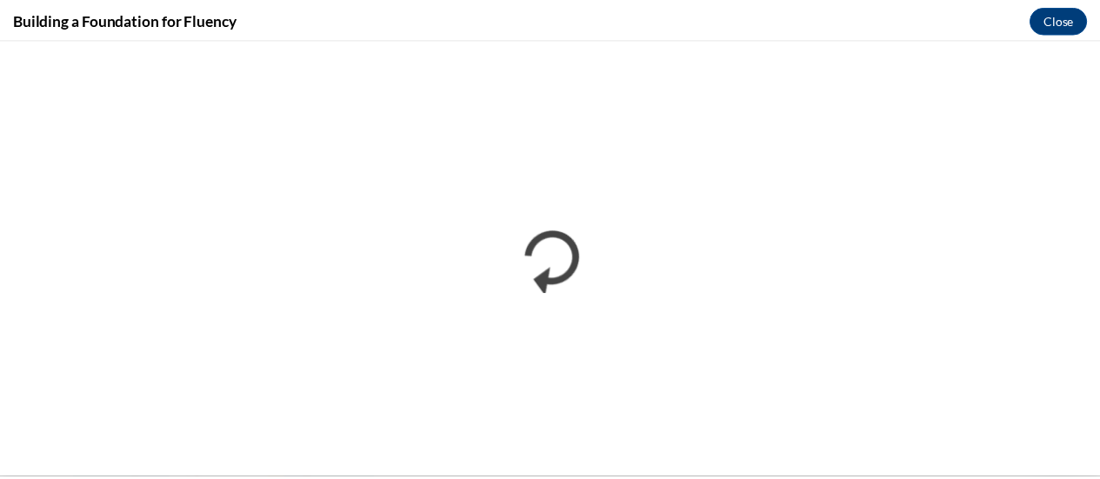
scroll to position [0, 0]
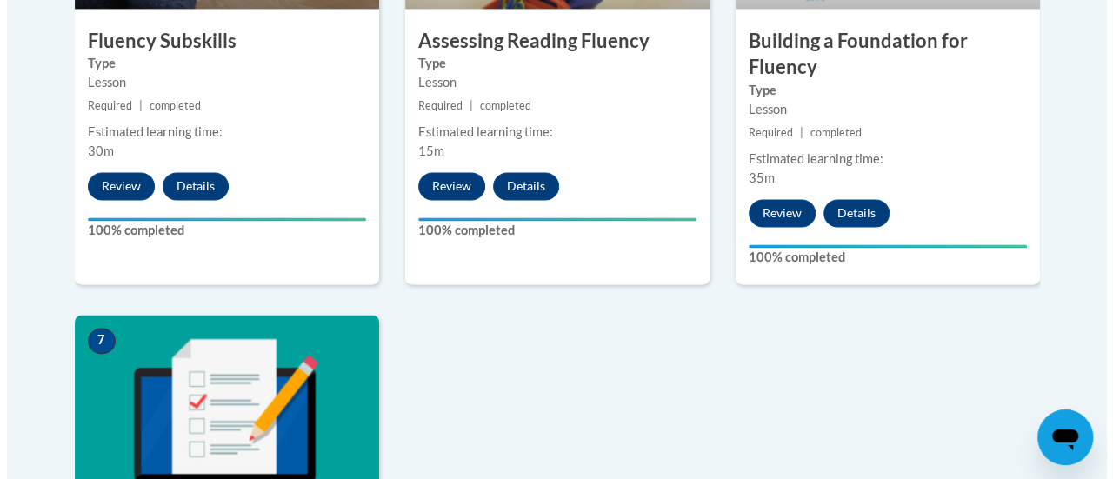
scroll to position [1518, 0]
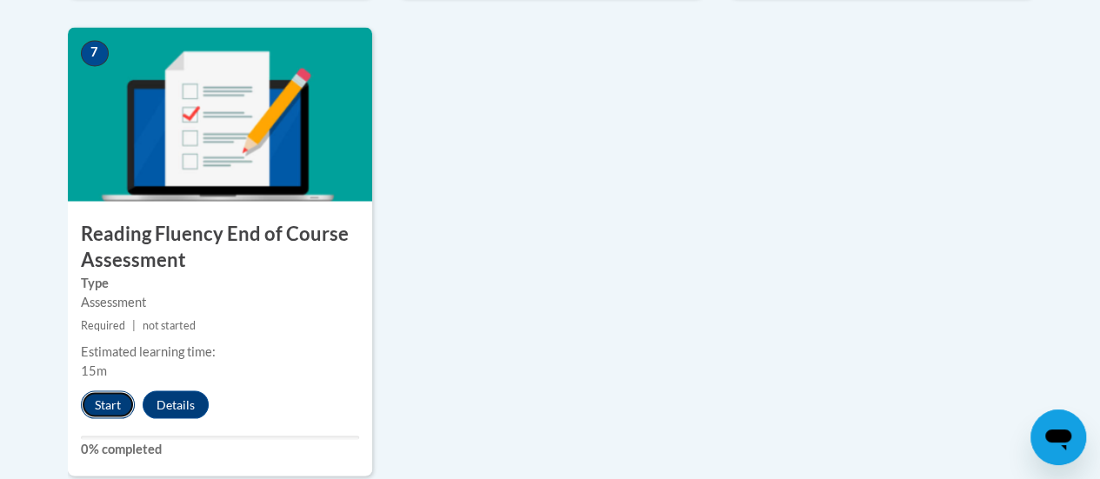
click at [115, 400] on button "Start" at bounding box center [108, 405] width 54 height 28
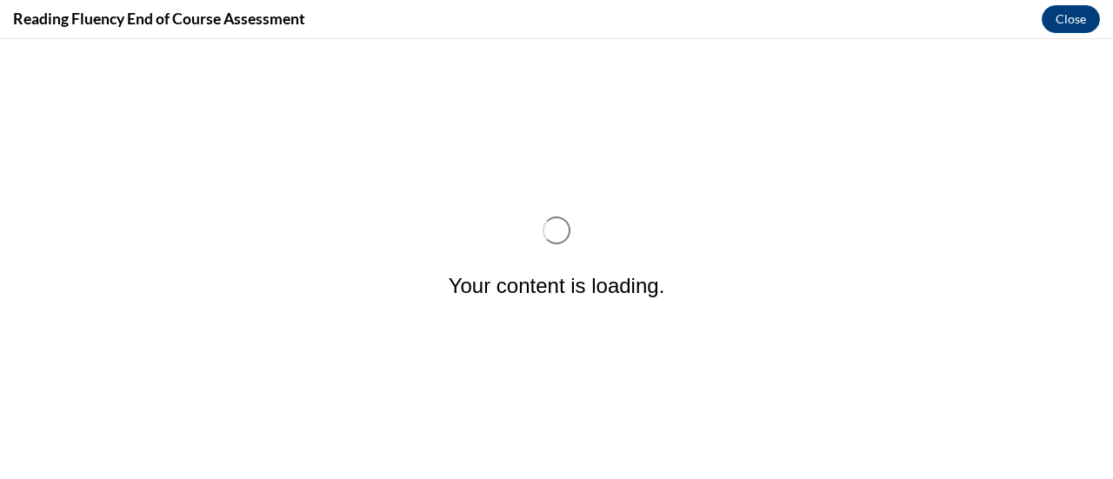
scroll to position [0, 0]
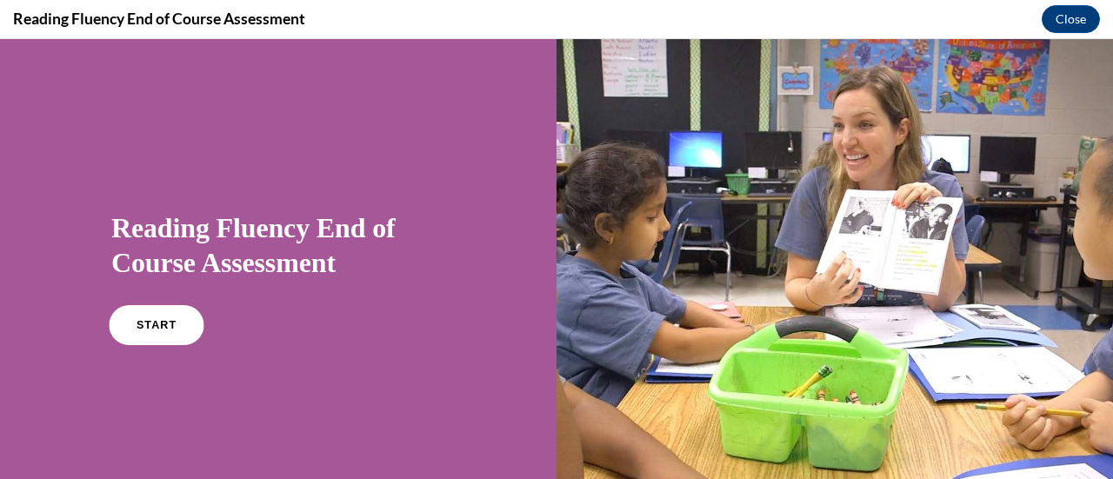
click at [177, 320] on link "START" at bounding box center [156, 325] width 95 height 40
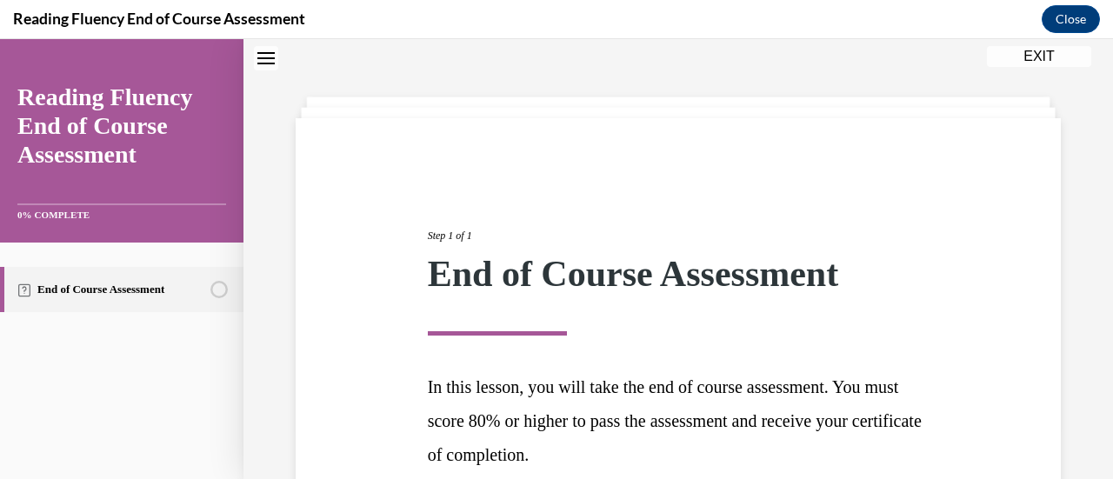
scroll to position [219, 0]
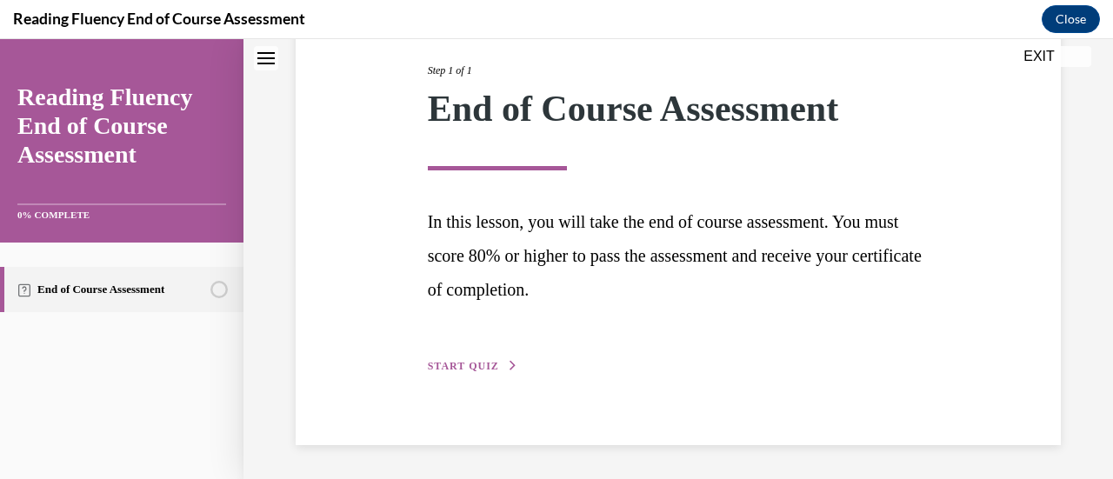
click at [492, 355] on div "Step 1 of 1 End of Course Assessment In this lesson, you will take the end of c…" at bounding box center [679, 199] width 528 height 353
click at [489, 368] on span "START QUIZ" at bounding box center [463, 366] width 71 height 12
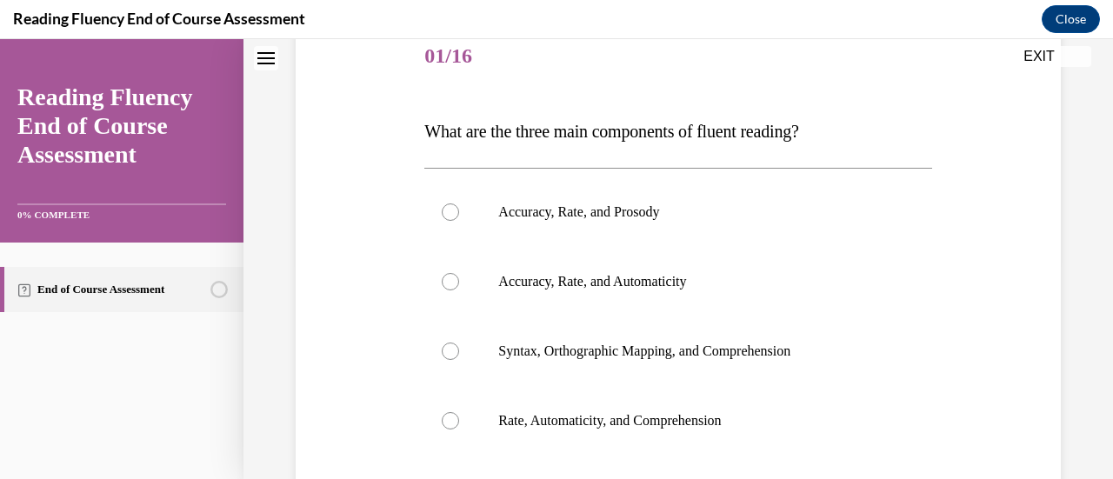
scroll to position [193, 0]
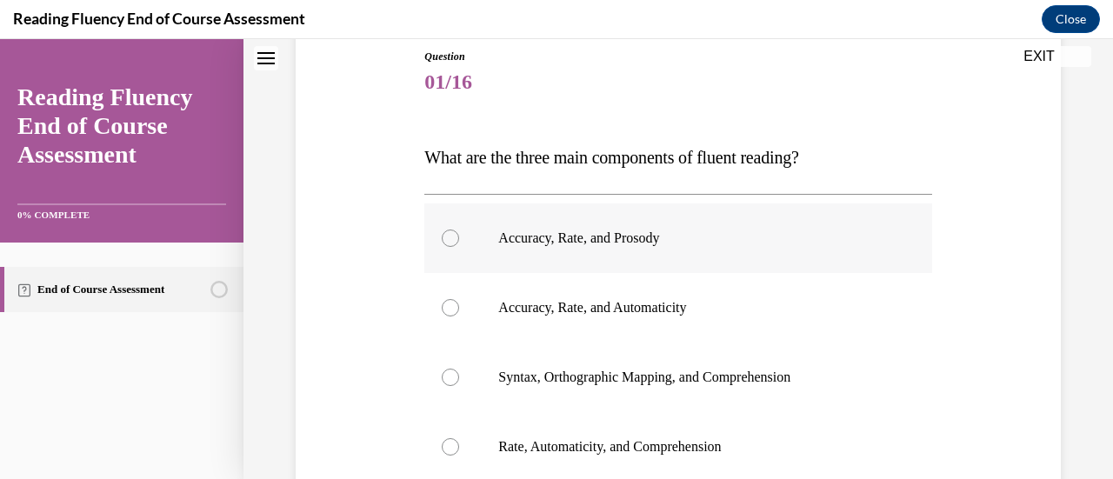
click at [481, 222] on label "Accuracy, Rate, and Prosody" at bounding box center [677, 239] width 507 height 70
click at [459, 230] on input "Accuracy, Rate, and Prosody" at bounding box center [450, 238] width 17 height 17
radio input "true"
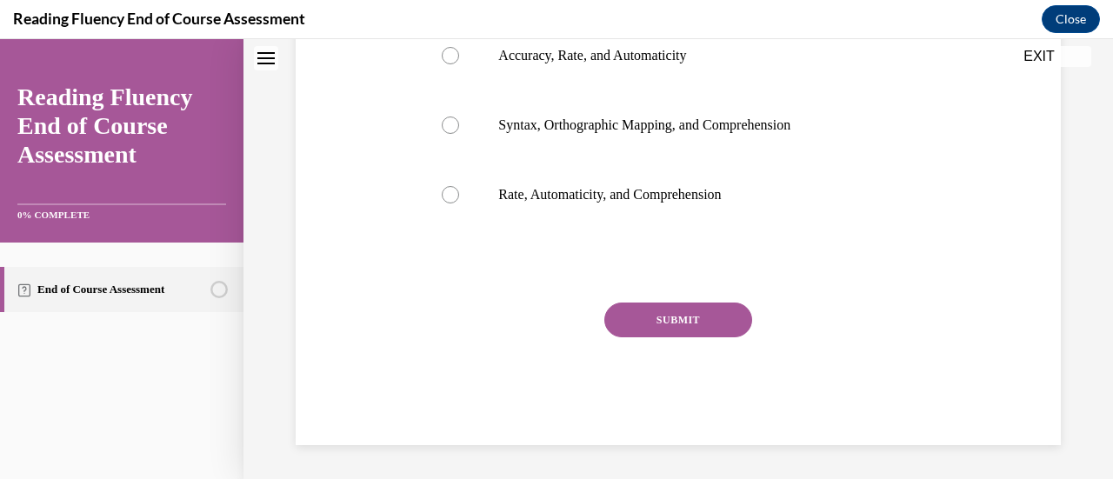
click at [664, 310] on button "SUBMIT" at bounding box center [678, 320] width 148 height 35
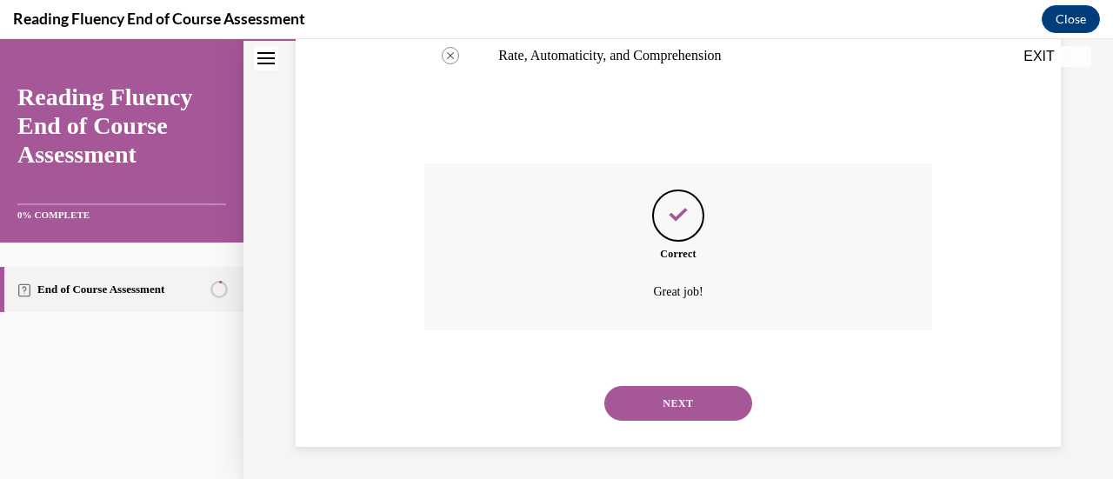
scroll to position [586, 0]
click at [695, 410] on button "NEXT" at bounding box center [678, 401] width 148 height 35
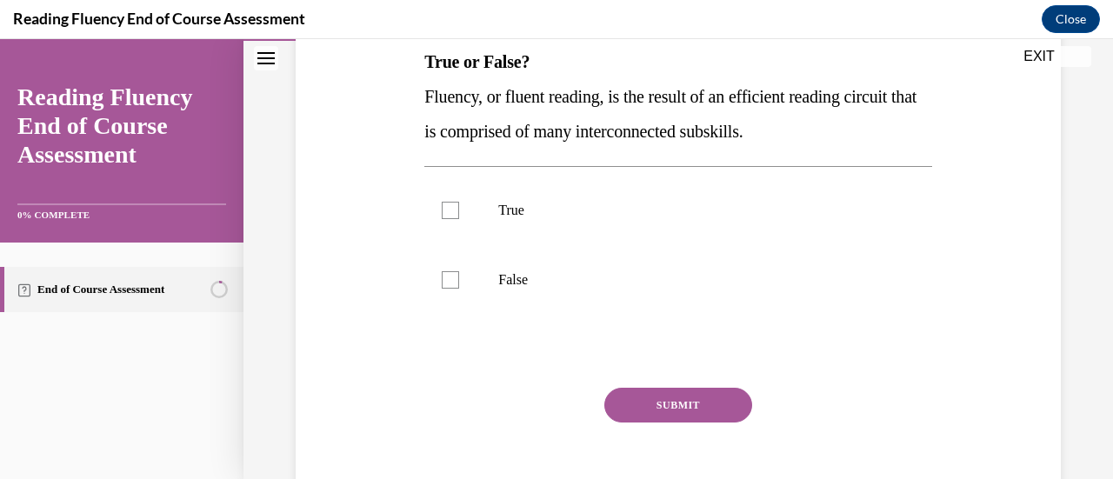
scroll to position [288, 0]
click at [490, 230] on label "True" at bounding box center [677, 210] width 507 height 70
click at [459, 218] on input "True" at bounding box center [450, 209] width 17 height 17
checkbox input "true"
click at [712, 407] on button "SUBMIT" at bounding box center [678, 404] width 148 height 35
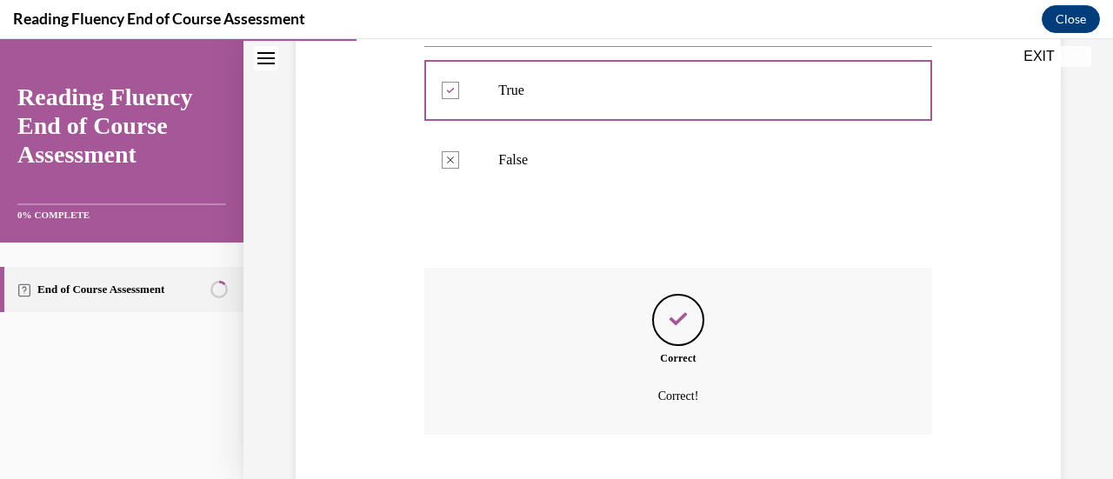
scroll to position [513, 0]
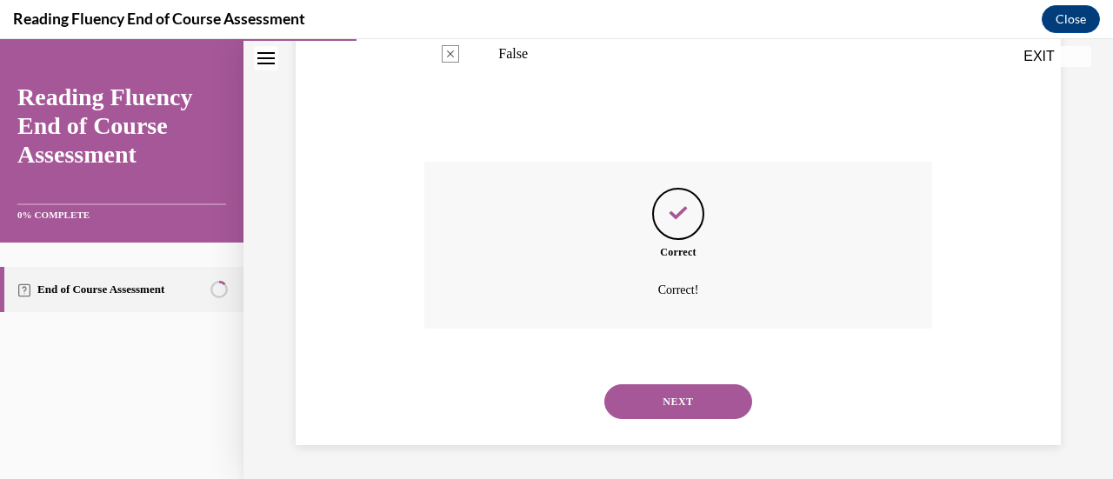
click at [685, 403] on button "NEXT" at bounding box center [678, 401] width 148 height 35
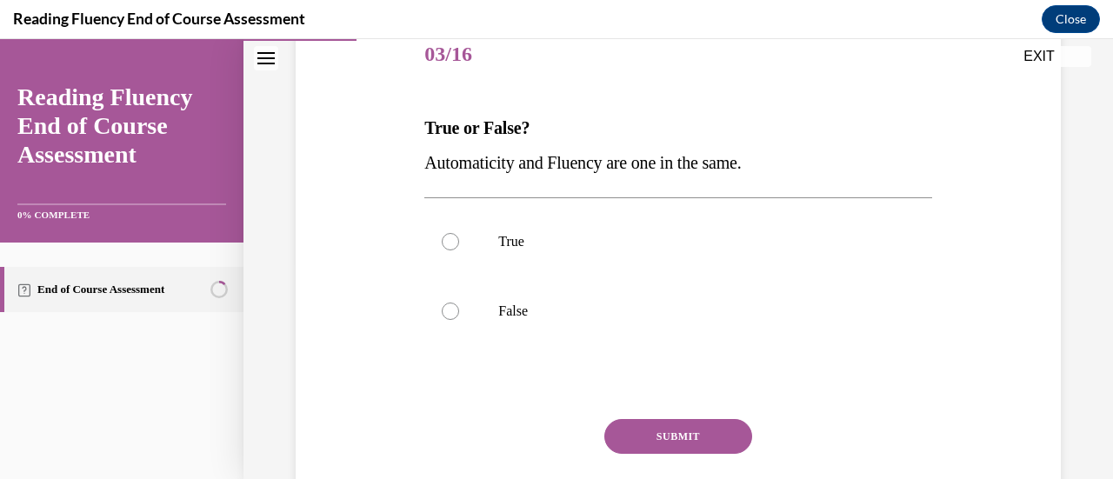
scroll to position [219, 0]
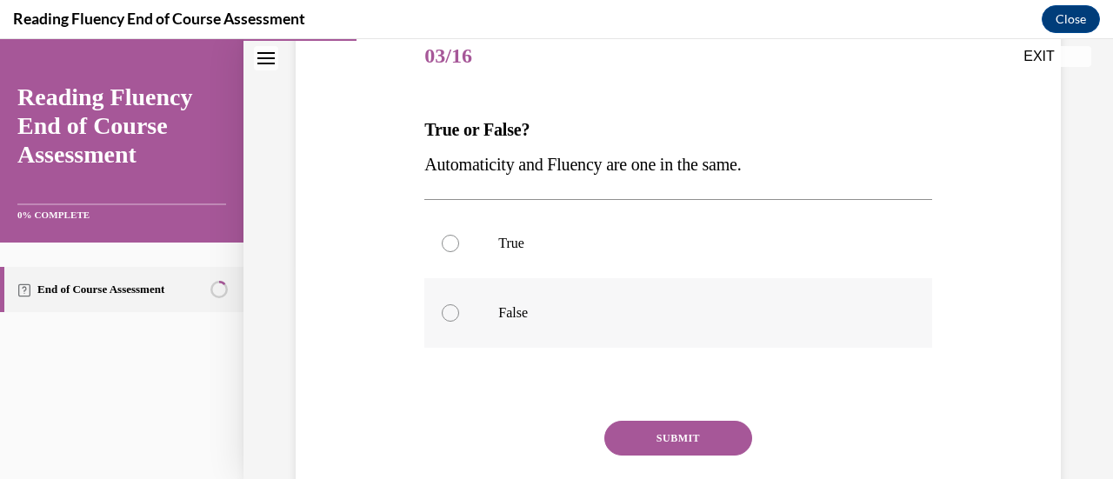
click at [482, 317] on label "False" at bounding box center [677, 313] width 507 height 70
click at [459, 317] on input "False" at bounding box center [450, 312] width 17 height 17
radio input "true"
click at [647, 431] on button "SUBMIT" at bounding box center [678, 438] width 148 height 35
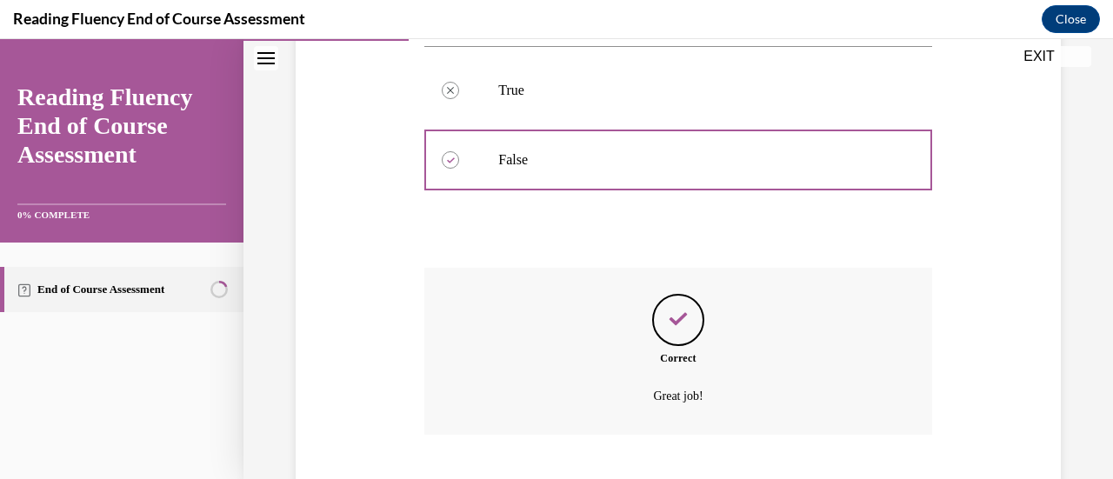
scroll to position [478, 0]
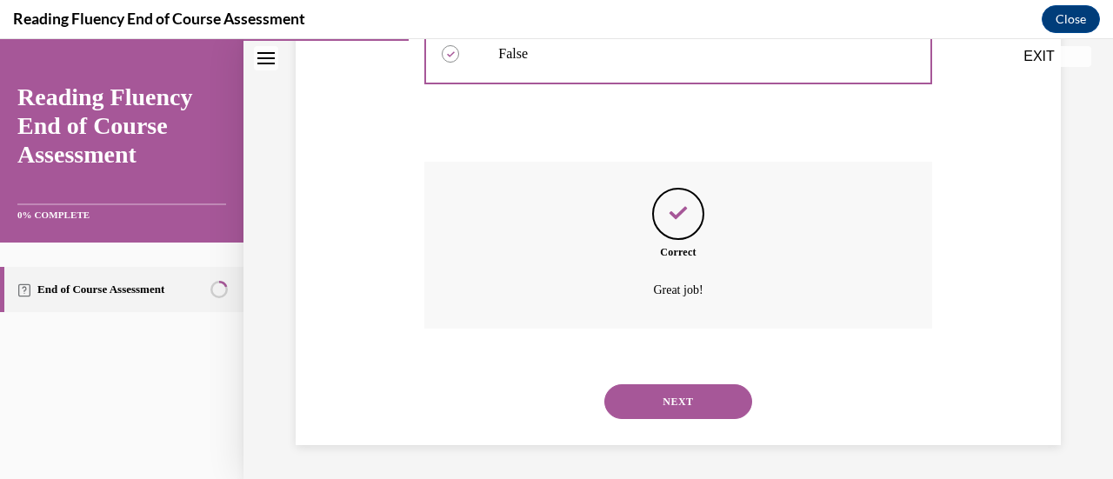
click at [665, 401] on button "NEXT" at bounding box center [678, 401] width 148 height 35
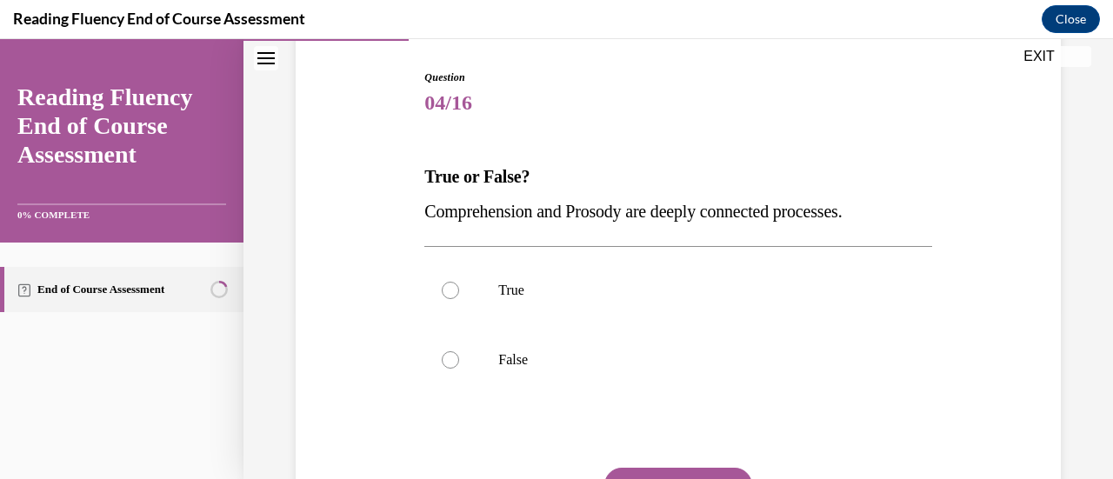
scroll to position [175, 0]
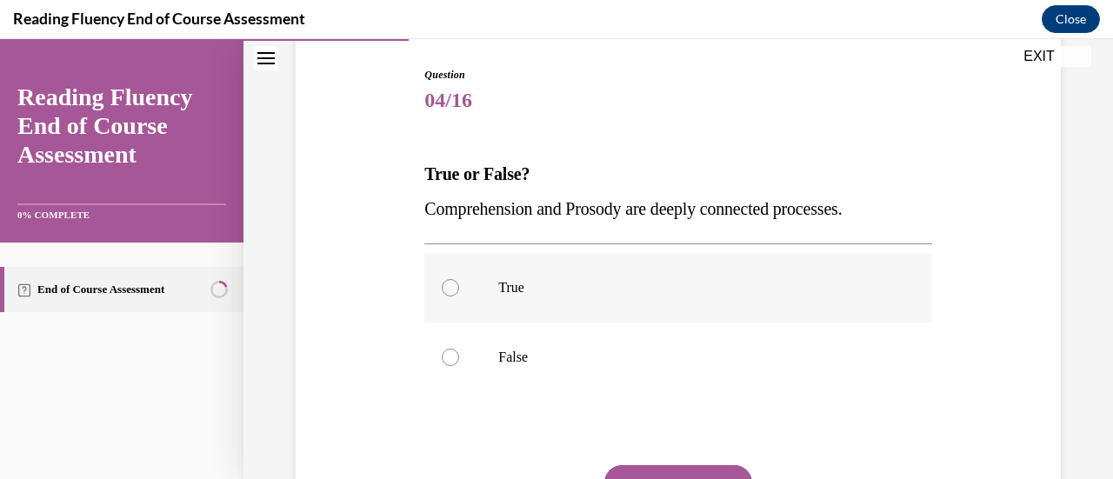
click at [507, 305] on label "True" at bounding box center [677, 288] width 507 height 70
click at [459, 297] on input "True" at bounding box center [450, 287] width 17 height 17
radio input "true"
click at [705, 464] on div "Question 04/16 True or False? Comprehension and Prosody are deeply connected pr…" at bounding box center [677, 337] width 507 height 541
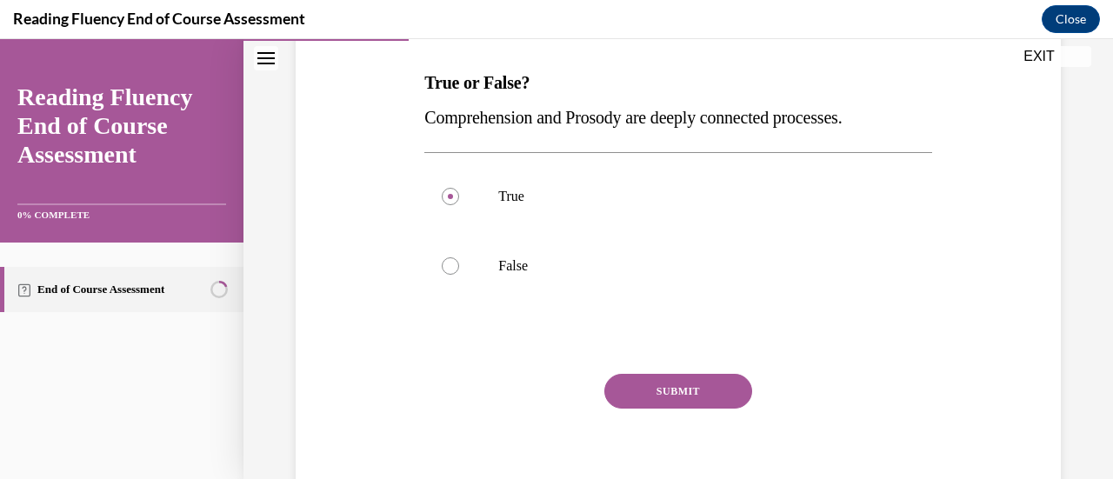
click at [685, 383] on button "SUBMIT" at bounding box center [678, 391] width 148 height 35
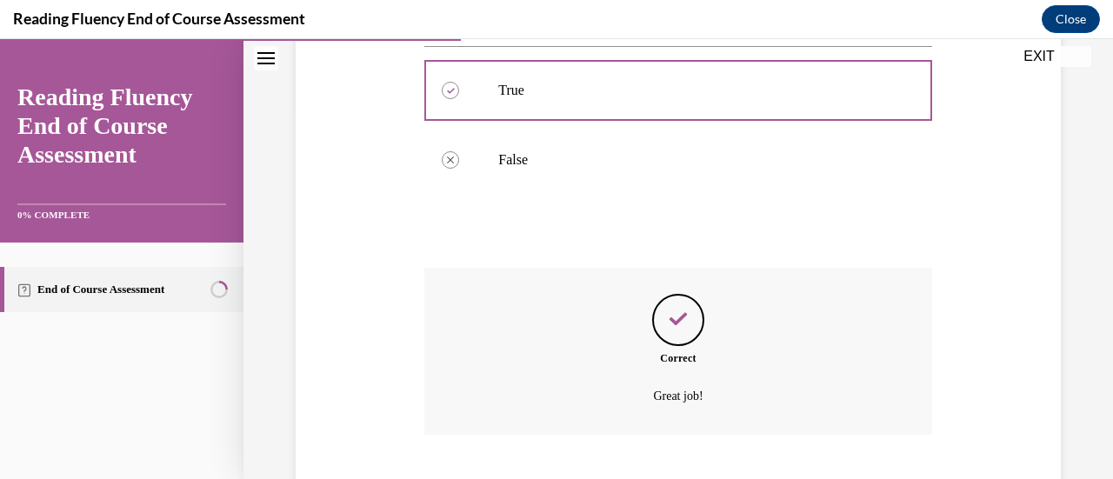
scroll to position [478, 0]
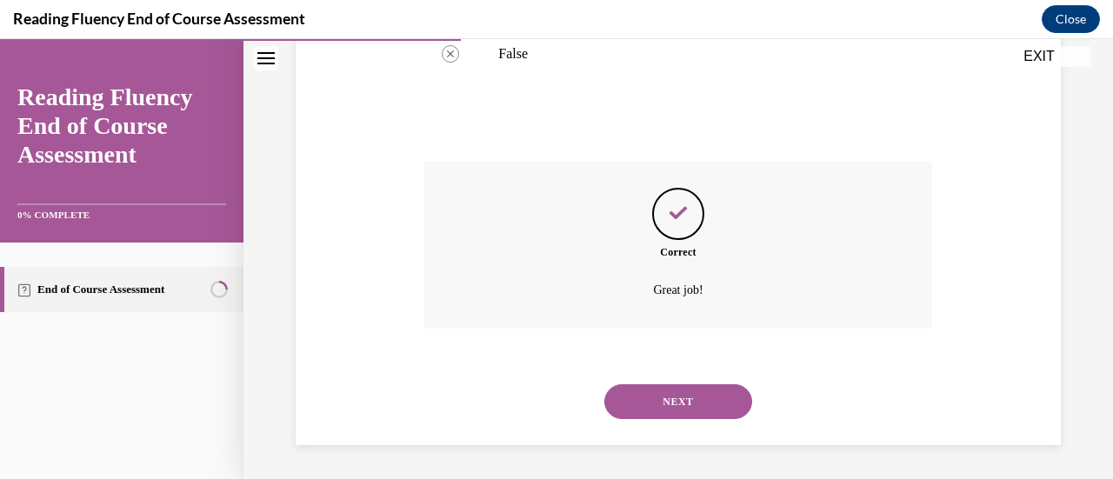
click at [682, 400] on button "NEXT" at bounding box center [678, 401] width 148 height 35
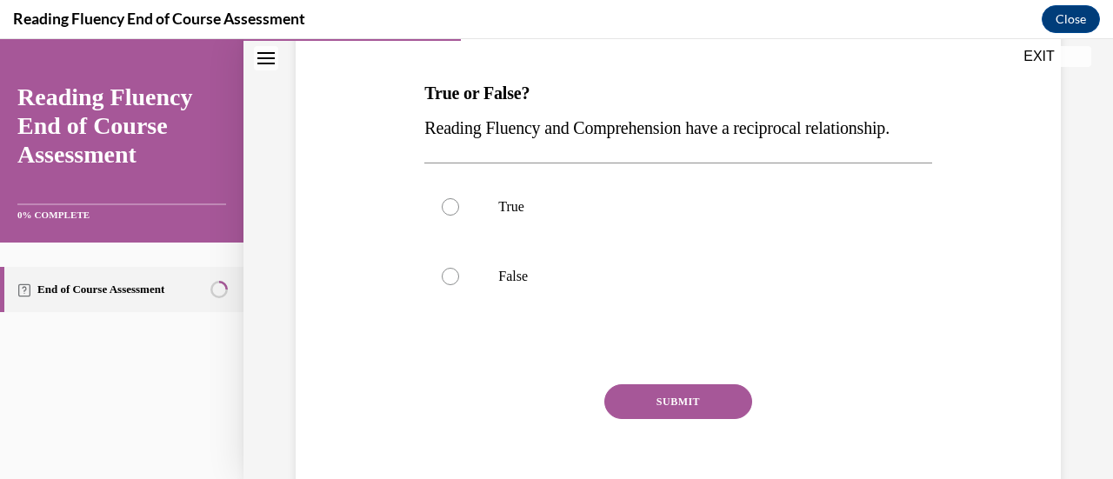
scroll to position [263, 0]
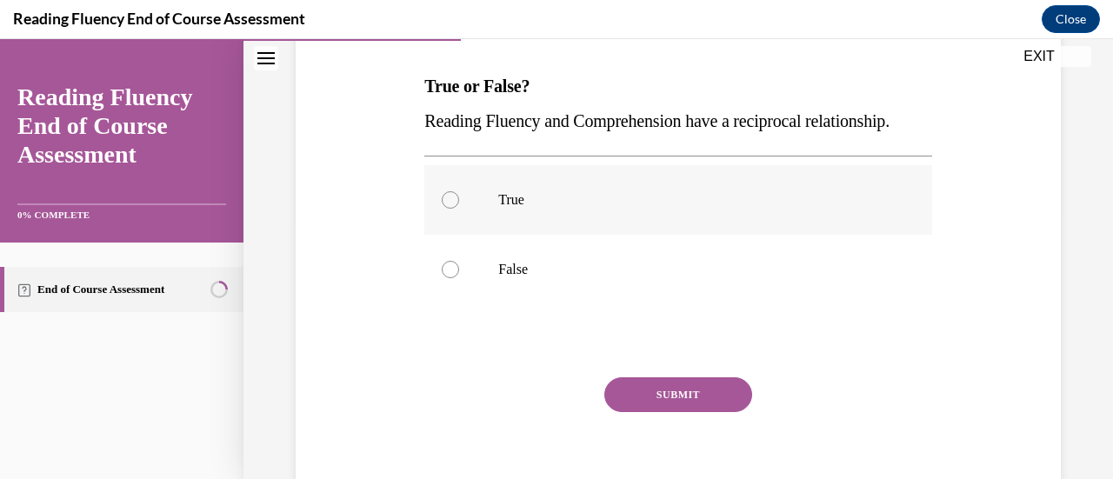
click at [511, 235] on label "True" at bounding box center [677, 200] width 507 height 70
click at [459, 209] on input "True" at bounding box center [450, 199] width 17 height 17
radio input "true"
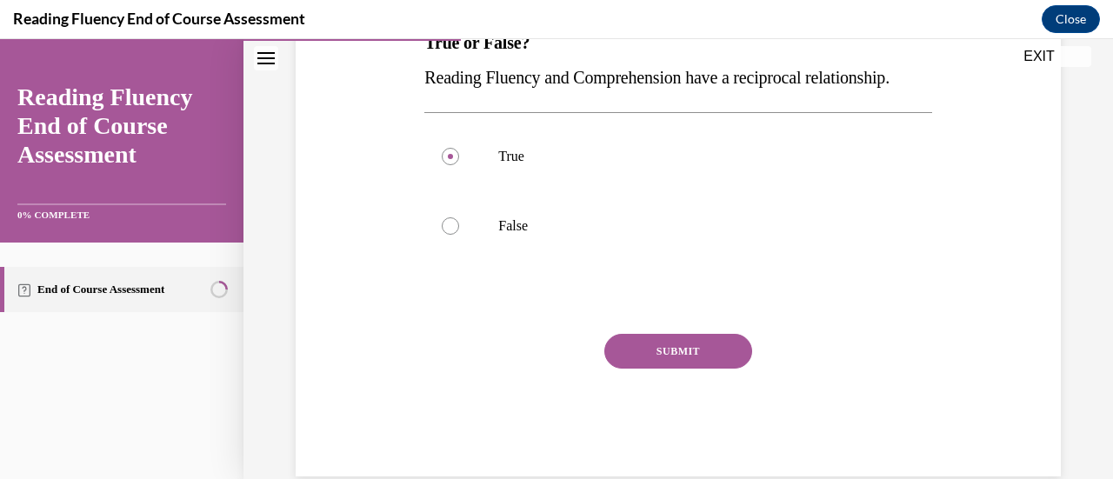
click at [719, 369] on button "SUBMIT" at bounding box center [678, 351] width 148 height 35
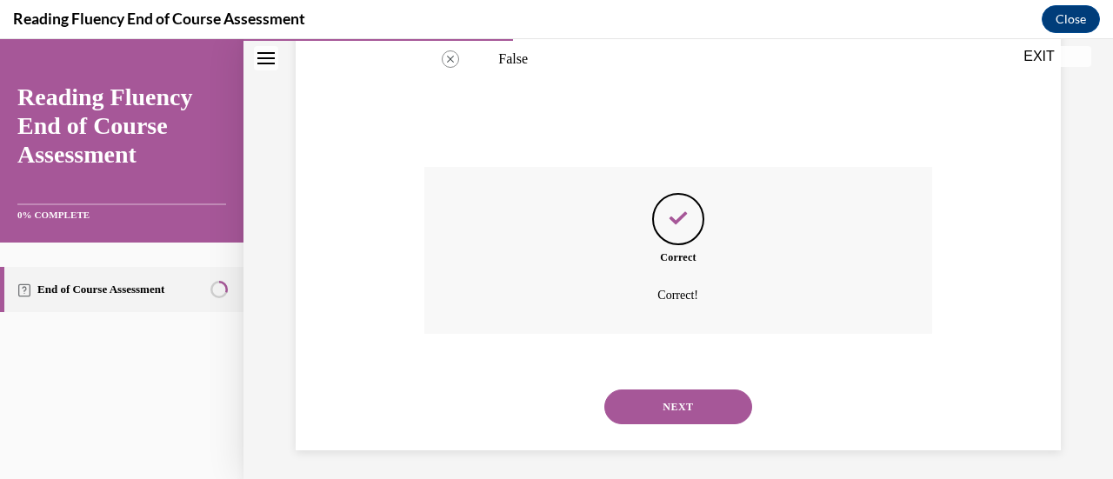
scroll to position [513, 0]
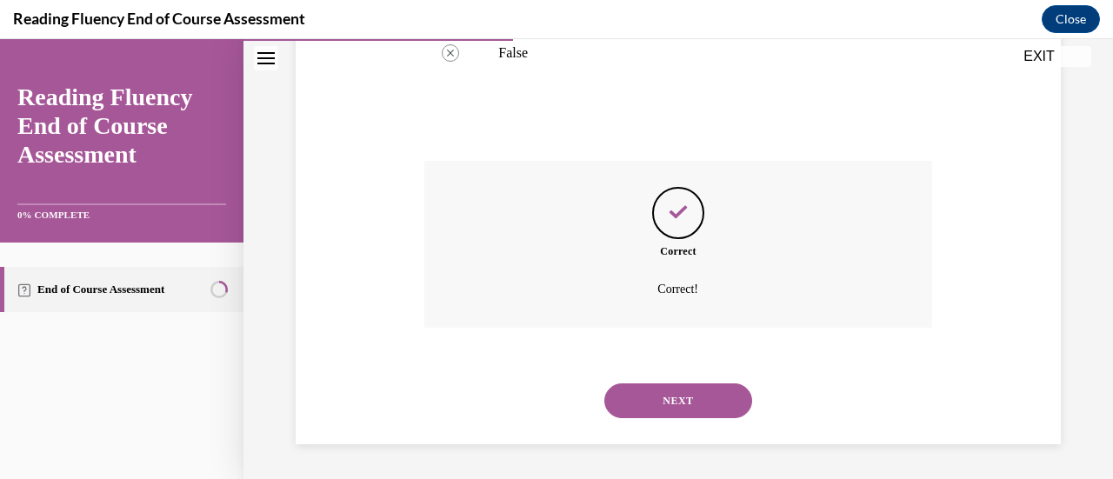
click at [674, 395] on button "NEXT" at bounding box center [678, 401] width 148 height 35
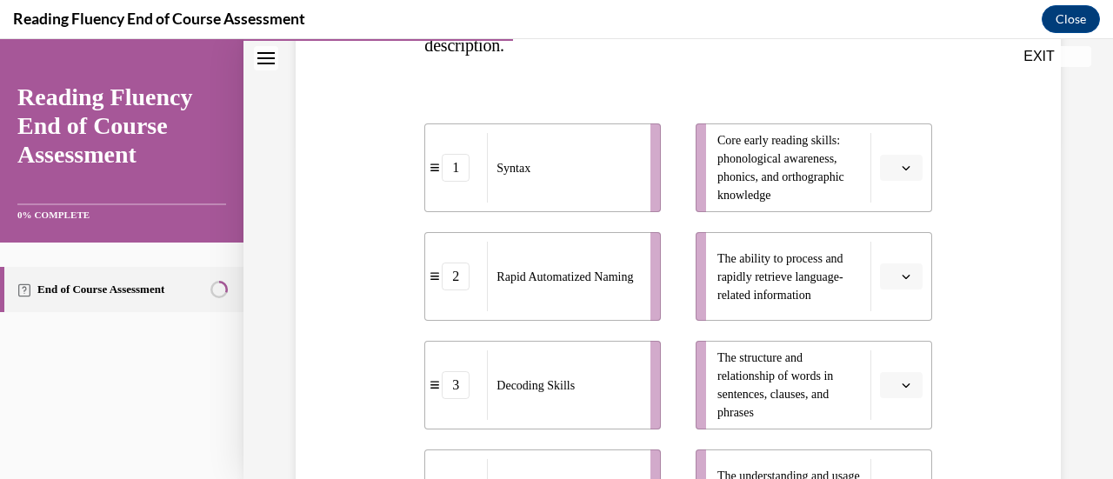
scroll to position [450, 0]
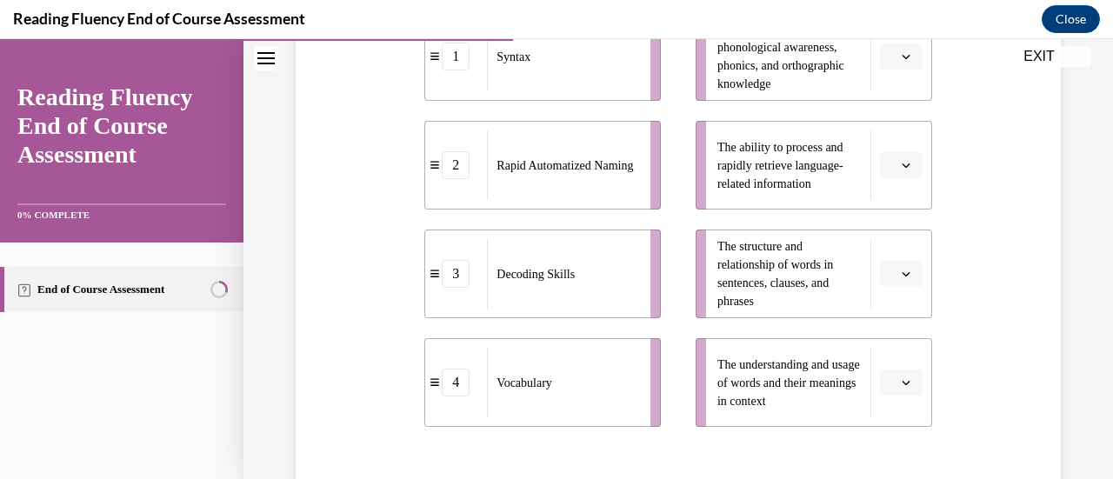
click at [902, 380] on icon "button" at bounding box center [906, 382] width 9 height 9
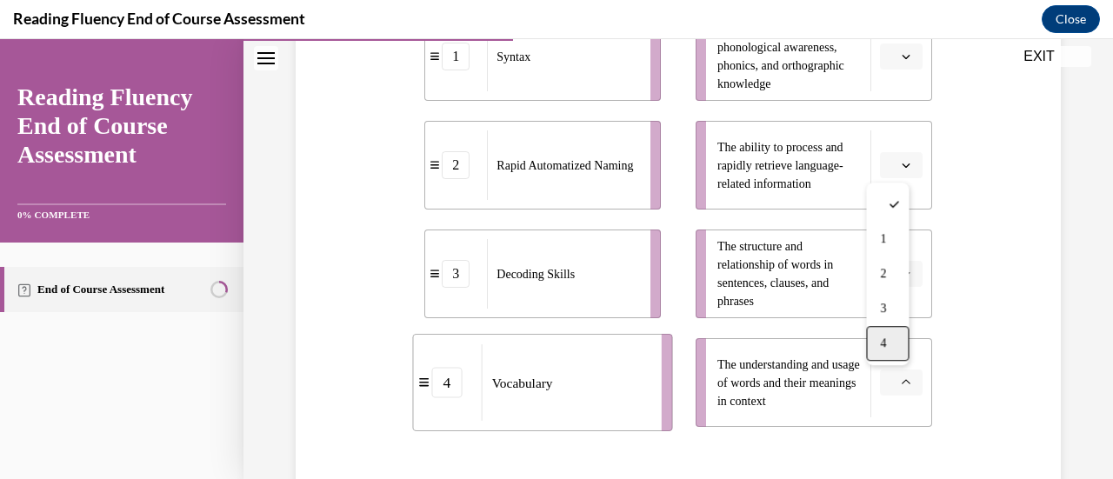
click at [878, 334] on div "4" at bounding box center [887, 343] width 43 height 35
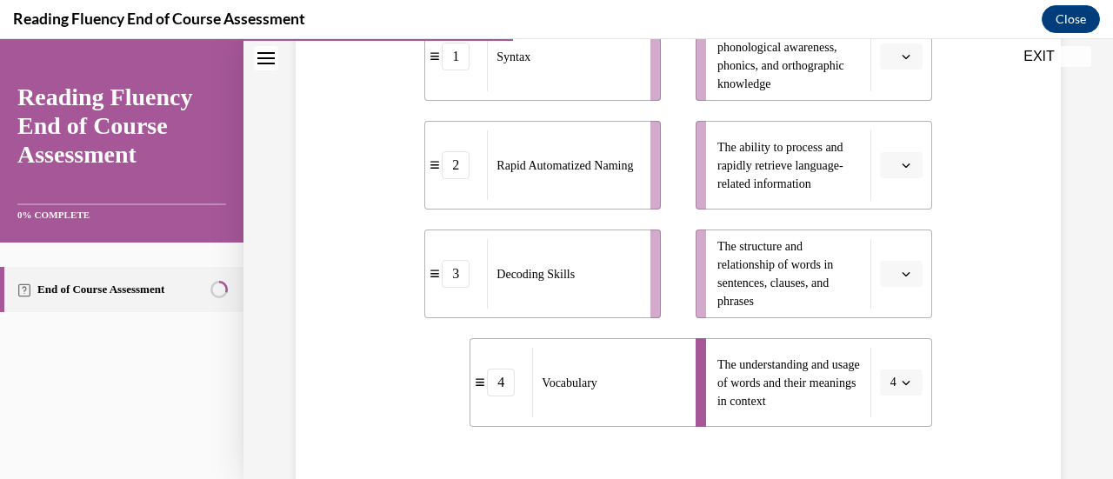
click at [900, 275] on span "button" at bounding box center [906, 274] width 12 height 12
click at [891, 345] on div "1" at bounding box center [887, 347] width 43 height 35
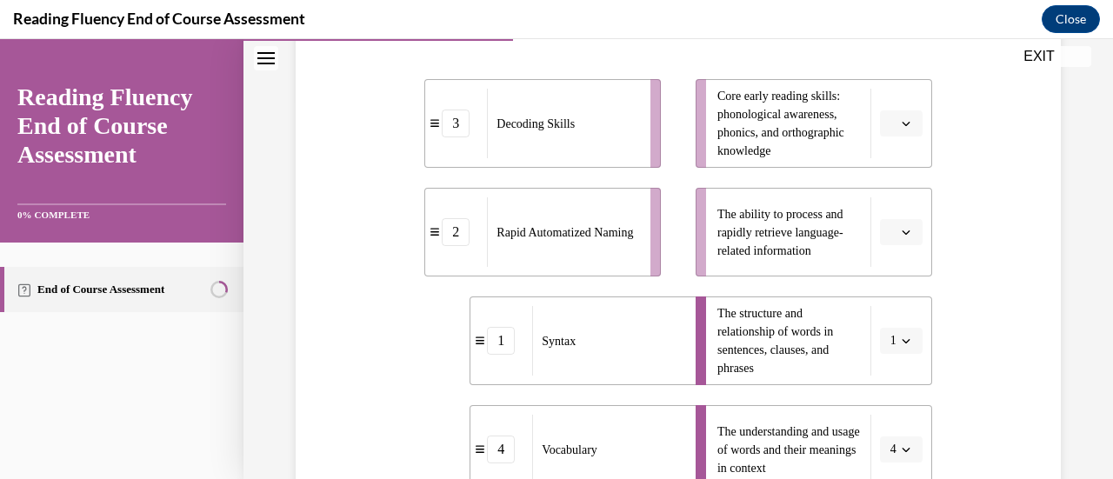
scroll to position [382, 0]
click at [891, 121] on span "Please select an option" at bounding box center [894, 124] width 6 height 17
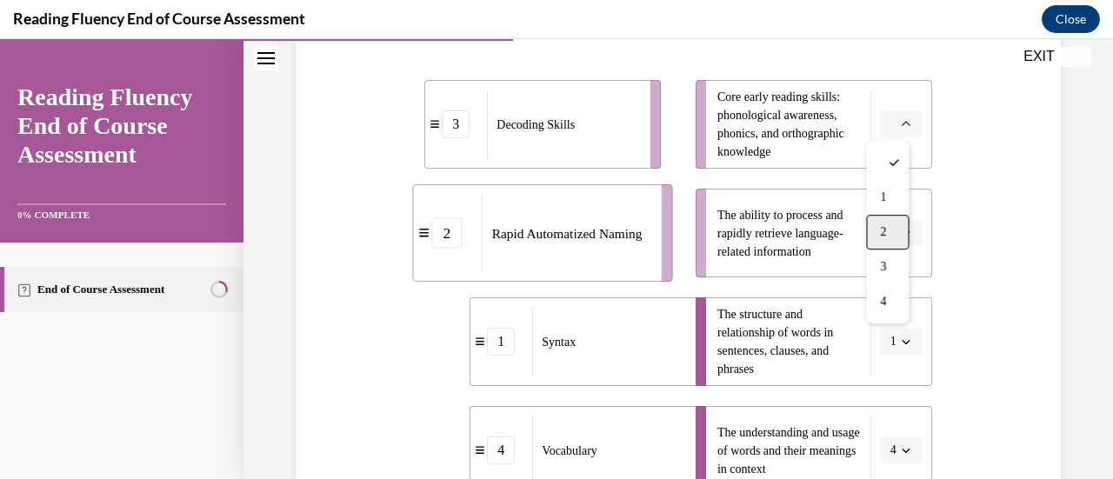
click at [890, 235] on div "2" at bounding box center [887, 232] width 43 height 35
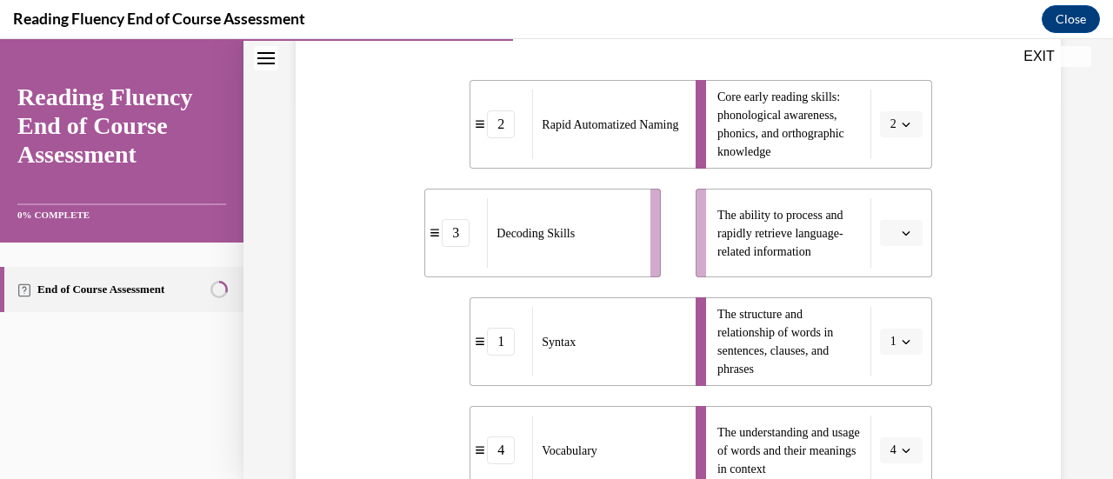
click at [897, 242] on button "button" at bounding box center [901, 233] width 43 height 26
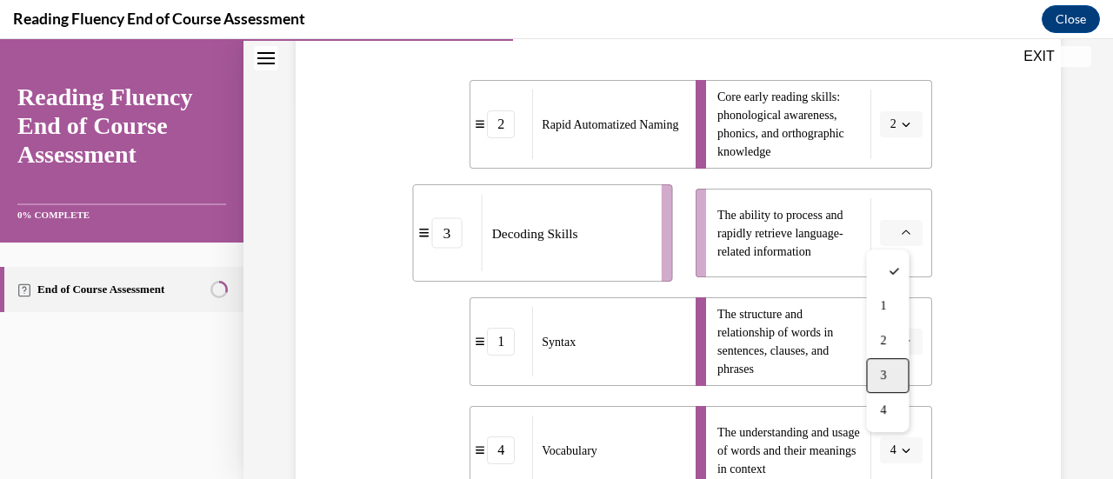
click at [899, 365] on div "3" at bounding box center [887, 375] width 43 height 35
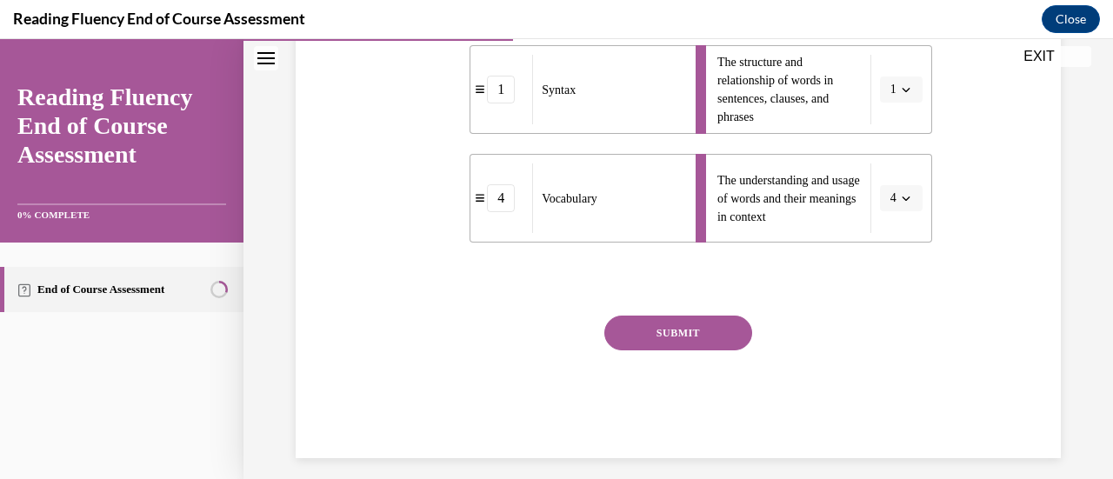
scroll to position [638, 0]
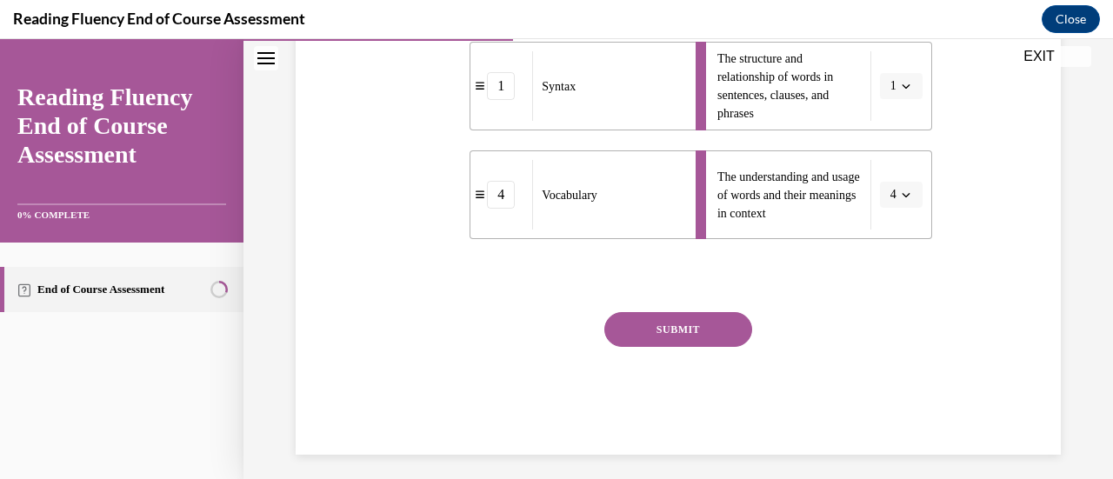
click at [746, 333] on div "SUBMIT" at bounding box center [677, 355] width 507 height 87
click at [717, 325] on button "SUBMIT" at bounding box center [678, 329] width 148 height 35
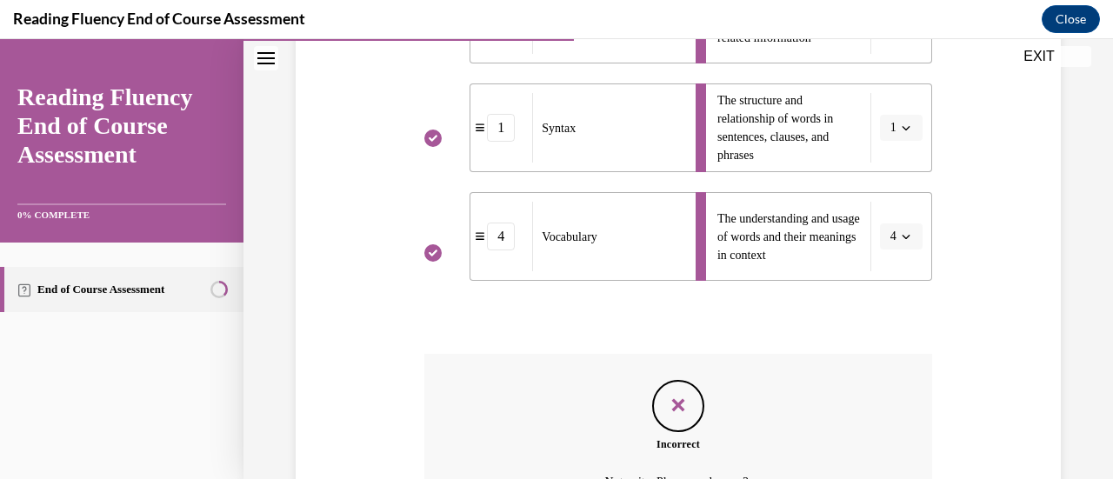
scroll to position [788, 0]
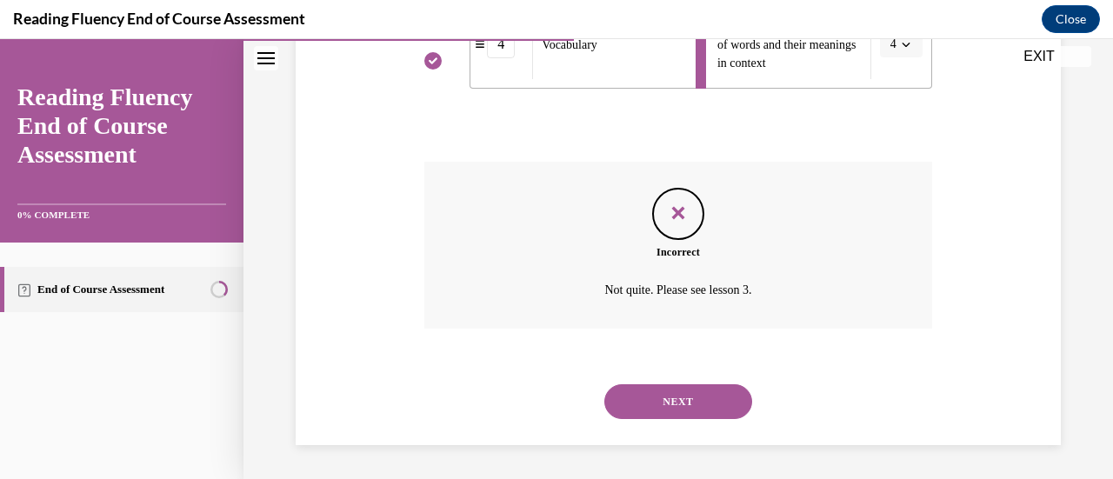
click at [710, 403] on button "NEXT" at bounding box center [678, 401] width 148 height 35
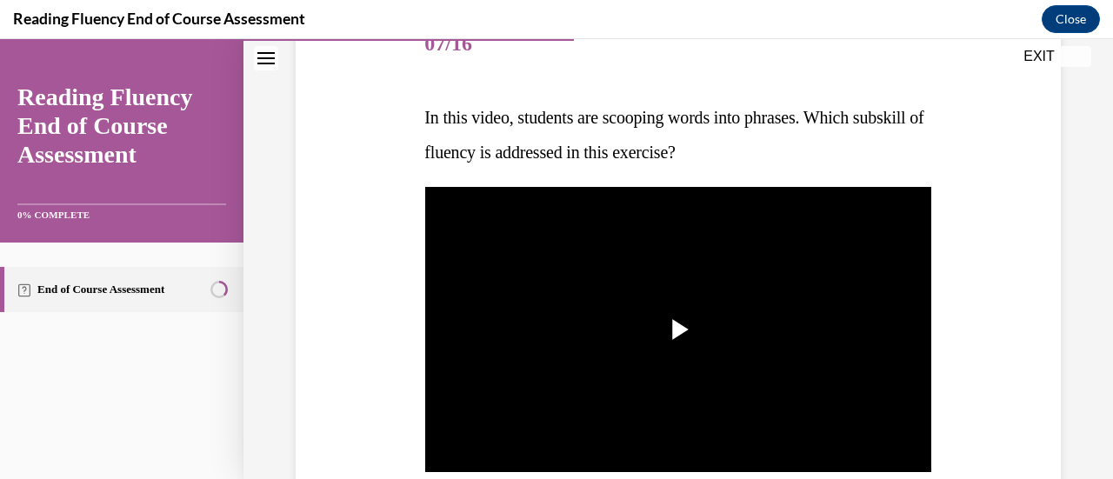
scroll to position [240, 0]
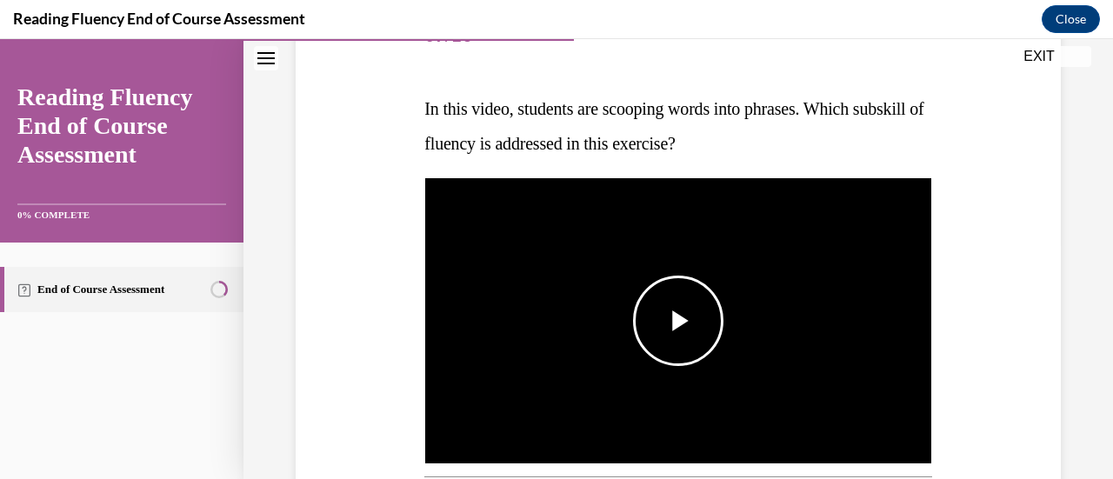
click at [678, 321] on span "Video player" at bounding box center [678, 321] width 0 height 0
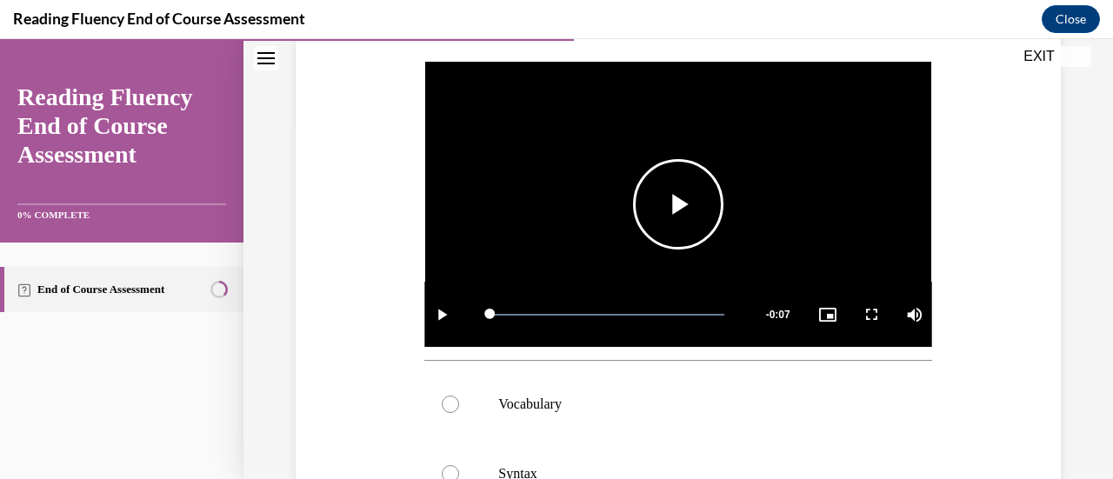
scroll to position [461, 0]
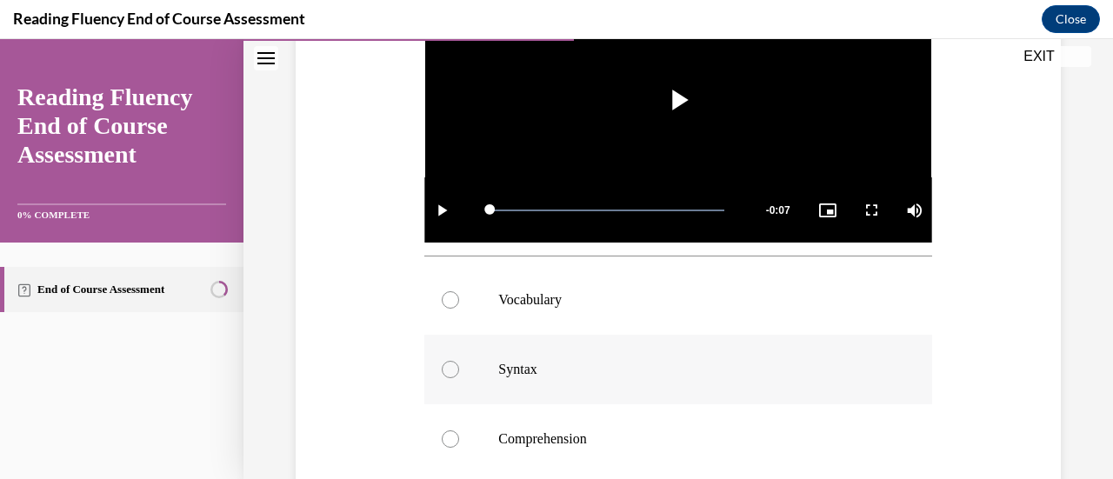
click at [551, 352] on label "Syntax" at bounding box center [677, 370] width 507 height 70
click at [459, 361] on input "Syntax" at bounding box center [450, 369] width 17 height 17
radio input "true"
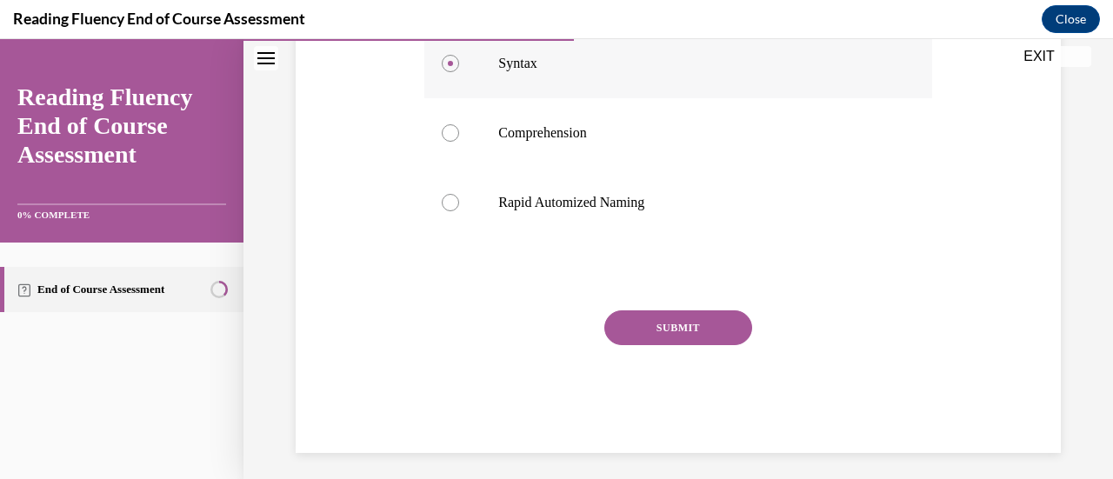
scroll to position [770, 0]
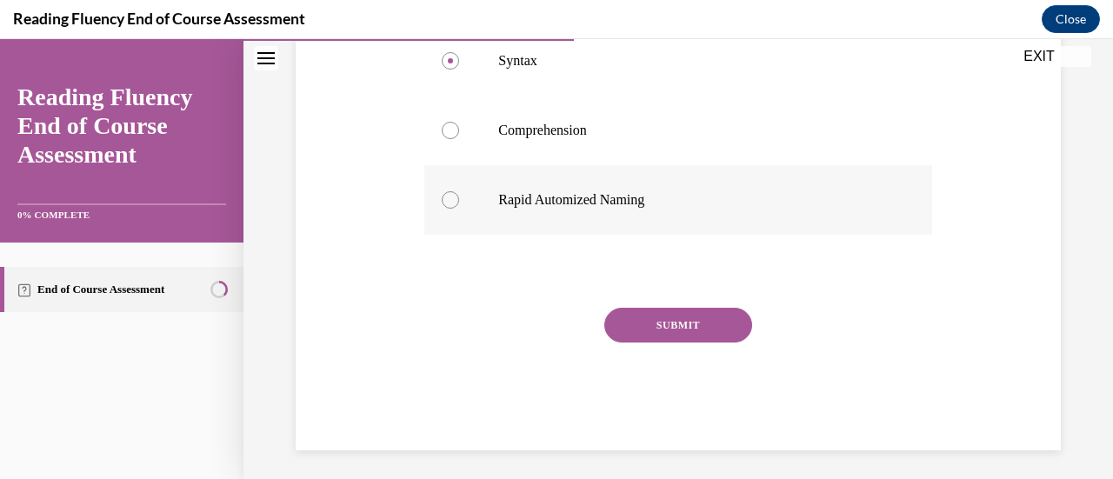
click at [569, 197] on p "Rapid Automized Naming" at bounding box center [693, 199] width 390 height 17
click at [459, 197] on input "Rapid Automized Naming" at bounding box center [450, 199] width 17 height 17
radio input "true"
click at [678, 317] on button "SUBMIT" at bounding box center [678, 325] width 148 height 35
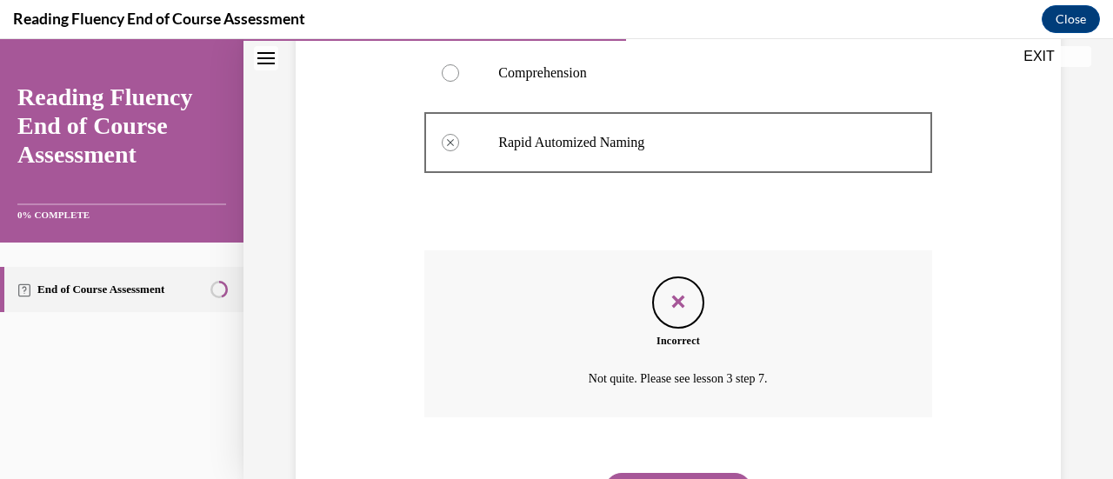
scroll to position [911, 0]
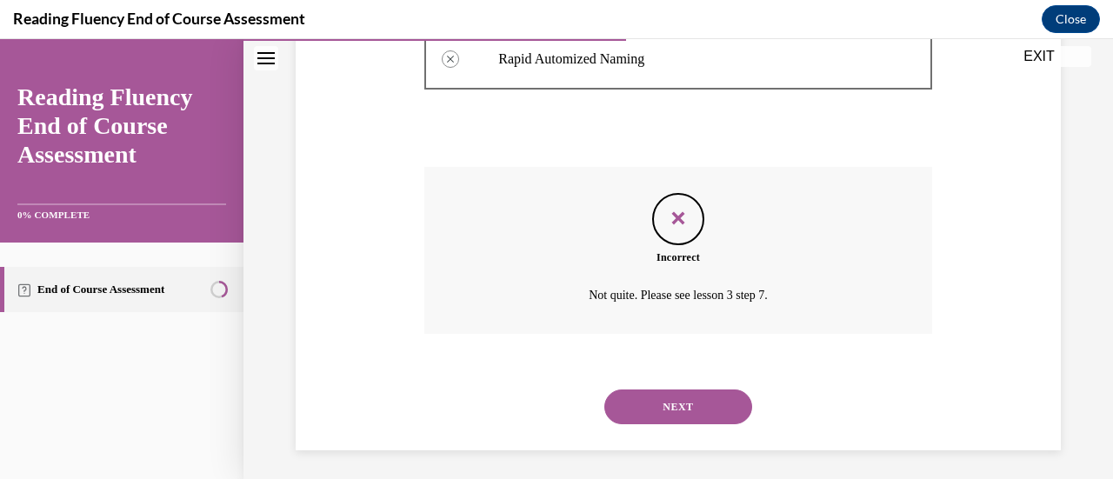
click at [694, 398] on button "NEXT" at bounding box center [678, 407] width 148 height 35
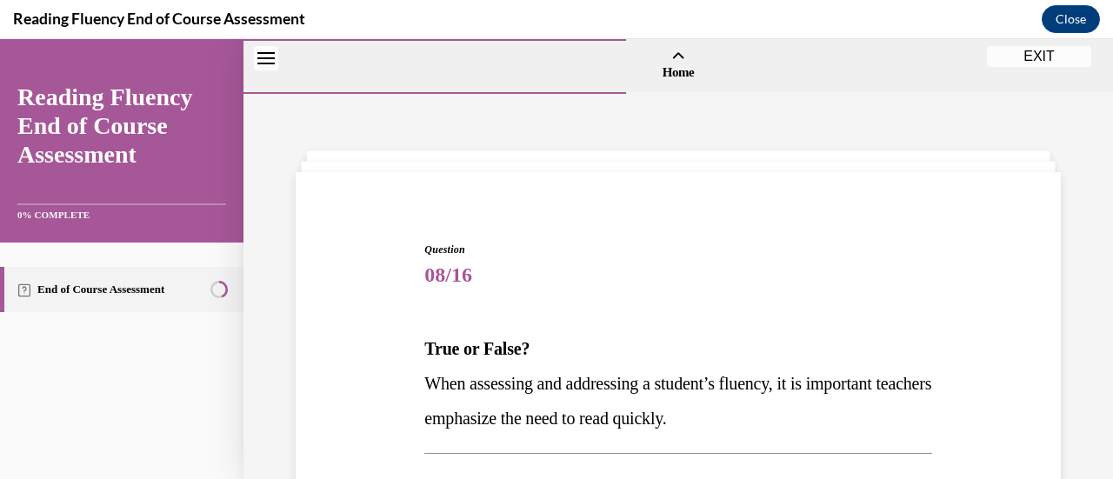
scroll to position [197, 0]
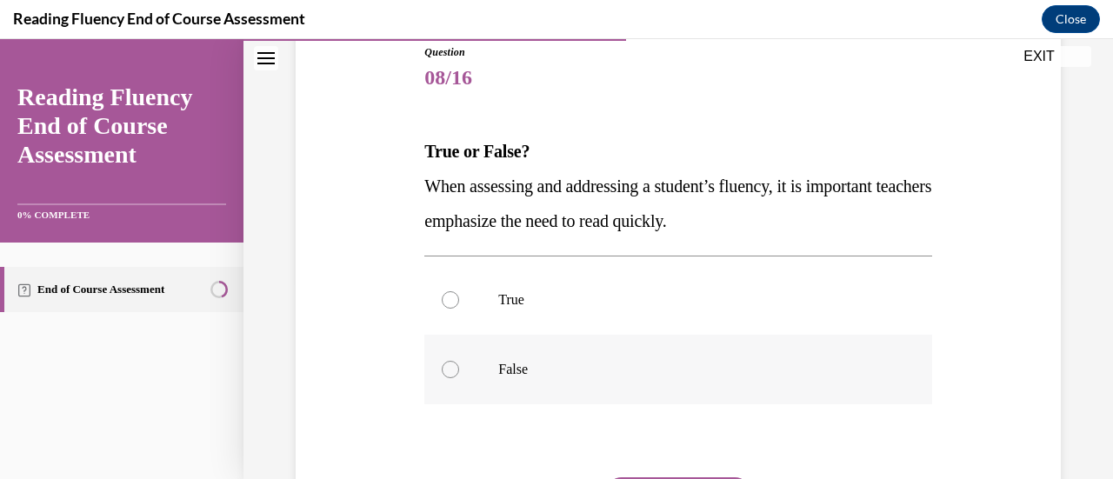
click at [585, 391] on label "False" at bounding box center [677, 370] width 507 height 70
click at [459, 378] on input "False" at bounding box center [450, 369] width 17 height 17
radio input "true"
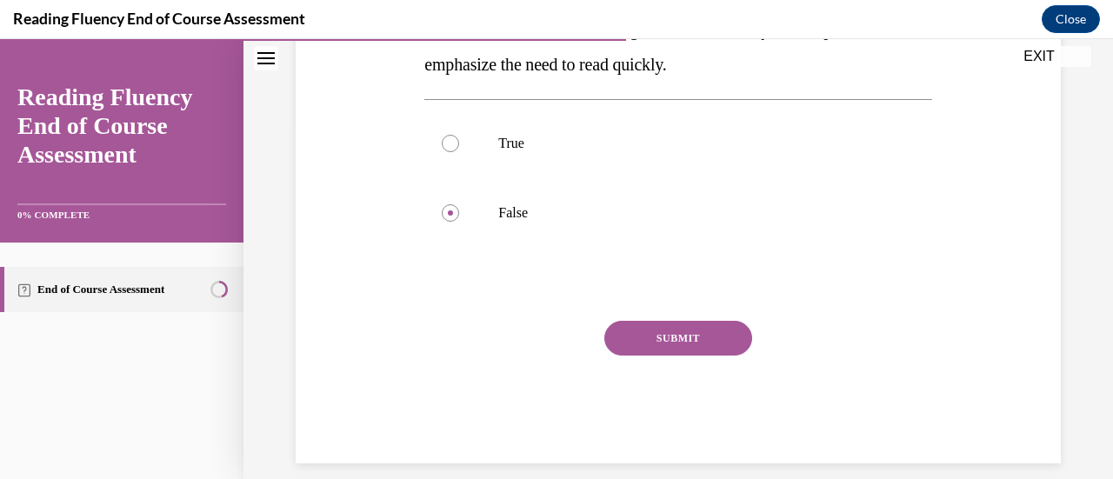
click at [698, 335] on button "SUBMIT" at bounding box center [678, 338] width 148 height 35
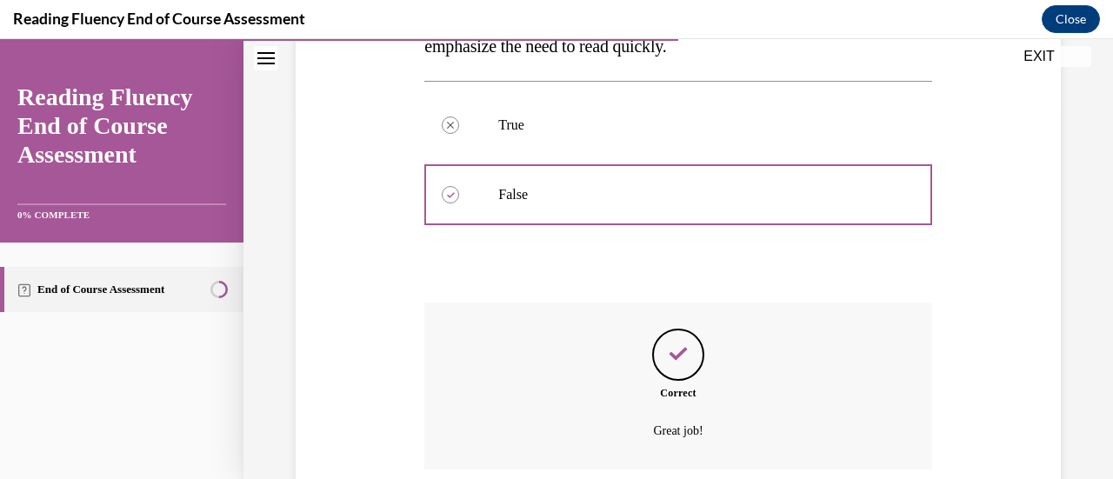
scroll to position [513, 0]
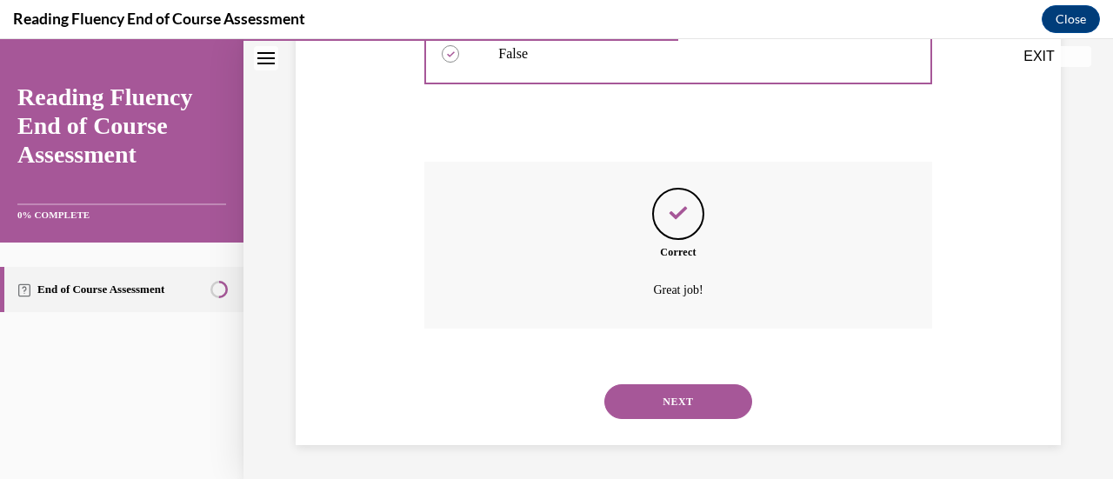
click at [694, 399] on button "NEXT" at bounding box center [678, 401] width 148 height 35
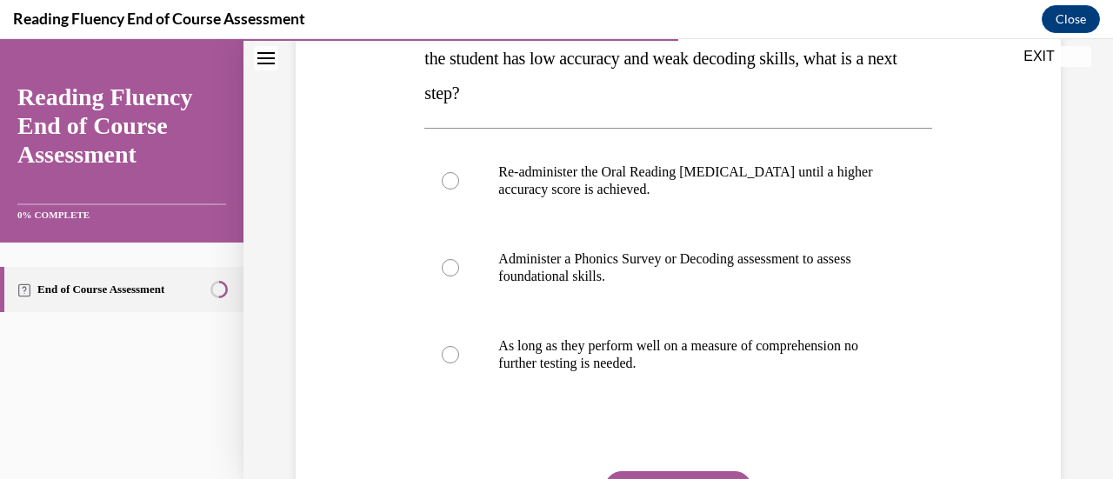
scroll to position [331, 0]
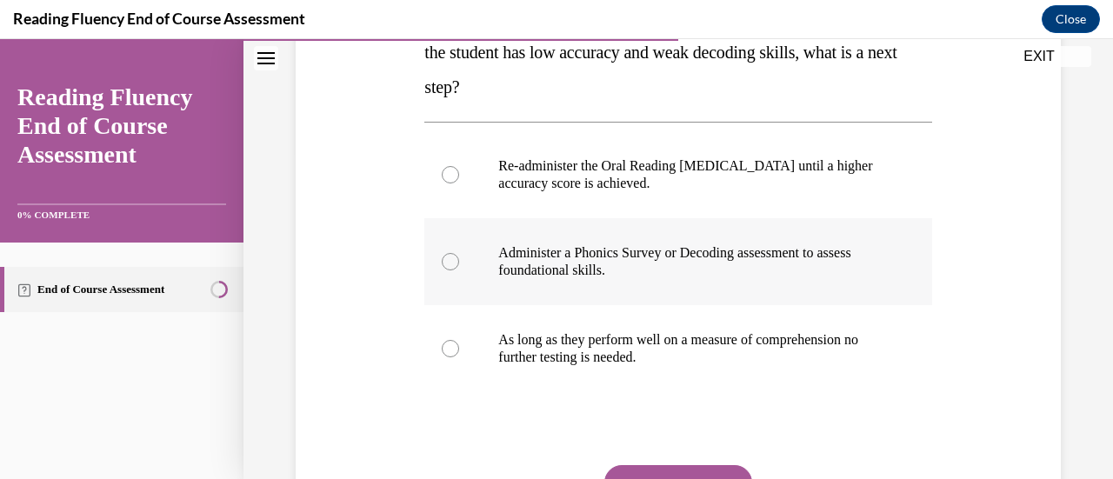
click at [651, 272] on p "Administer a Phonics Survey or Decoding assessment to assess foundational skill…" at bounding box center [693, 261] width 390 height 35
click at [459, 270] on input "Administer a Phonics Survey or Decoding assessment to assess foundational skill…" at bounding box center [450, 261] width 17 height 17
radio input "true"
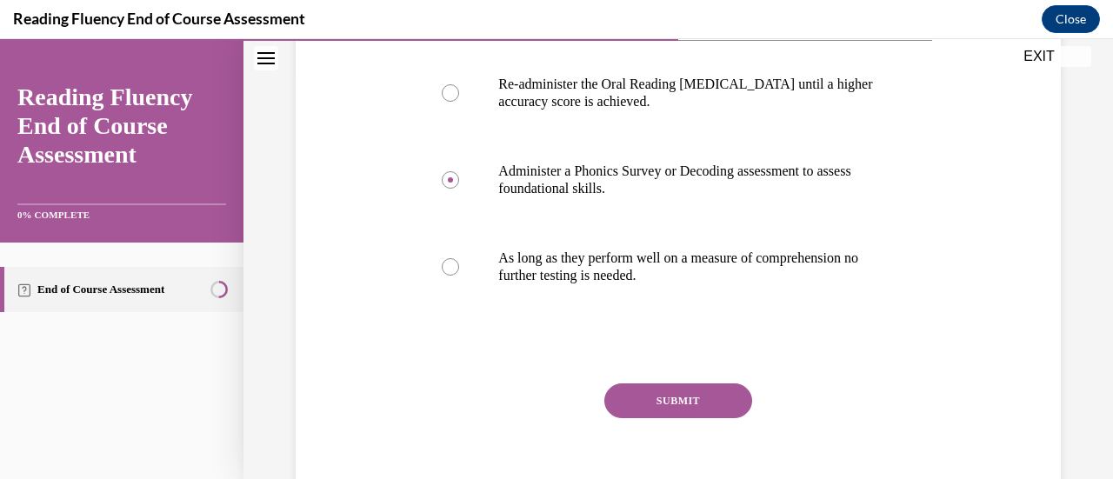
click at [699, 393] on button "SUBMIT" at bounding box center [678, 401] width 148 height 35
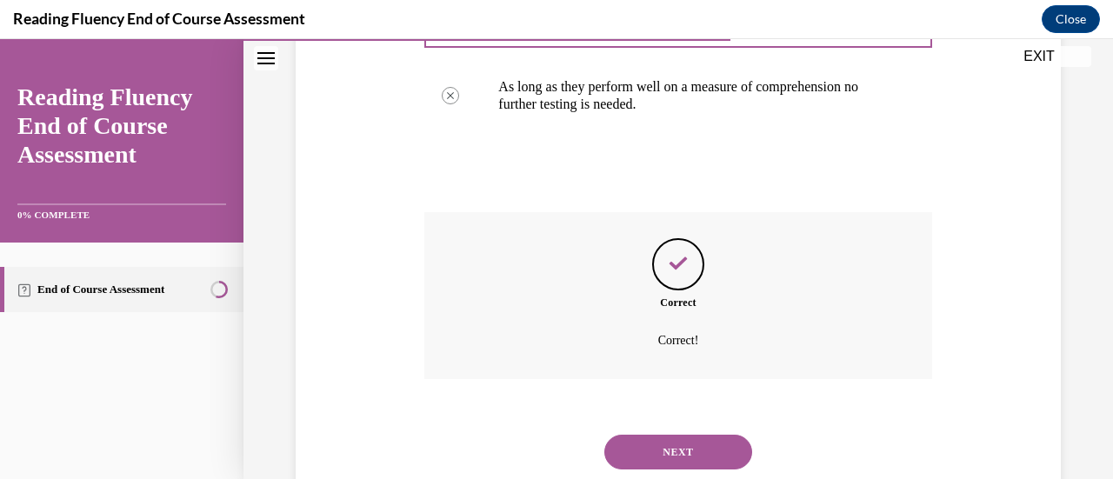
scroll to position [635, 0]
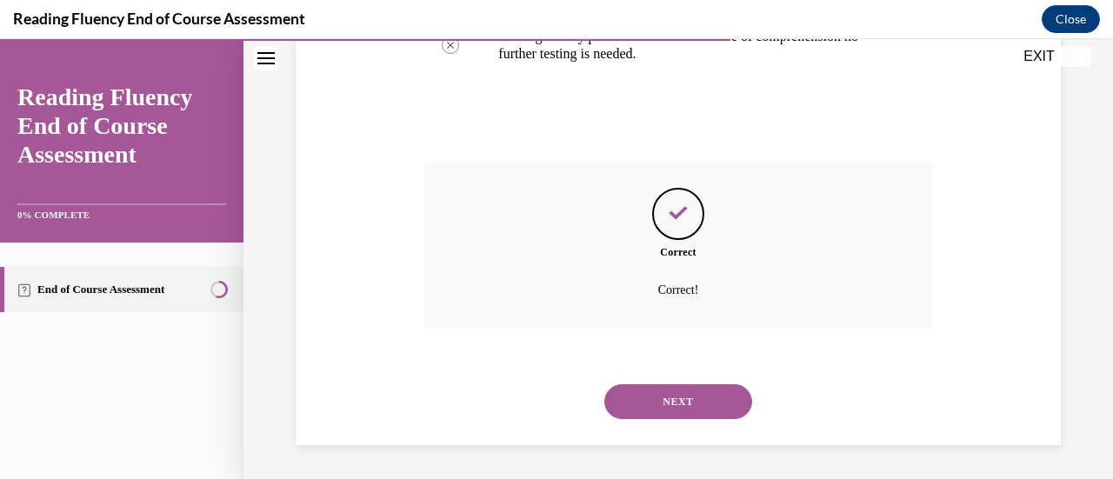
click at [685, 398] on button "NEXT" at bounding box center [678, 401] width 148 height 35
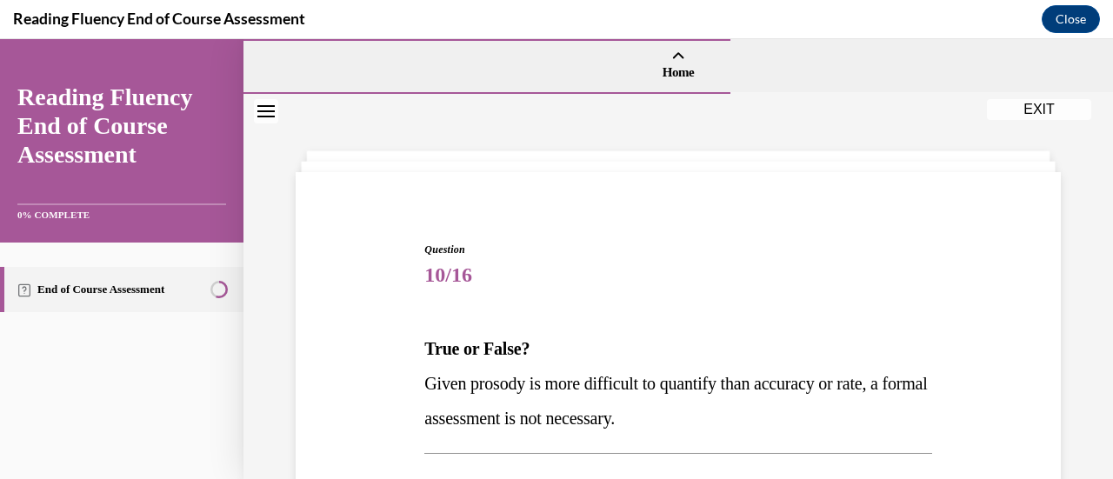
scroll to position [219, 0]
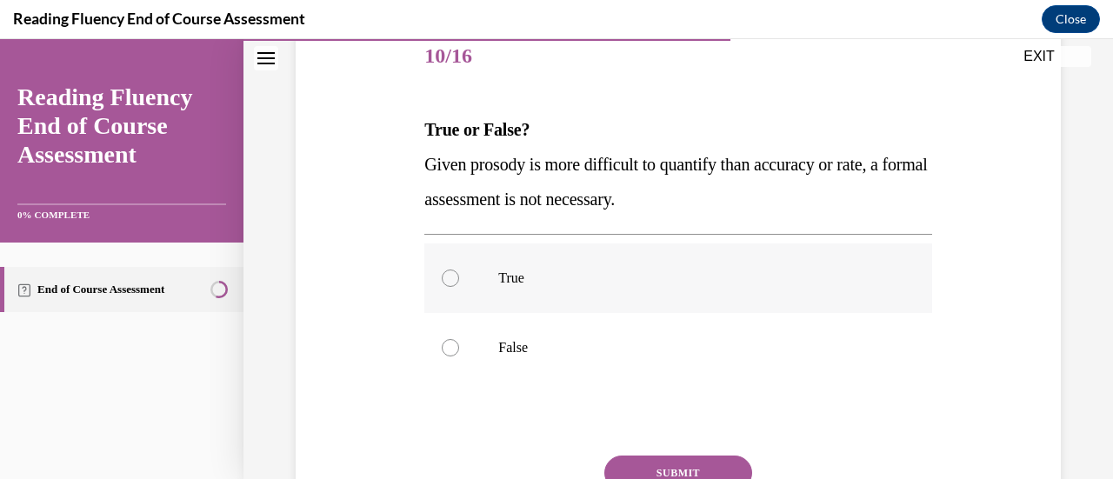
click at [555, 266] on label "True" at bounding box center [677, 279] width 507 height 70
click at [459, 270] on input "True" at bounding box center [450, 278] width 17 height 17
radio input "true"
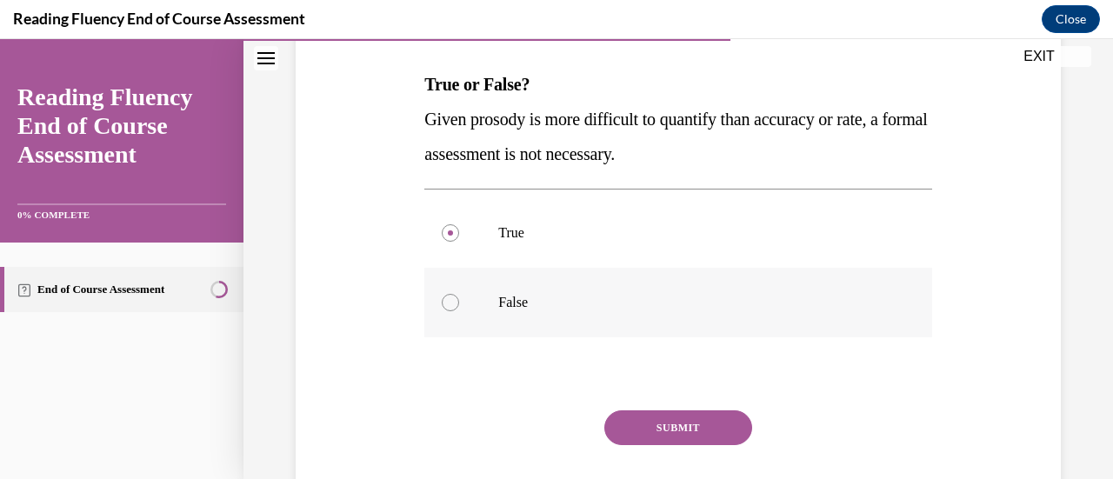
scroll to position [343, 0]
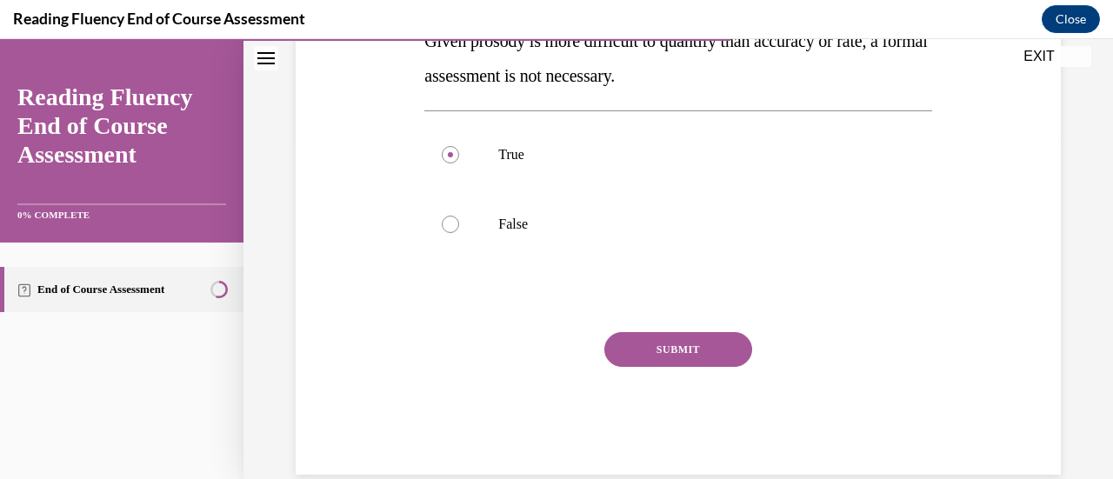
click at [685, 347] on button "SUBMIT" at bounding box center [678, 349] width 148 height 35
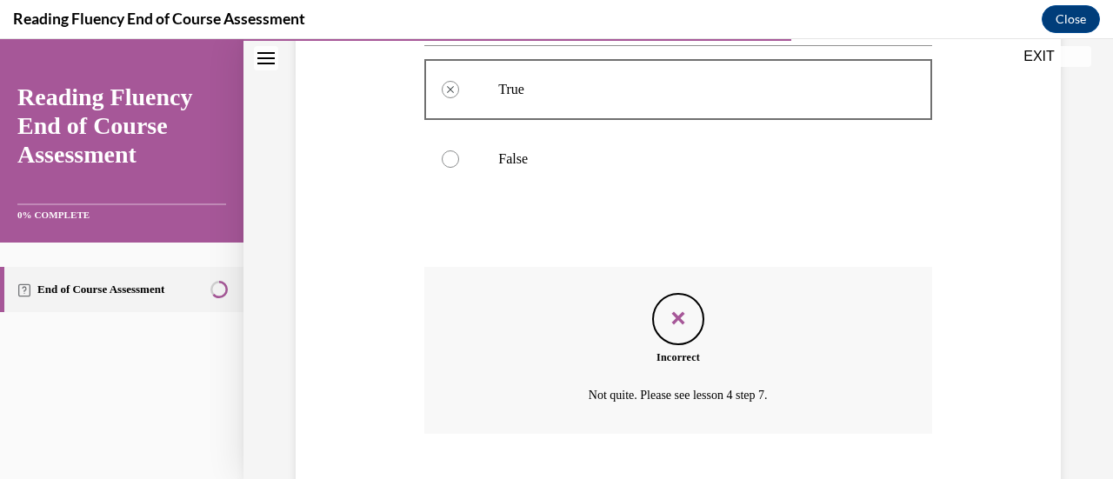
scroll to position [513, 0]
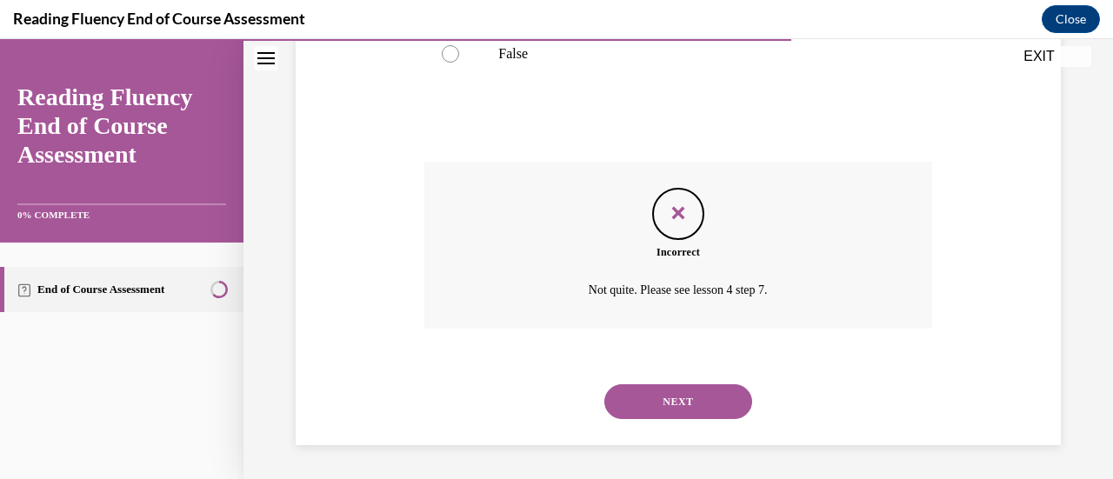
click at [685, 410] on button "NEXT" at bounding box center [678, 401] width 148 height 35
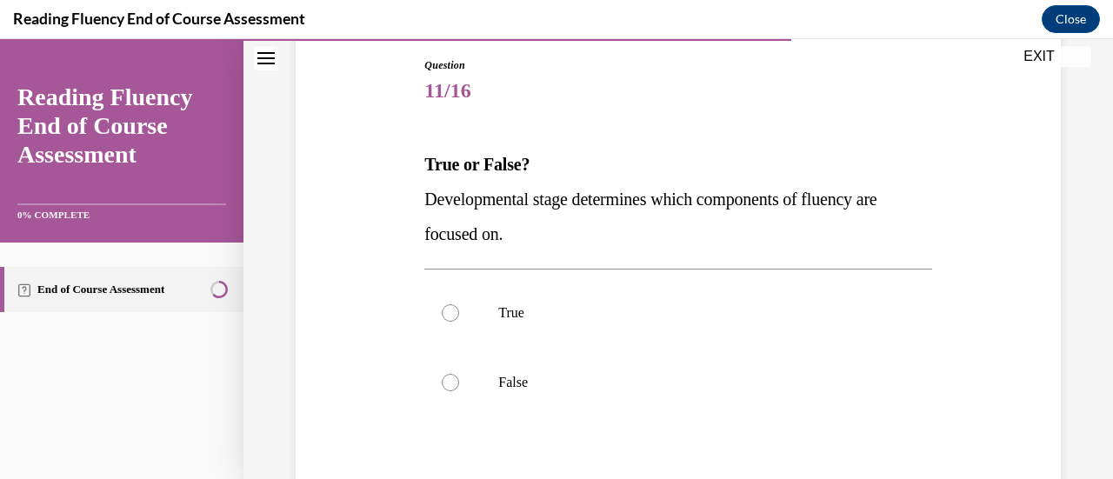
scroll to position [185, 0]
click at [524, 378] on p "False" at bounding box center [693, 381] width 390 height 17
click at [459, 378] on input "False" at bounding box center [450, 381] width 17 height 17
radio input "true"
click at [492, 334] on label "True" at bounding box center [677, 312] width 507 height 70
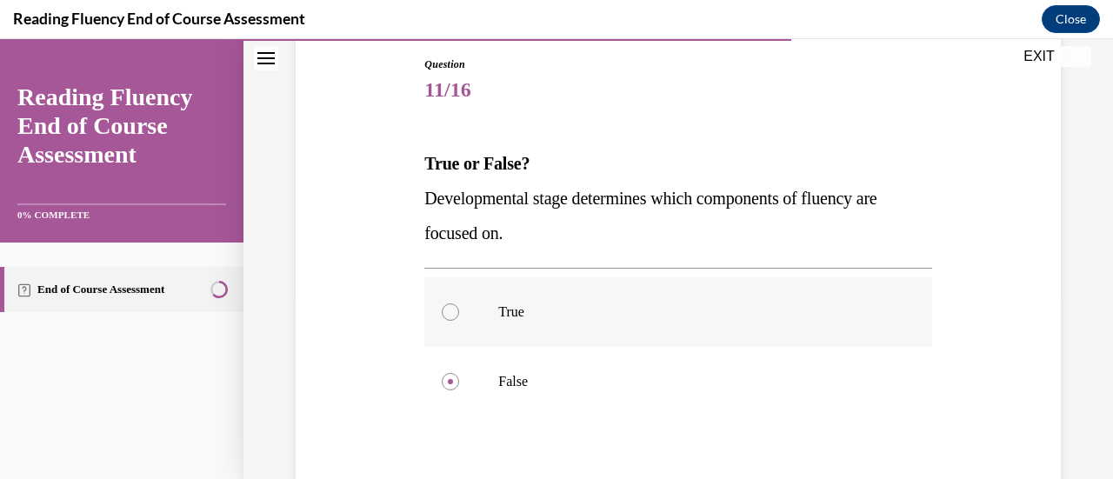
click at [459, 321] on input "True" at bounding box center [450, 312] width 17 height 17
radio input "true"
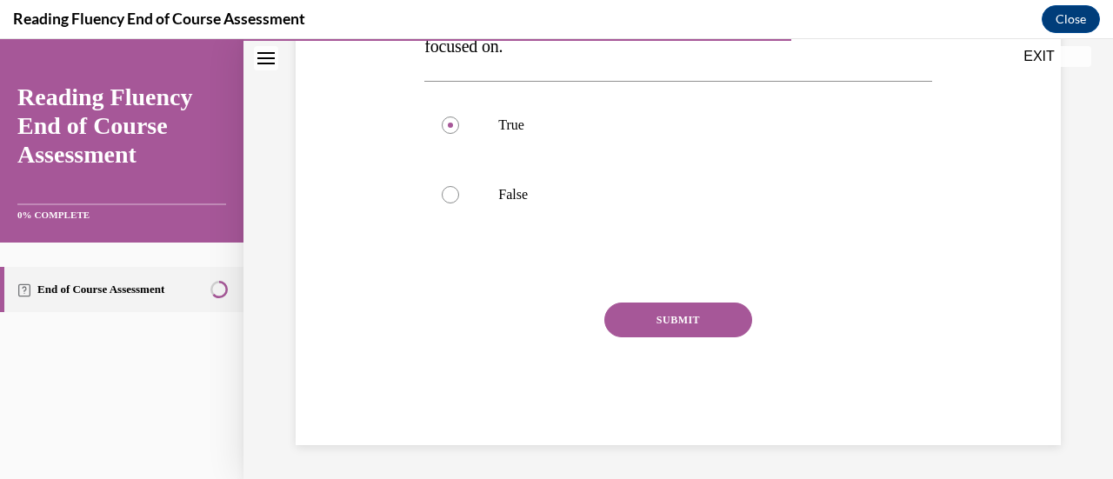
click at [704, 300] on div "Question 11/16 True or False? Developmental stage determines which components o…" at bounding box center [677, 158] width 507 height 576
click at [705, 322] on button "SUBMIT" at bounding box center [678, 320] width 148 height 35
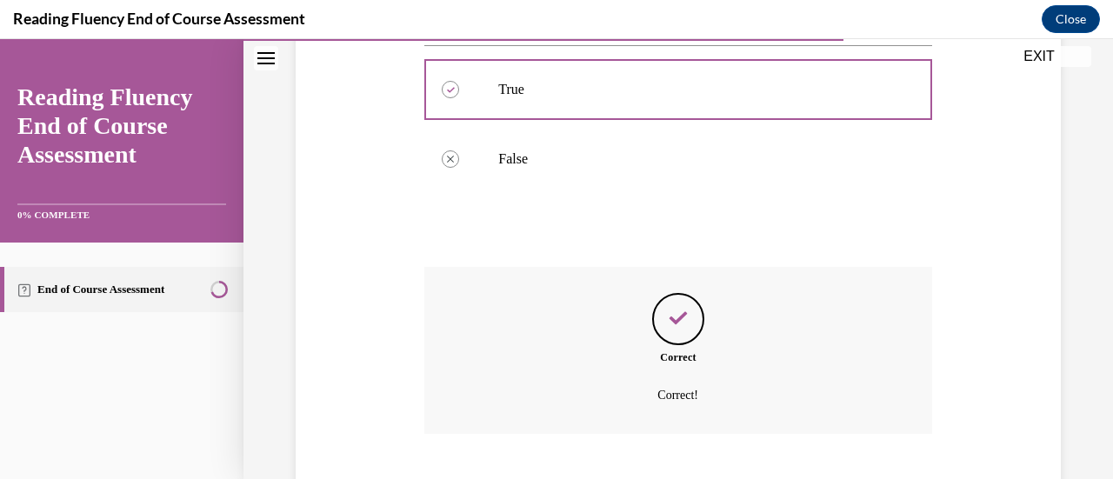
scroll to position [513, 0]
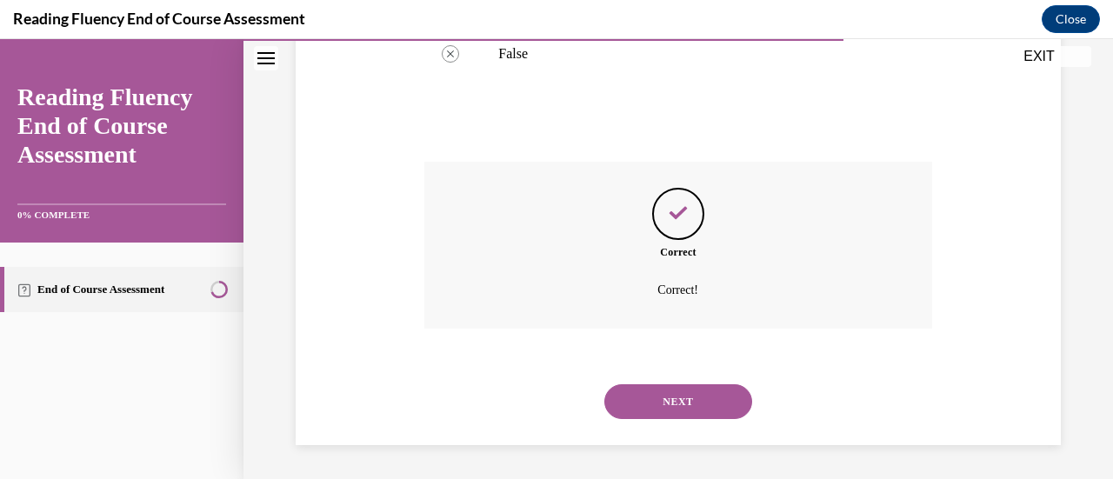
click at [689, 404] on button "NEXT" at bounding box center [678, 401] width 148 height 35
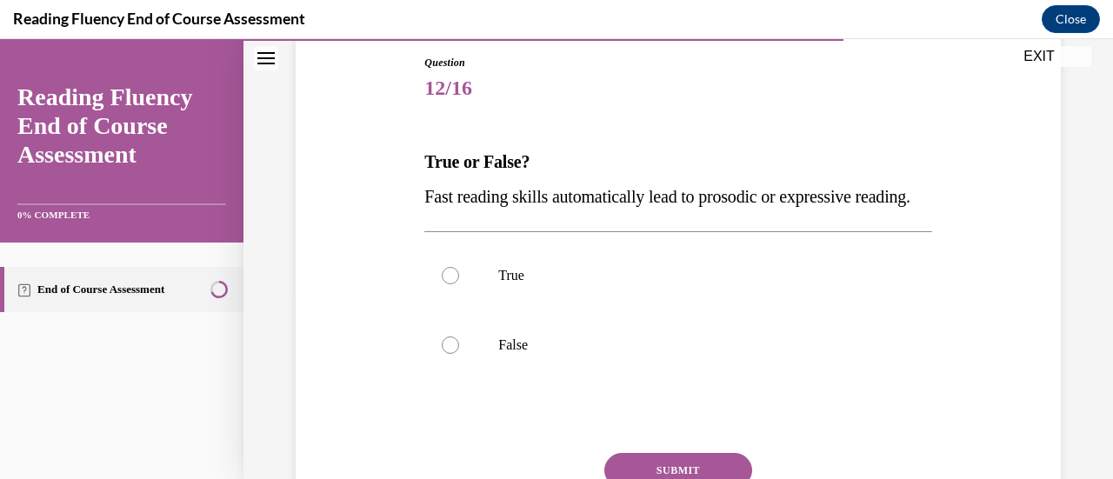
scroll to position [189, 0]
click at [558, 378] on label "False" at bounding box center [677, 344] width 507 height 70
click at [459, 352] on input "False" at bounding box center [450, 343] width 17 height 17
radio input "true"
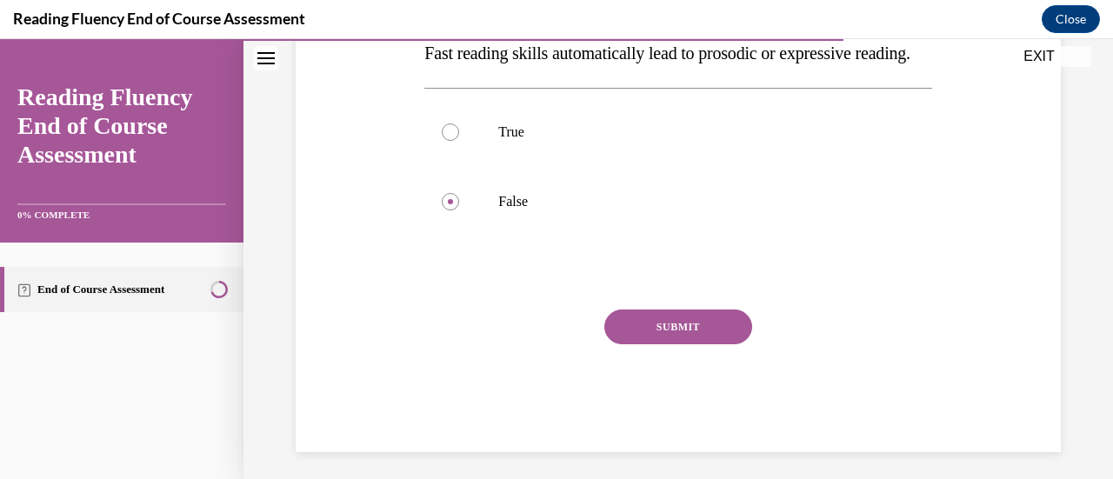
click at [665, 344] on button "SUBMIT" at bounding box center [678, 327] width 148 height 35
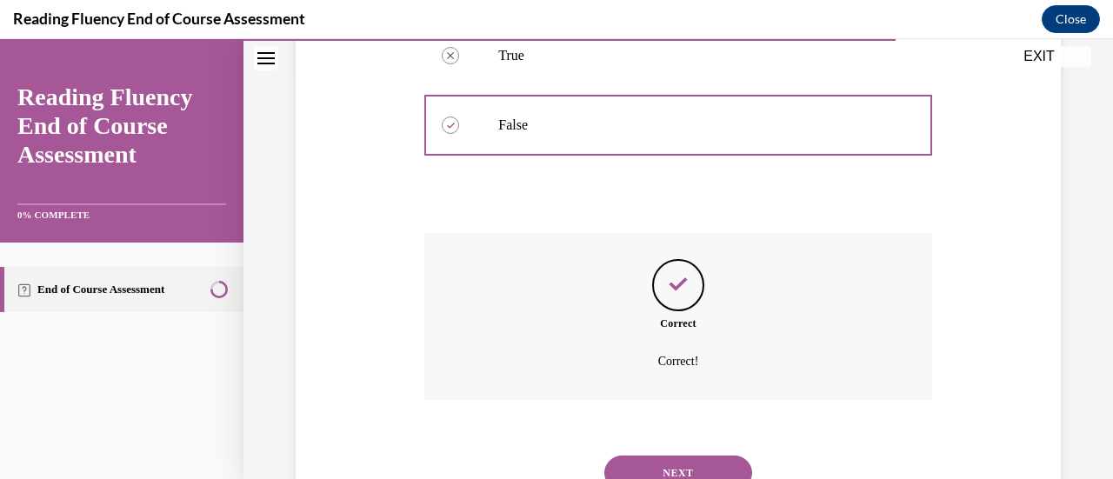
scroll to position [513, 0]
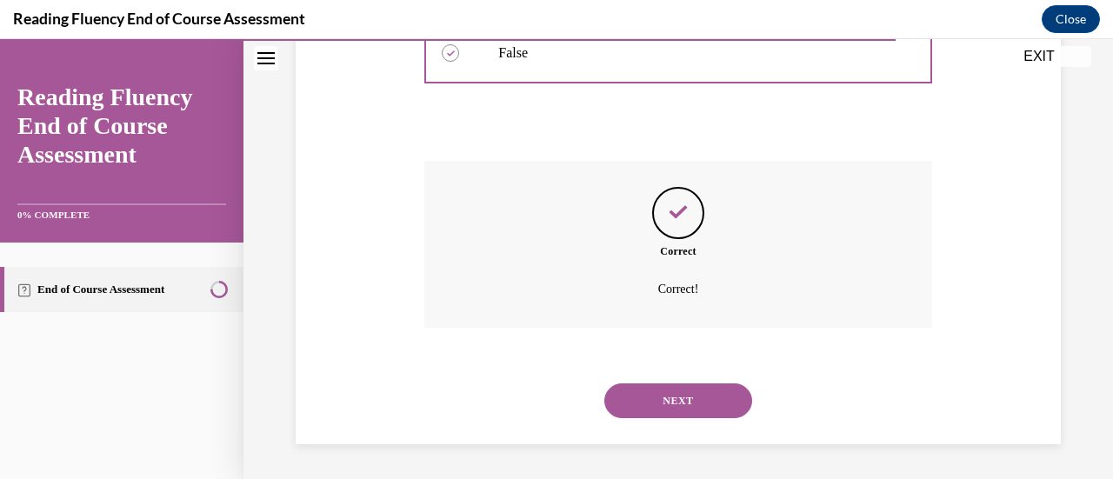
click at [665, 398] on button "NEXT" at bounding box center [678, 401] width 148 height 35
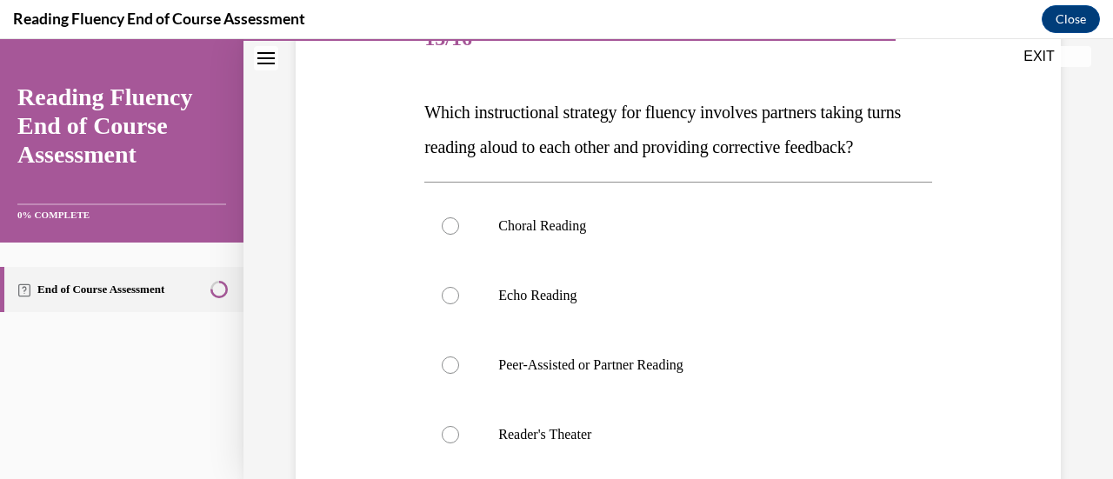
scroll to position [237, 0]
click at [581, 330] on label "Echo Reading" at bounding box center [677, 295] width 507 height 70
click at [459, 304] on input "Echo Reading" at bounding box center [450, 294] width 17 height 17
radio input "true"
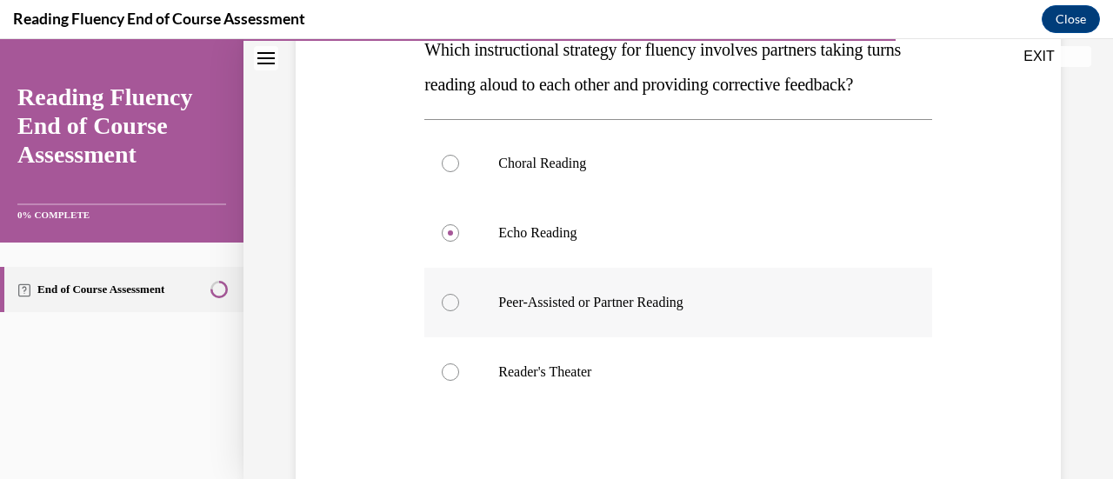
scroll to position [298, 0]
click at [590, 338] on label "Peer-Assisted or Partner Reading" at bounding box center [677, 304] width 507 height 70
click at [459, 312] on input "Peer-Assisted or Partner Reading" at bounding box center [450, 303] width 17 height 17
radio input "true"
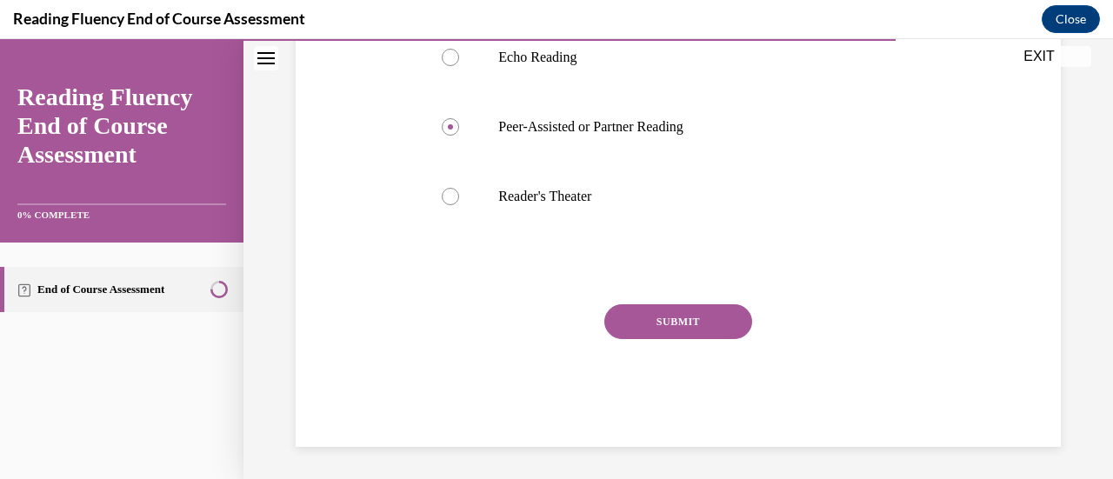
click at [647, 339] on button "SUBMIT" at bounding box center [678, 321] width 148 height 35
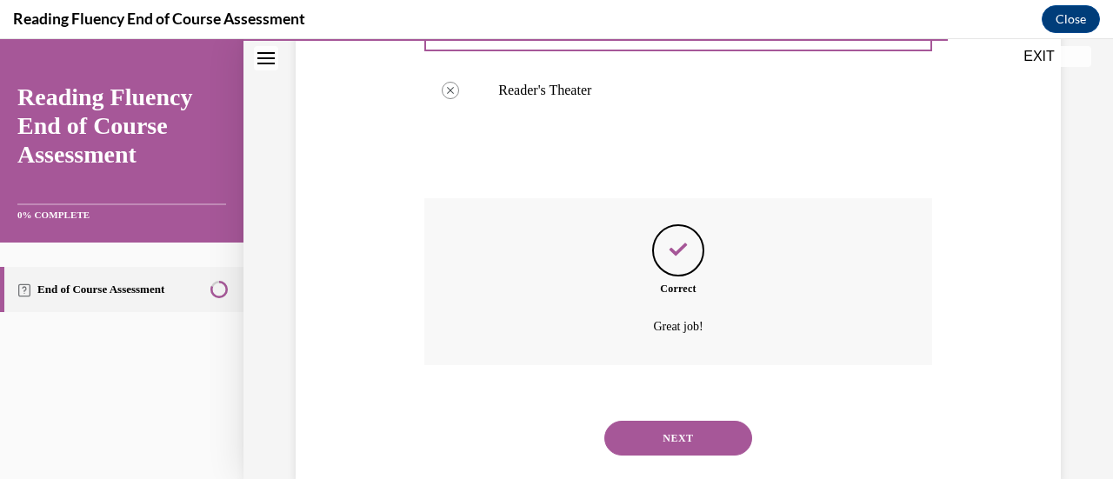
scroll to position [652, 0]
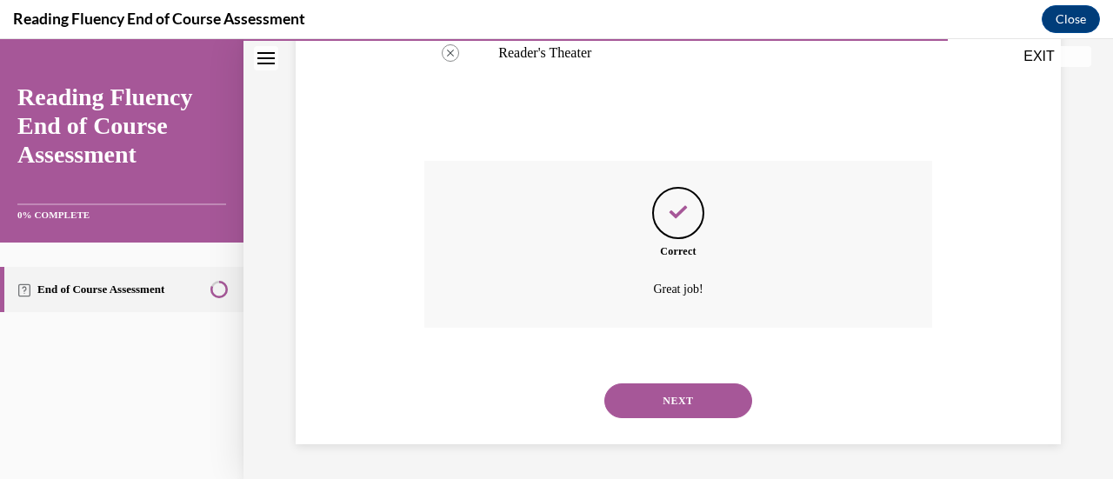
click at [693, 412] on button "NEXT" at bounding box center [678, 401] width 148 height 35
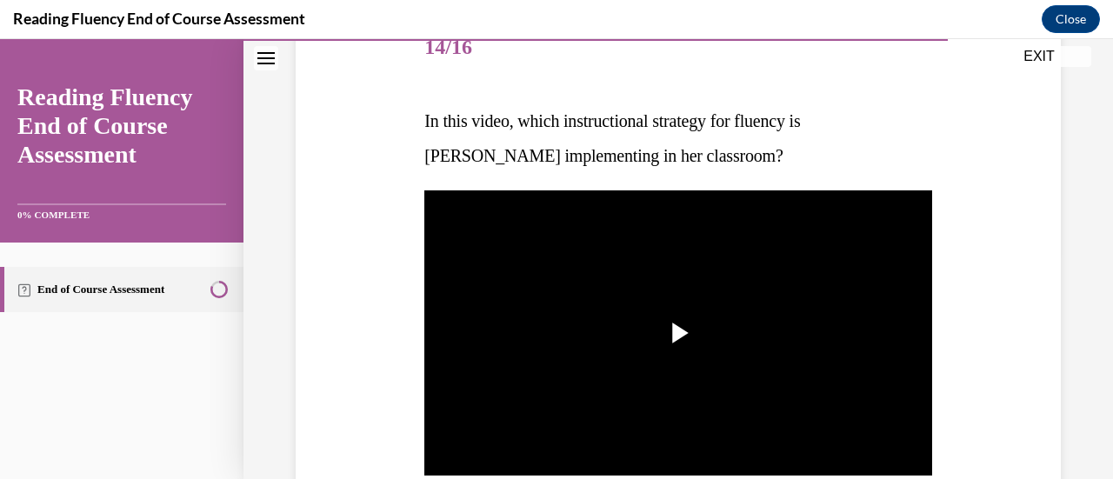
scroll to position [235, 0]
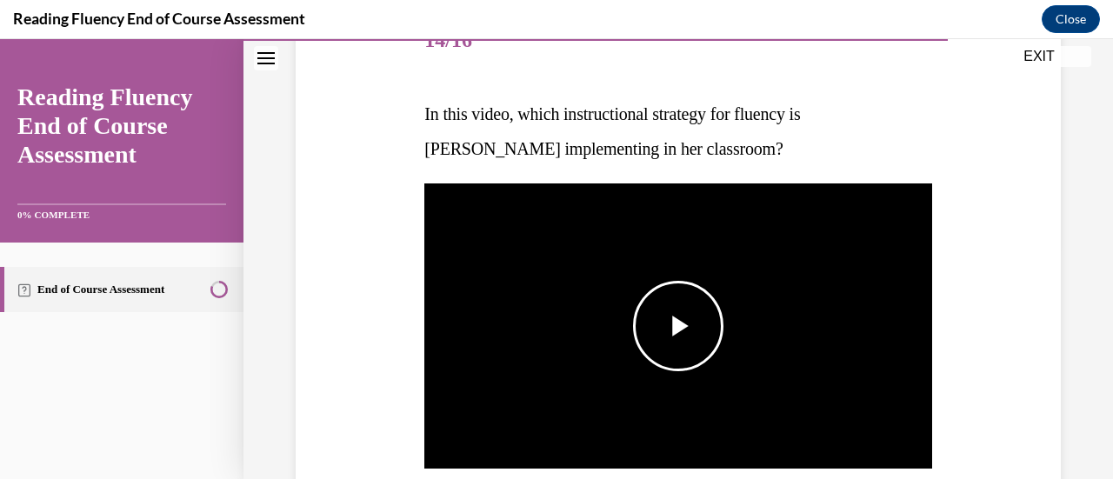
click at [678, 326] on span "Video player" at bounding box center [678, 326] width 0 height 0
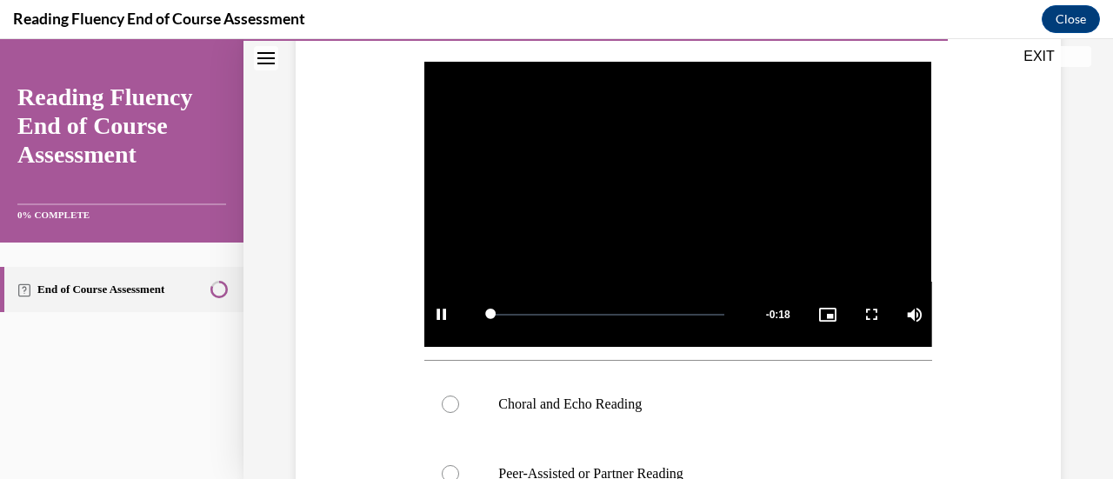
scroll to position [313, 0]
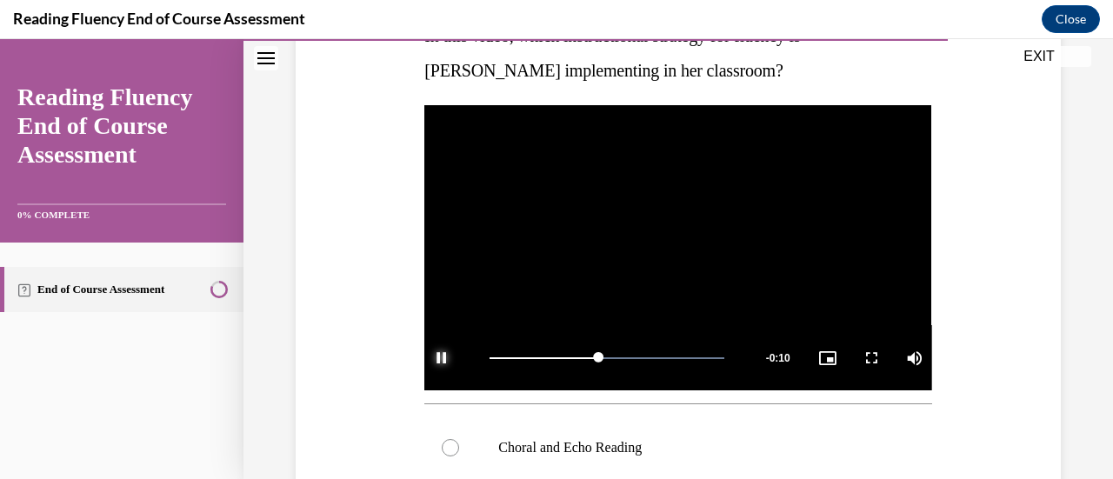
click at [436, 358] on span "Video player" at bounding box center [441, 358] width 35 height 0
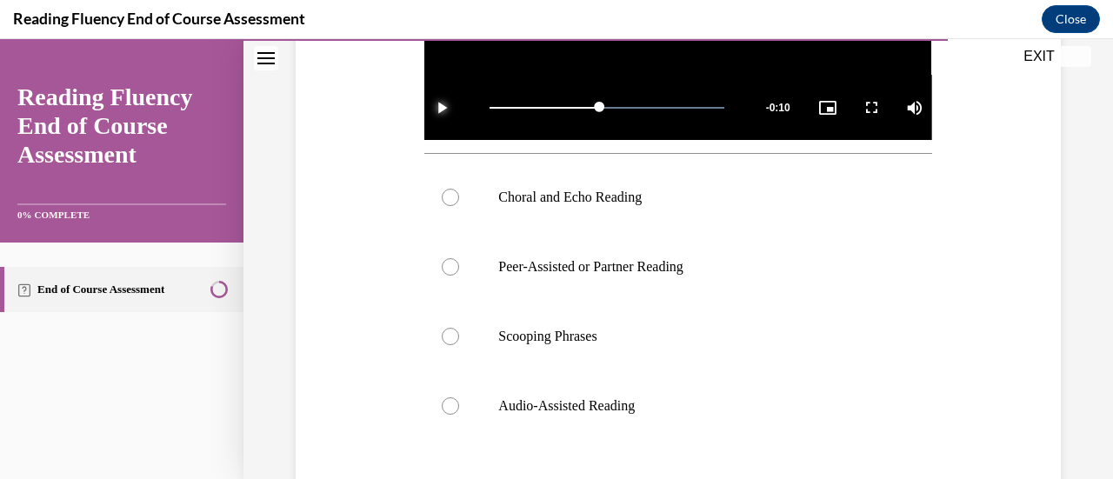
scroll to position [565, 0]
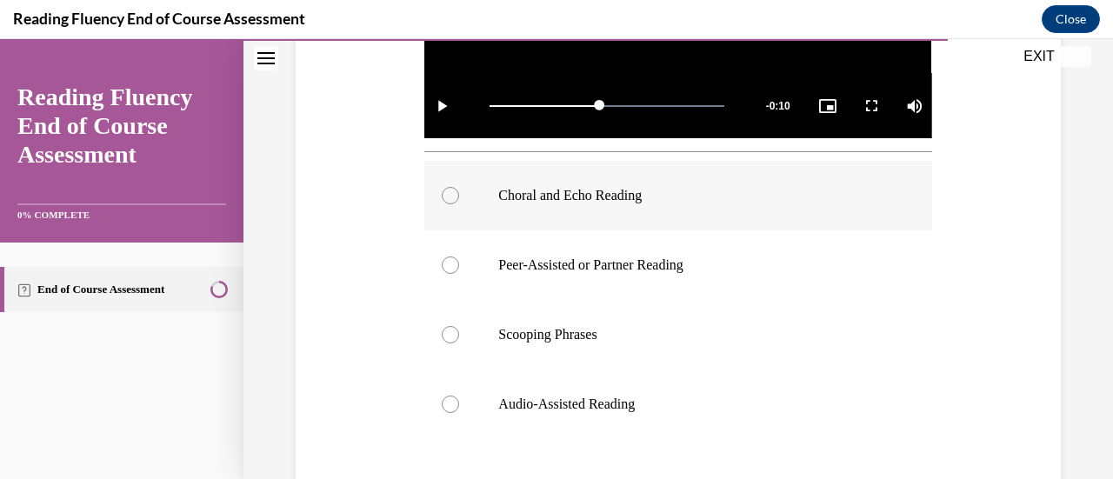
click at [498, 199] on label "Choral and Echo Reading" at bounding box center [677, 196] width 507 height 70
click at [459, 199] on input "Choral and Echo Reading" at bounding box center [450, 195] width 17 height 17
radio input "true"
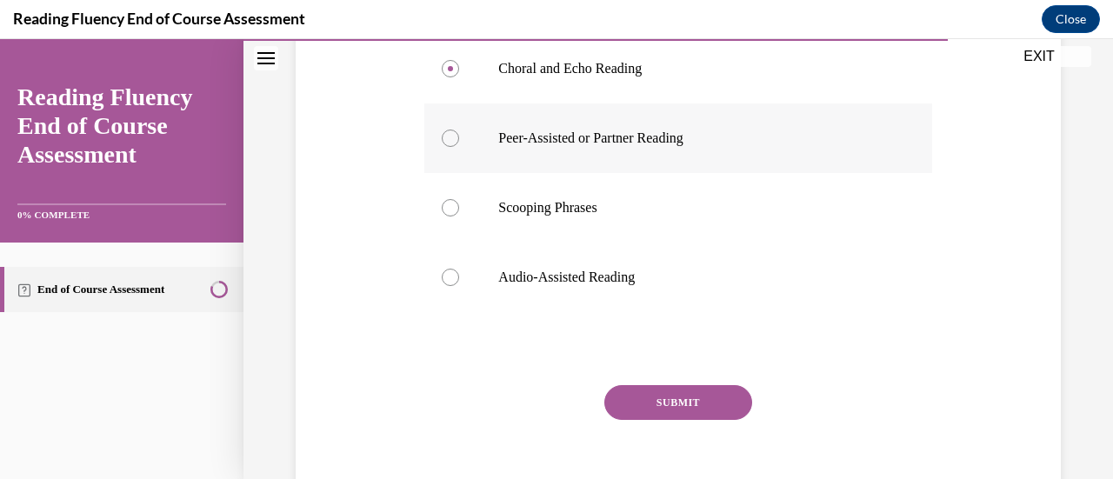
scroll to position [694, 0]
click at [694, 397] on button "SUBMIT" at bounding box center [678, 401] width 148 height 35
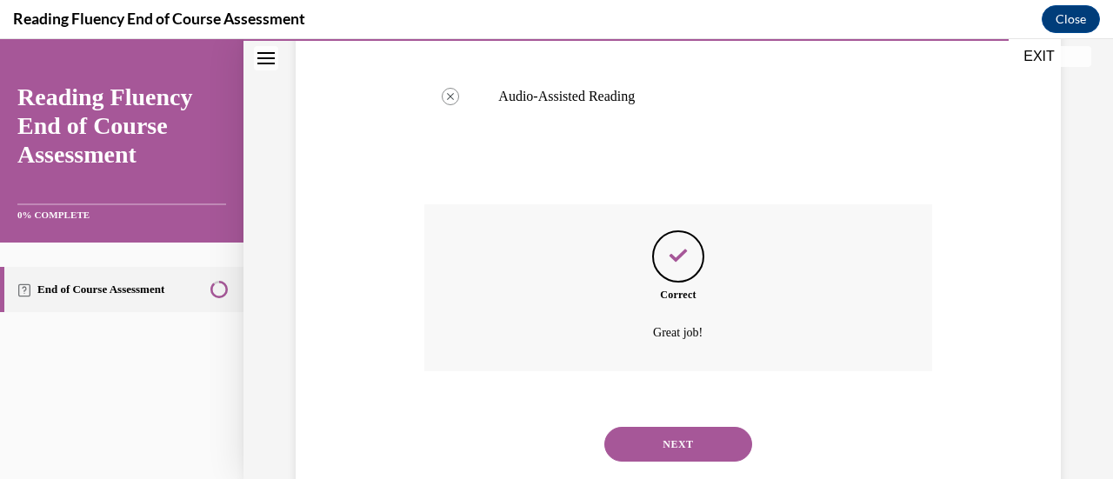
scroll to position [911, 0]
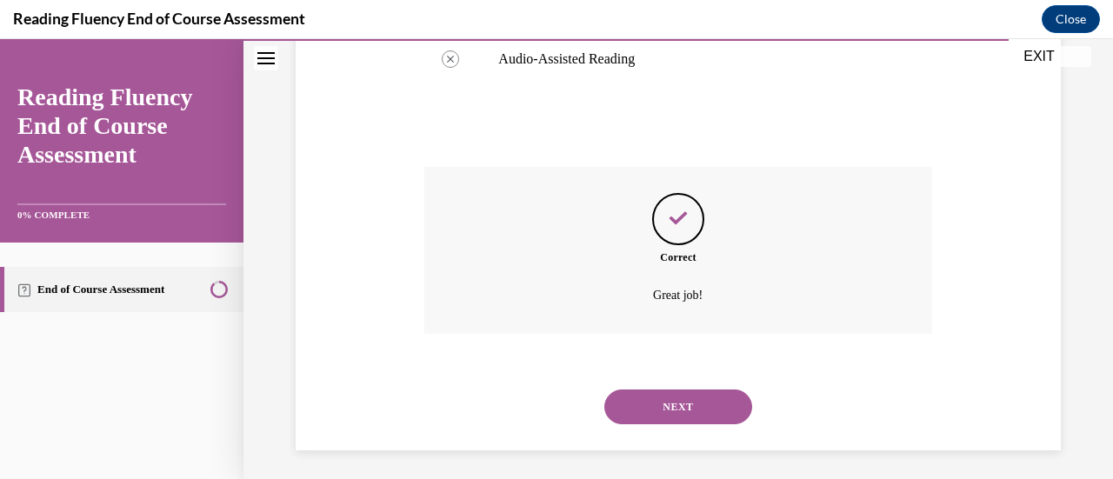
click at [694, 399] on button "NEXT" at bounding box center [678, 407] width 148 height 35
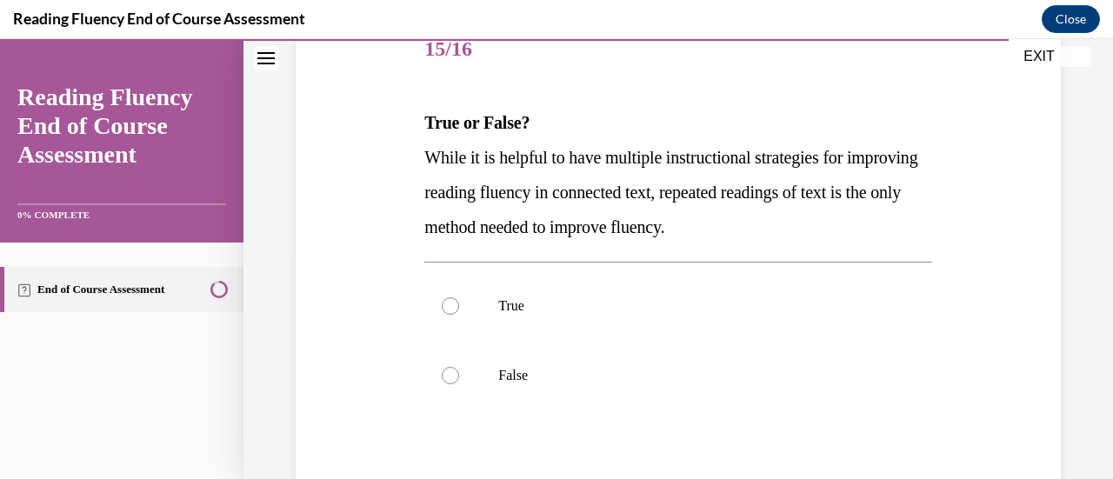
scroll to position [229, 0]
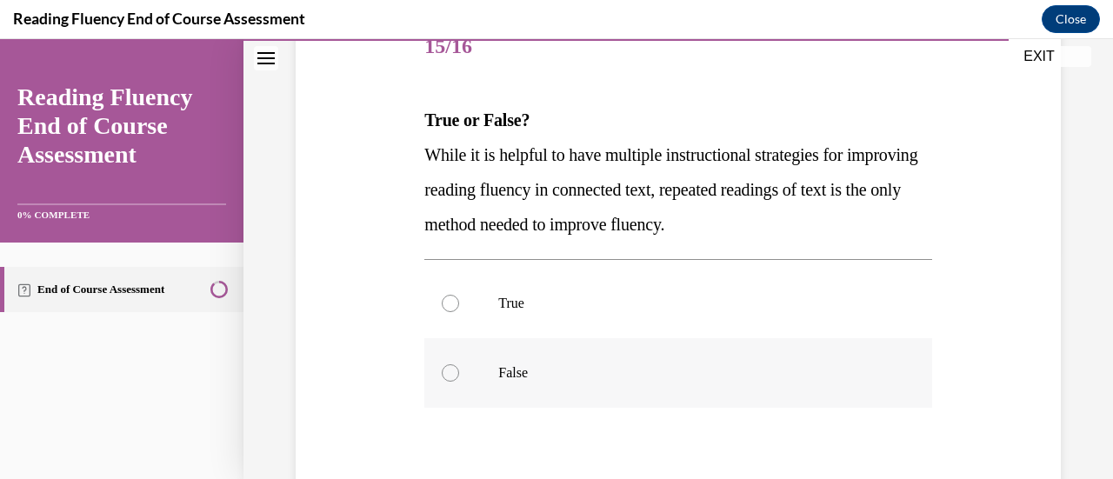
click at [553, 373] on p "False" at bounding box center [693, 372] width 390 height 17
click at [459, 373] on input "False" at bounding box center [450, 372] width 17 height 17
radio input "true"
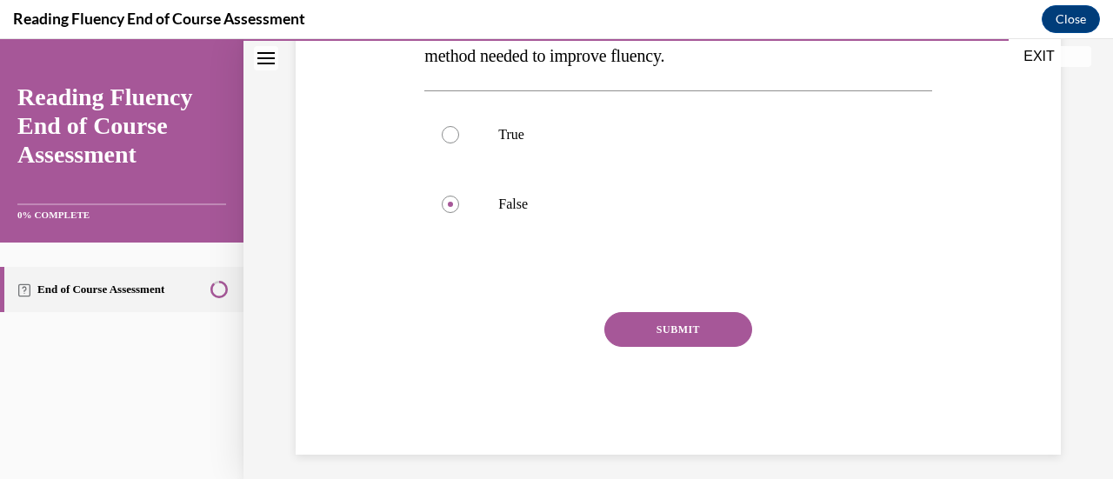
click at [654, 314] on button "SUBMIT" at bounding box center [678, 329] width 148 height 35
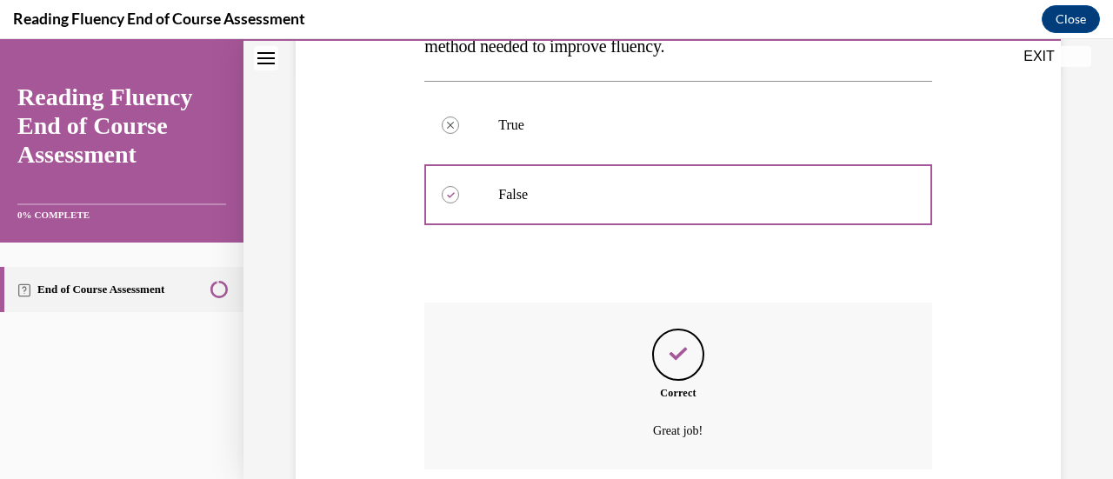
scroll to position [548, 0]
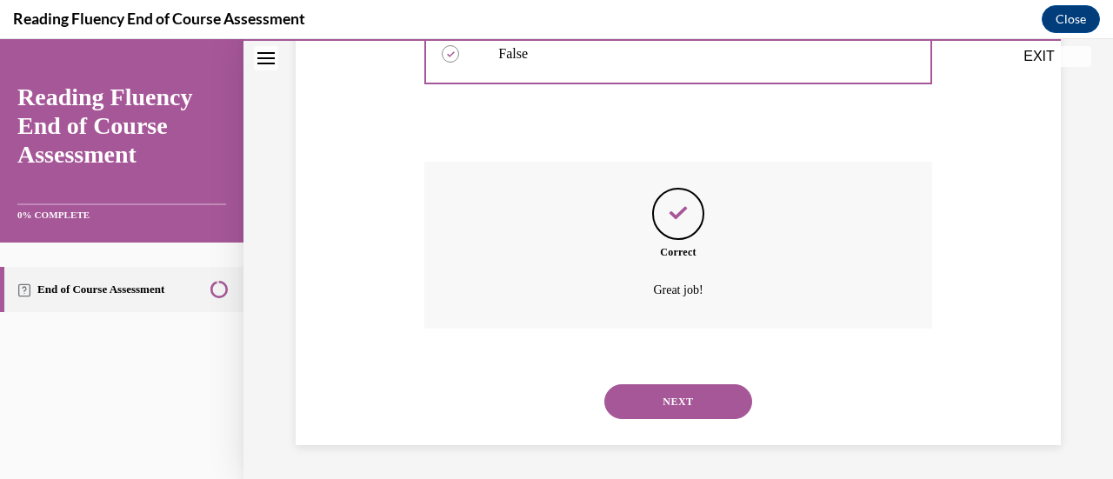
click at [687, 400] on button "NEXT" at bounding box center [678, 401] width 148 height 35
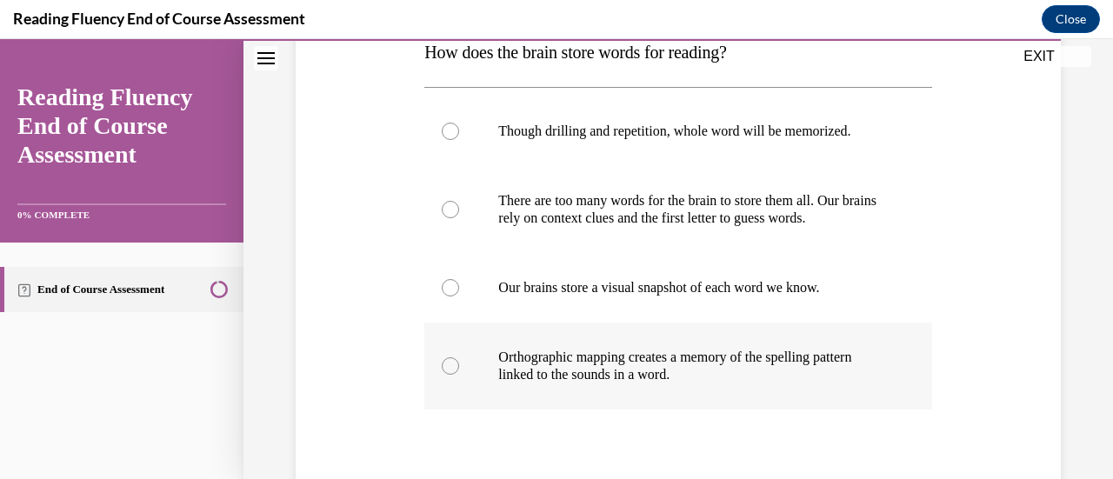
click at [713, 374] on p "Orthographic mapping creates a memory of the spelling pattern linked to the sou…" at bounding box center [693, 366] width 390 height 35
click at [459, 374] on input "Orthographic mapping creates a memory of the spelling pattern linked to the sou…" at bounding box center [450, 365] width 17 height 17
radio input "true"
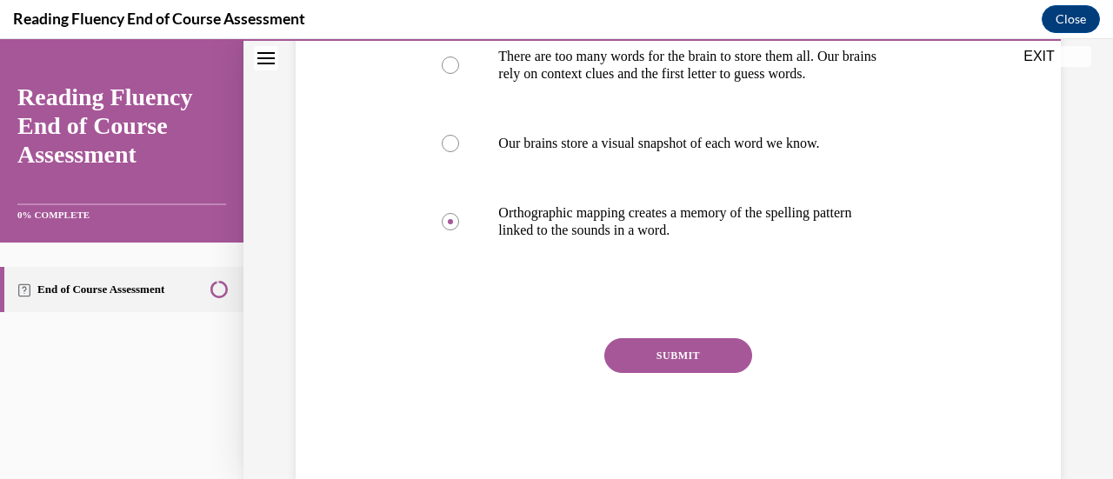
click at [691, 353] on button "SUBMIT" at bounding box center [678, 355] width 148 height 35
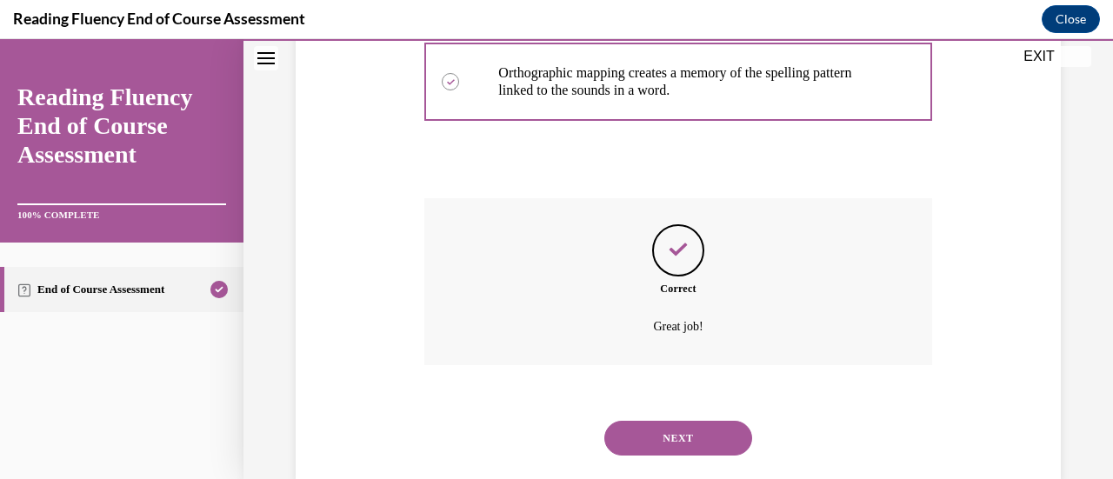
scroll to position [617, 0]
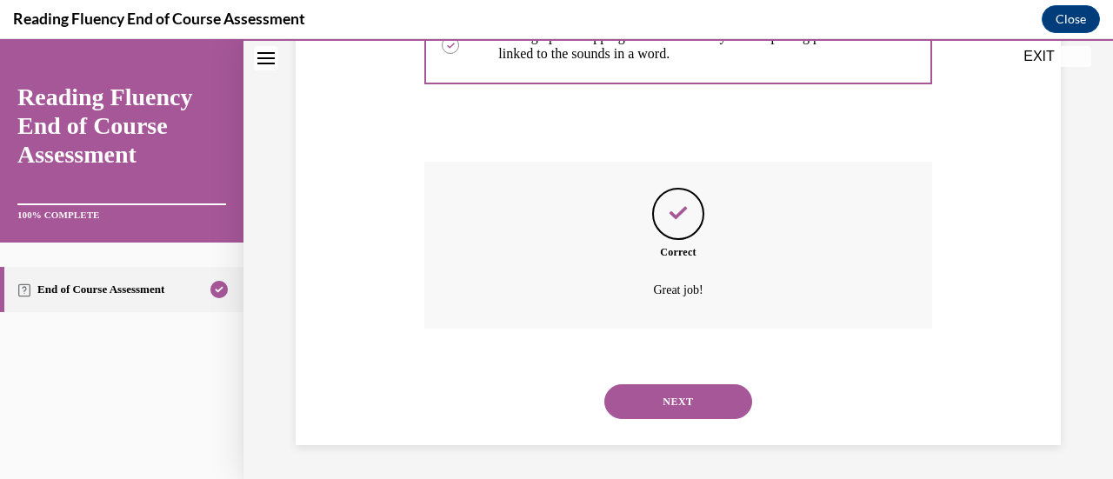
click at [689, 400] on button "NEXT" at bounding box center [678, 401] width 148 height 35
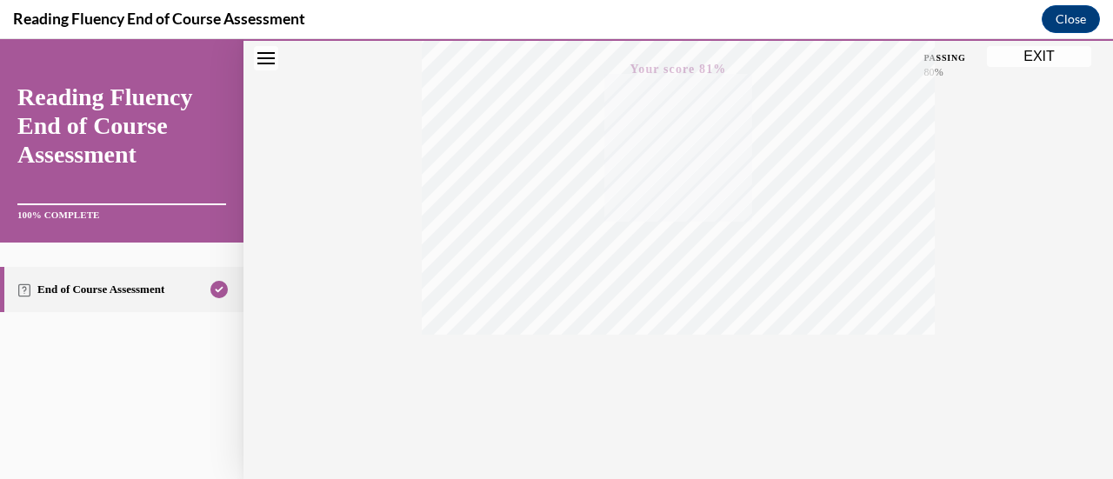
scroll to position [451, 0]
click at [1021, 62] on button "EXIT" at bounding box center [1039, 56] width 104 height 21
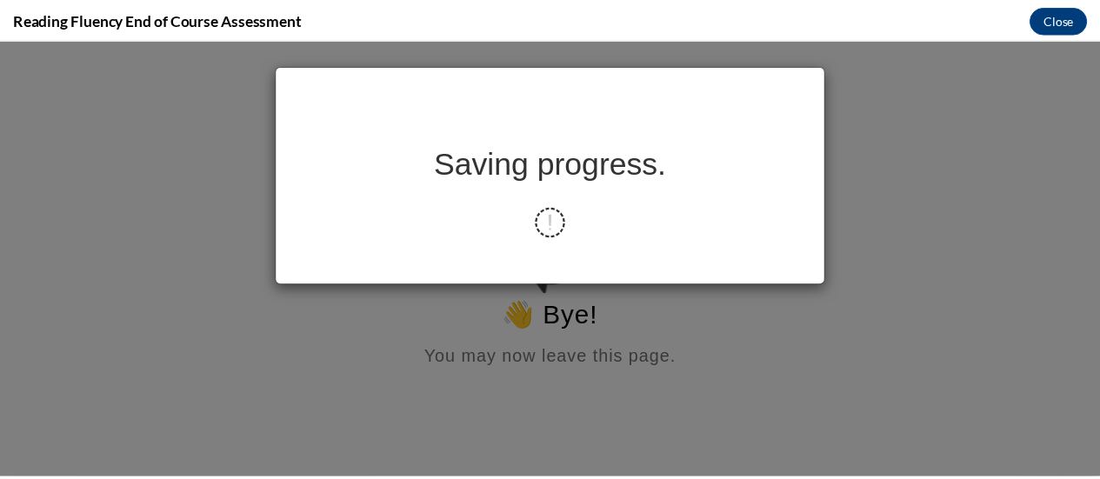
scroll to position [0, 0]
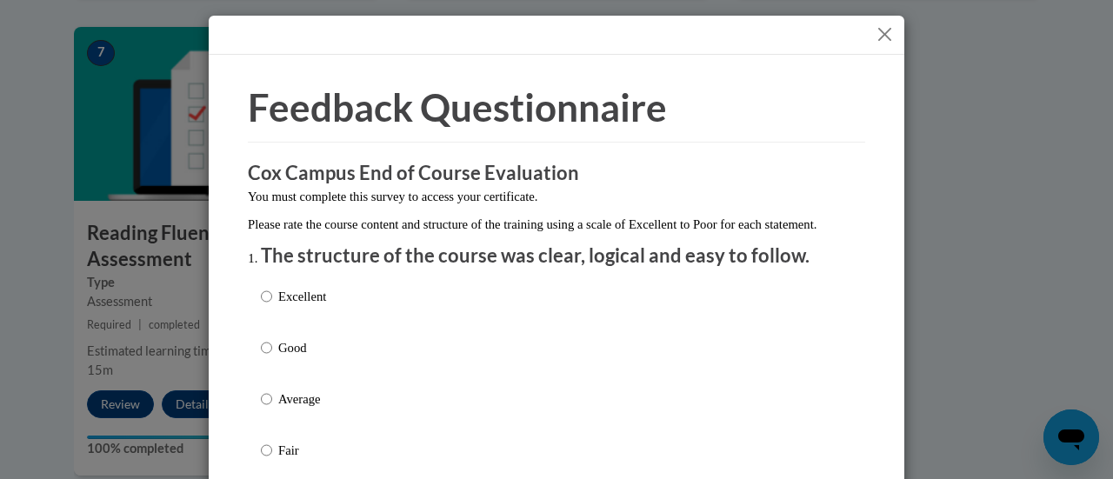
click at [883, 37] on button "Close" at bounding box center [885, 34] width 22 height 22
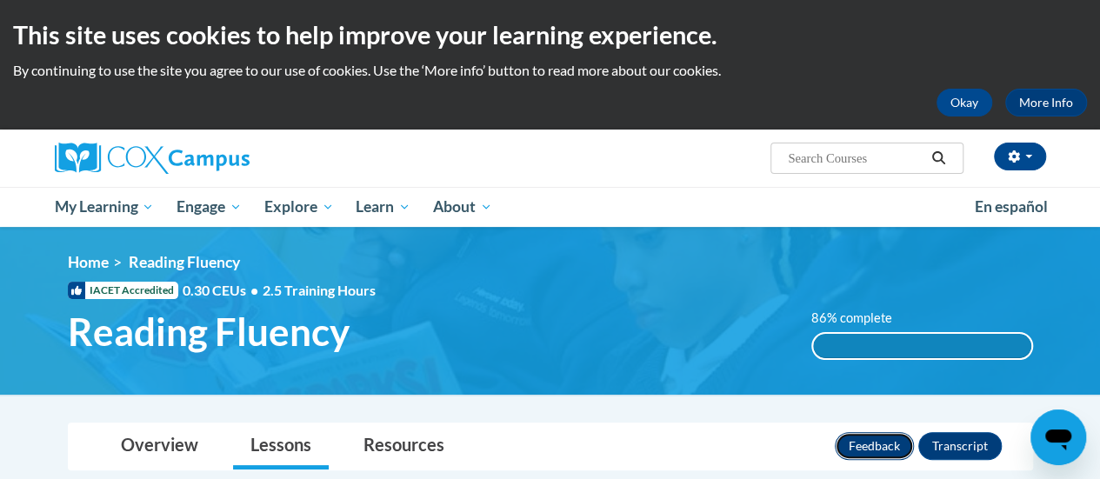
click at [896, 441] on button "Feedback" at bounding box center [874, 446] width 79 height 28
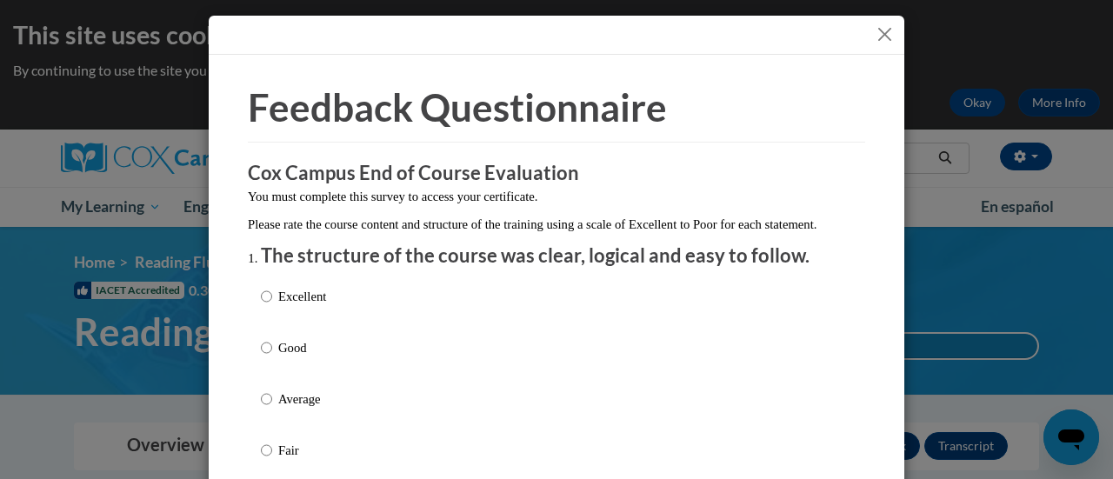
click at [284, 306] on p "Excellent" at bounding box center [302, 296] width 48 height 19
click at [272, 306] on input "Excellent" at bounding box center [266, 296] width 11 height 19
radio input "true"
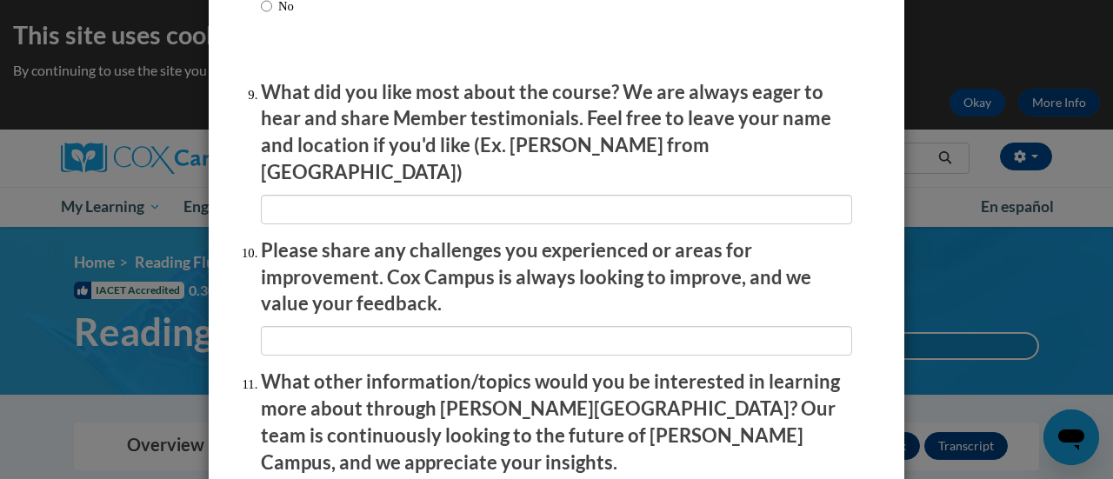
scroll to position [3137, 0]
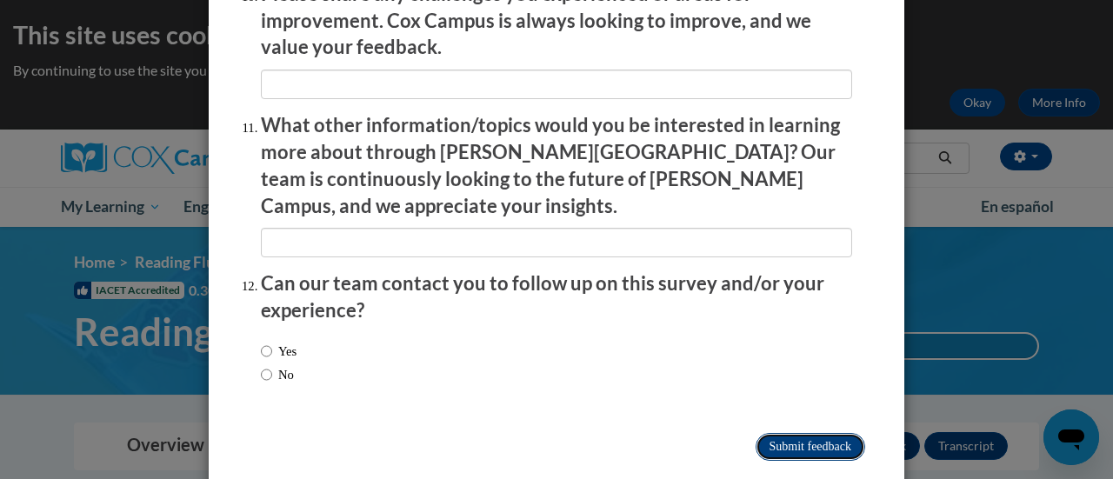
click at [756, 433] on input "Submit feedback" at bounding box center [811, 447] width 110 height 28
